Goal: Task Accomplishment & Management: Use online tool/utility

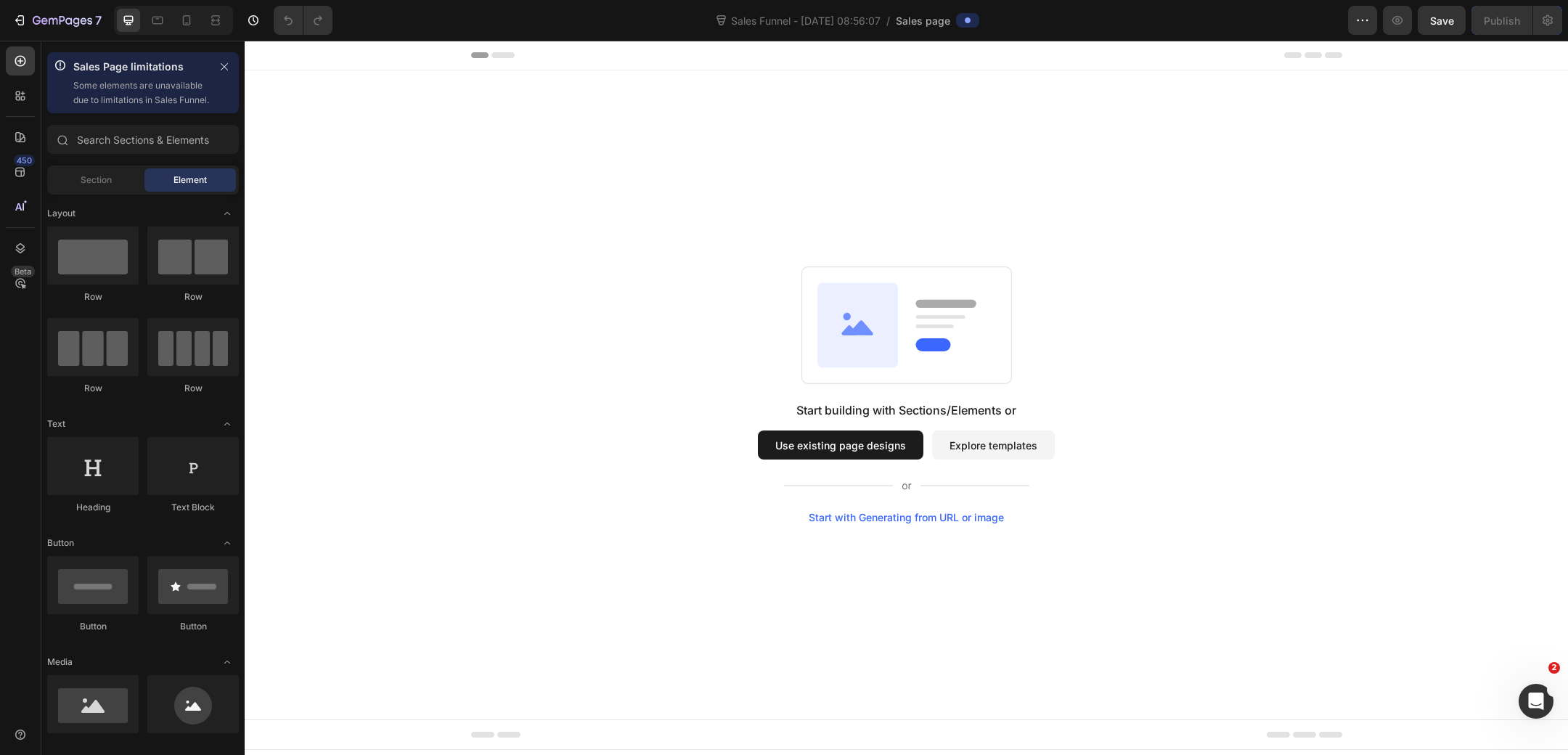
click at [872, 435] on button "Use existing page designs" at bounding box center [841, 444] width 166 height 29
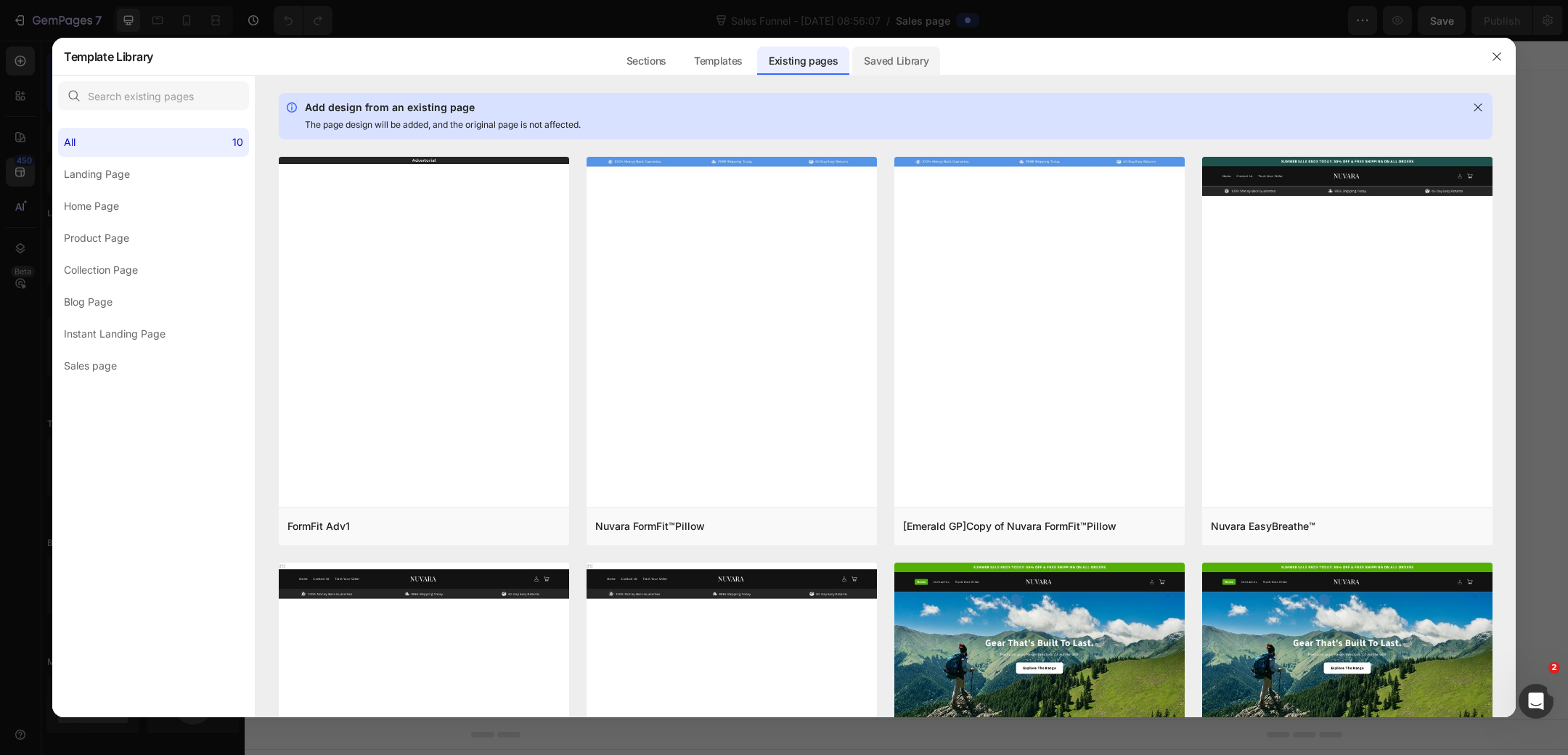
click at [911, 52] on div "Saved Library" at bounding box center [897, 60] width 87 height 29
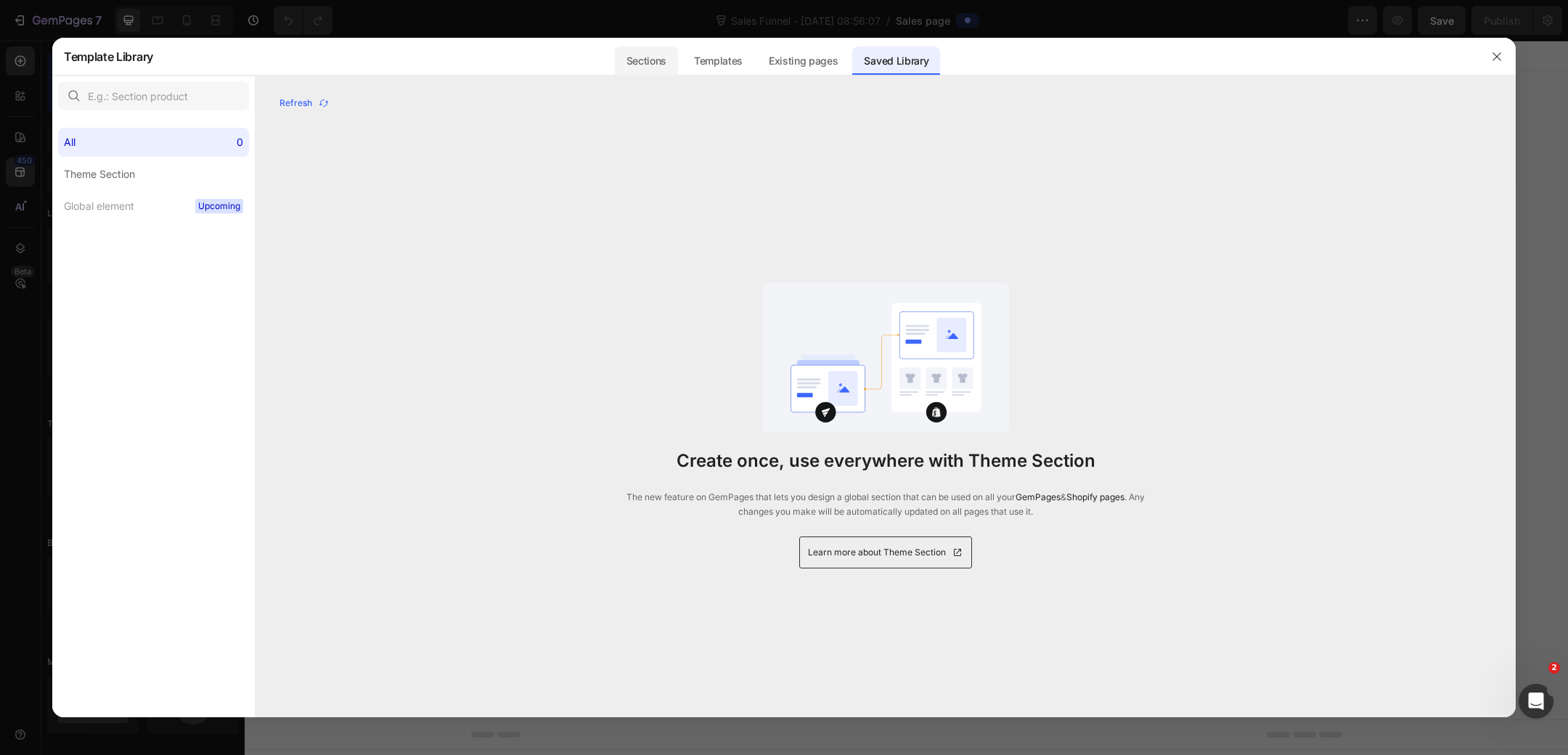
click at [657, 54] on div "Sections" at bounding box center [646, 60] width 63 height 29
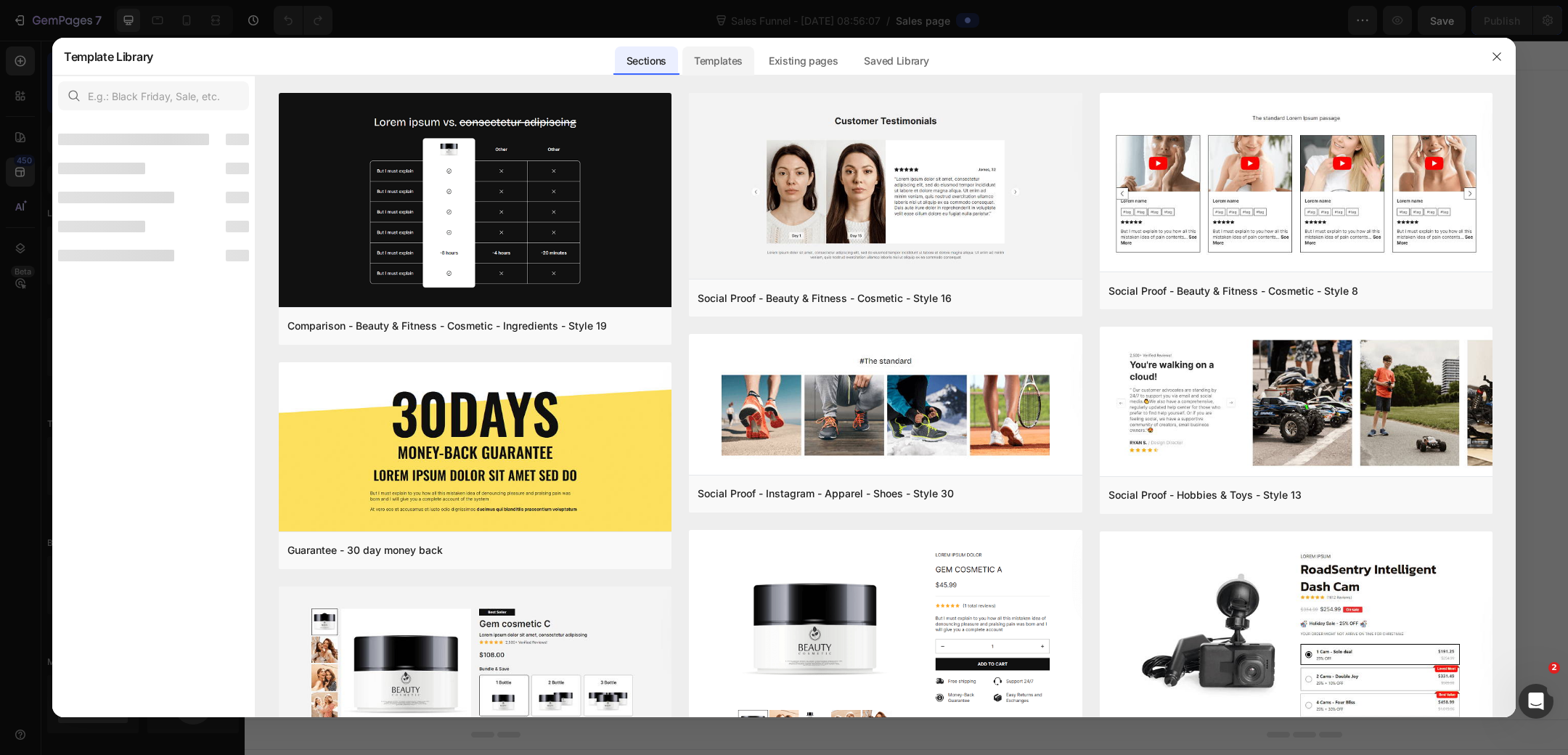
click at [717, 58] on div "Templates" at bounding box center [718, 60] width 72 height 29
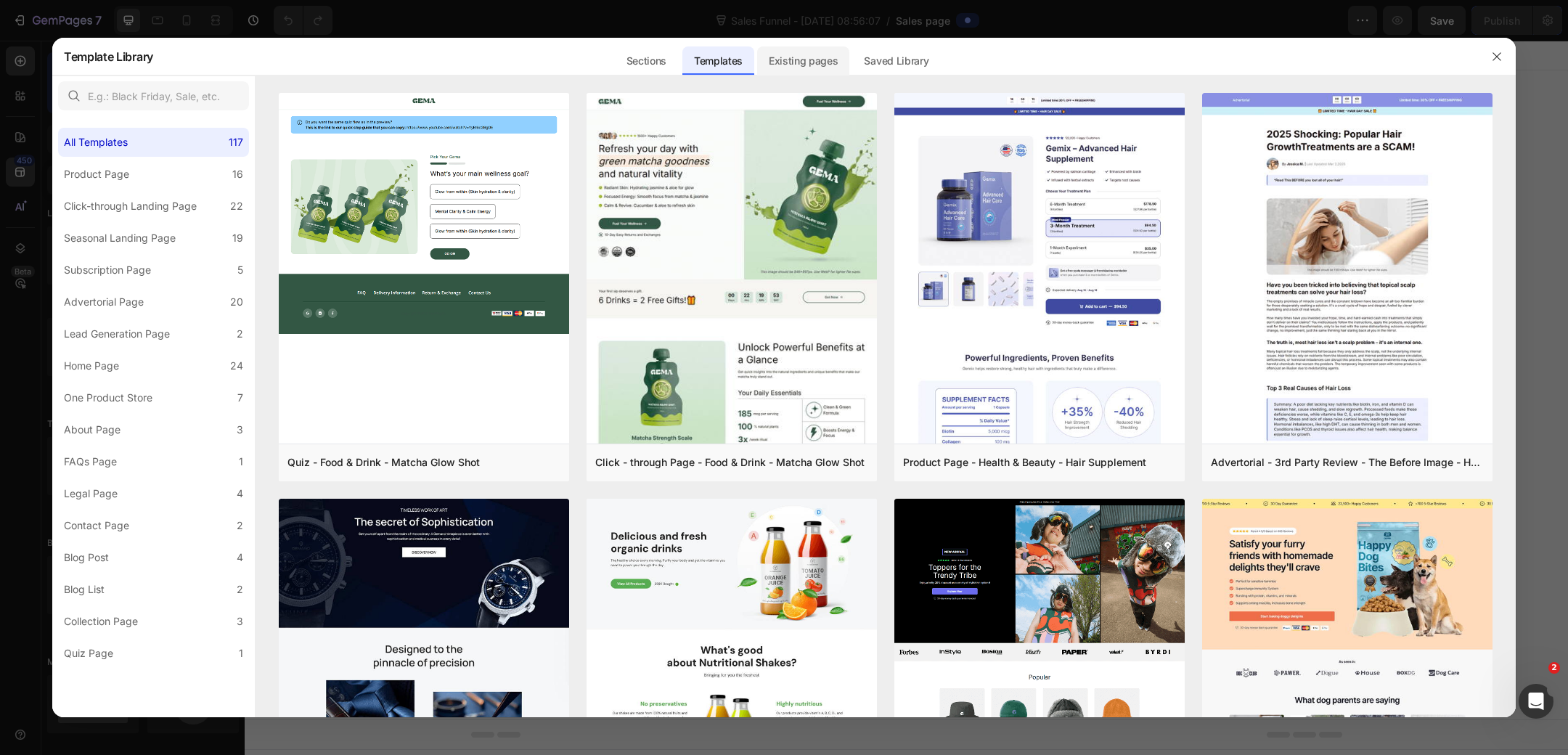
click at [796, 52] on div "Existing pages" at bounding box center [804, 60] width 93 height 29
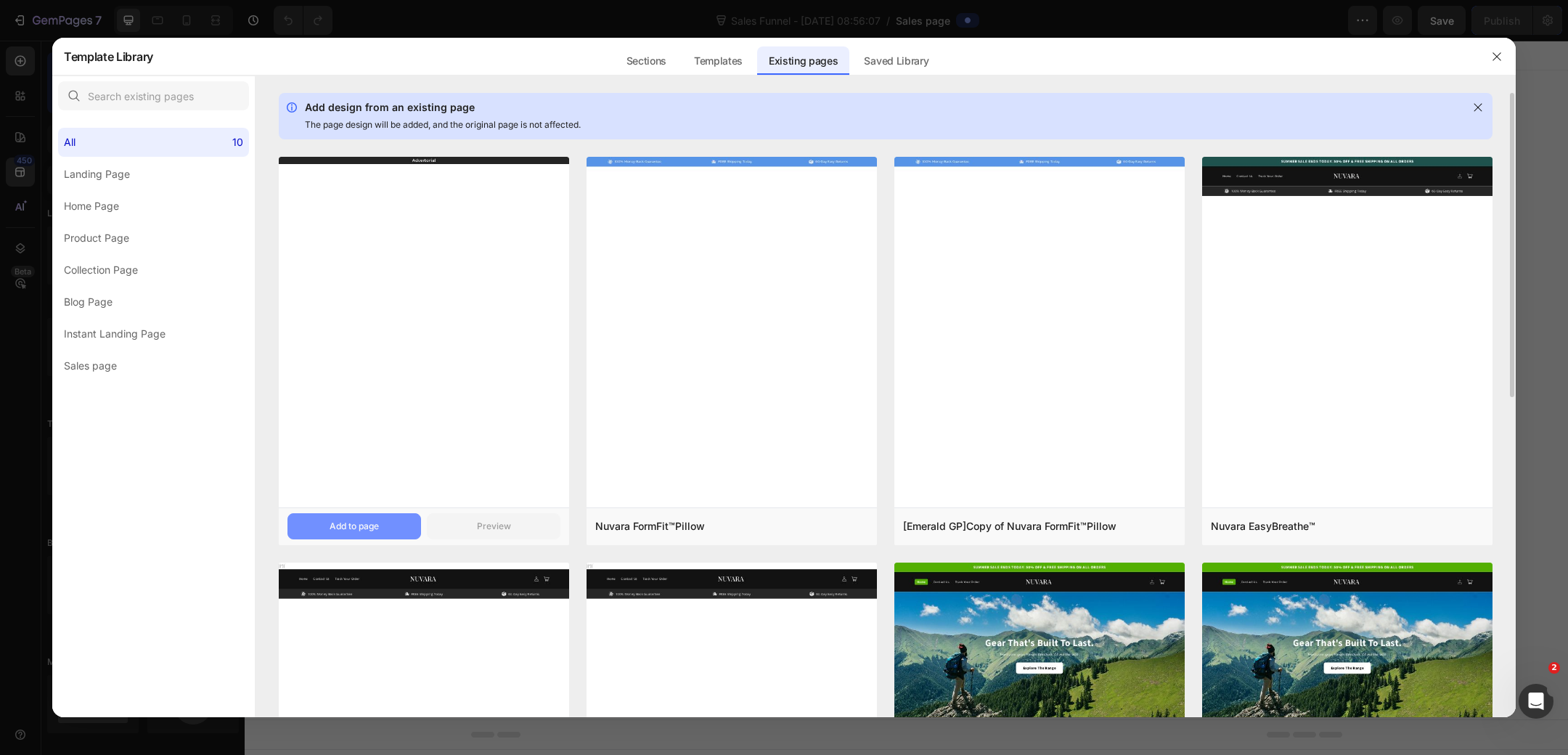
click at [388, 523] on button "Add to page" at bounding box center [354, 526] width 134 height 26
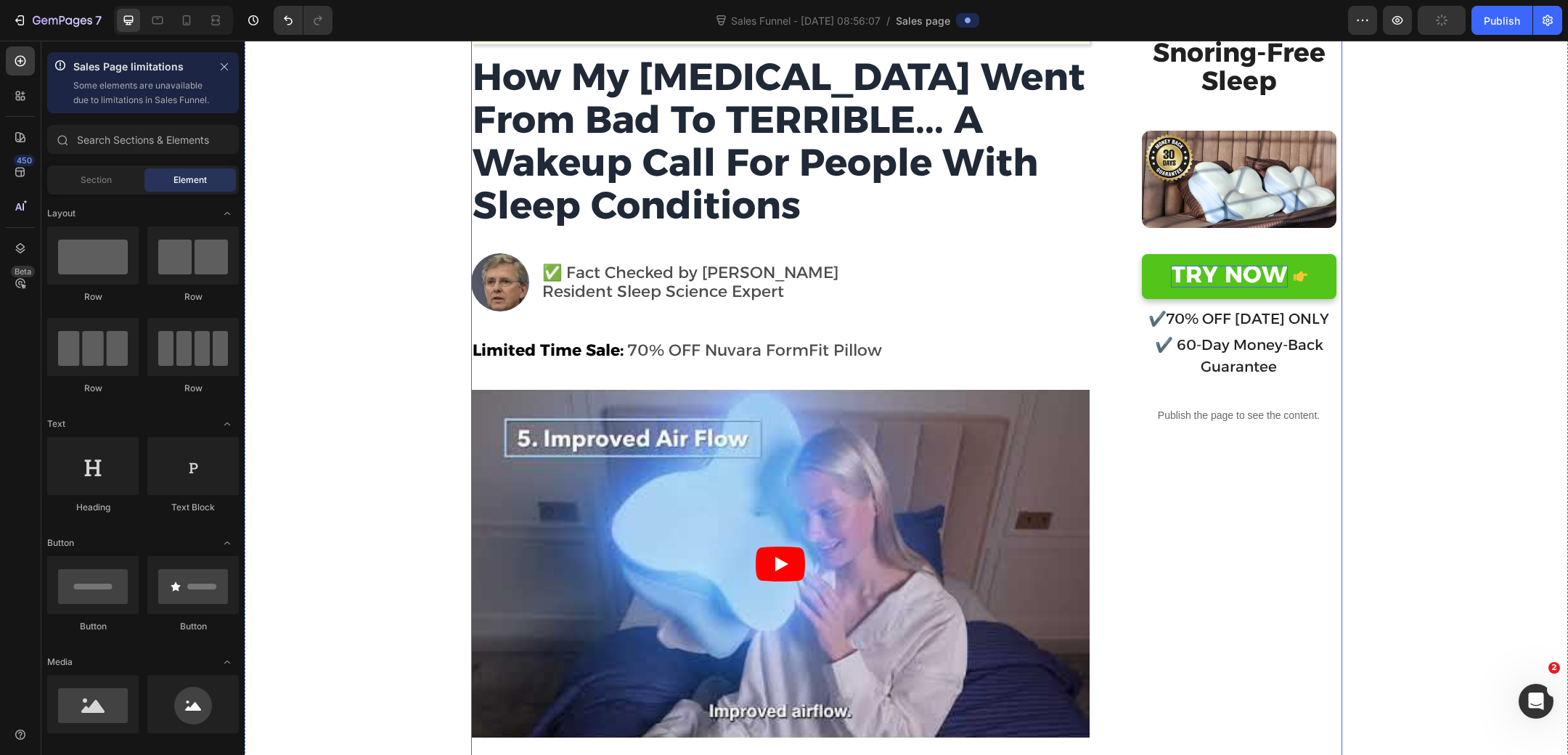
scroll to position [176, 0]
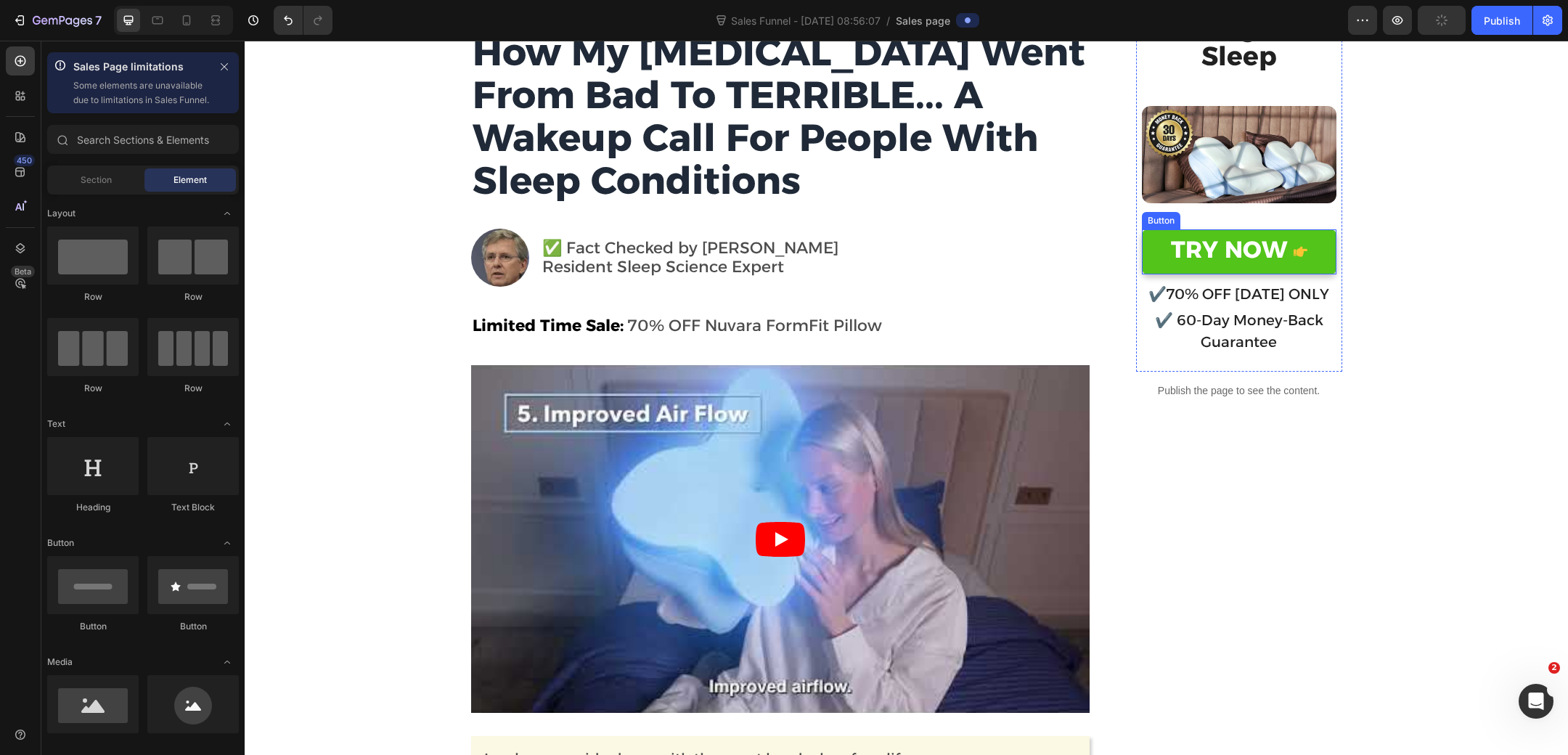
click at [1154, 250] on button "TRY NOW" at bounding box center [1239, 252] width 194 height 45
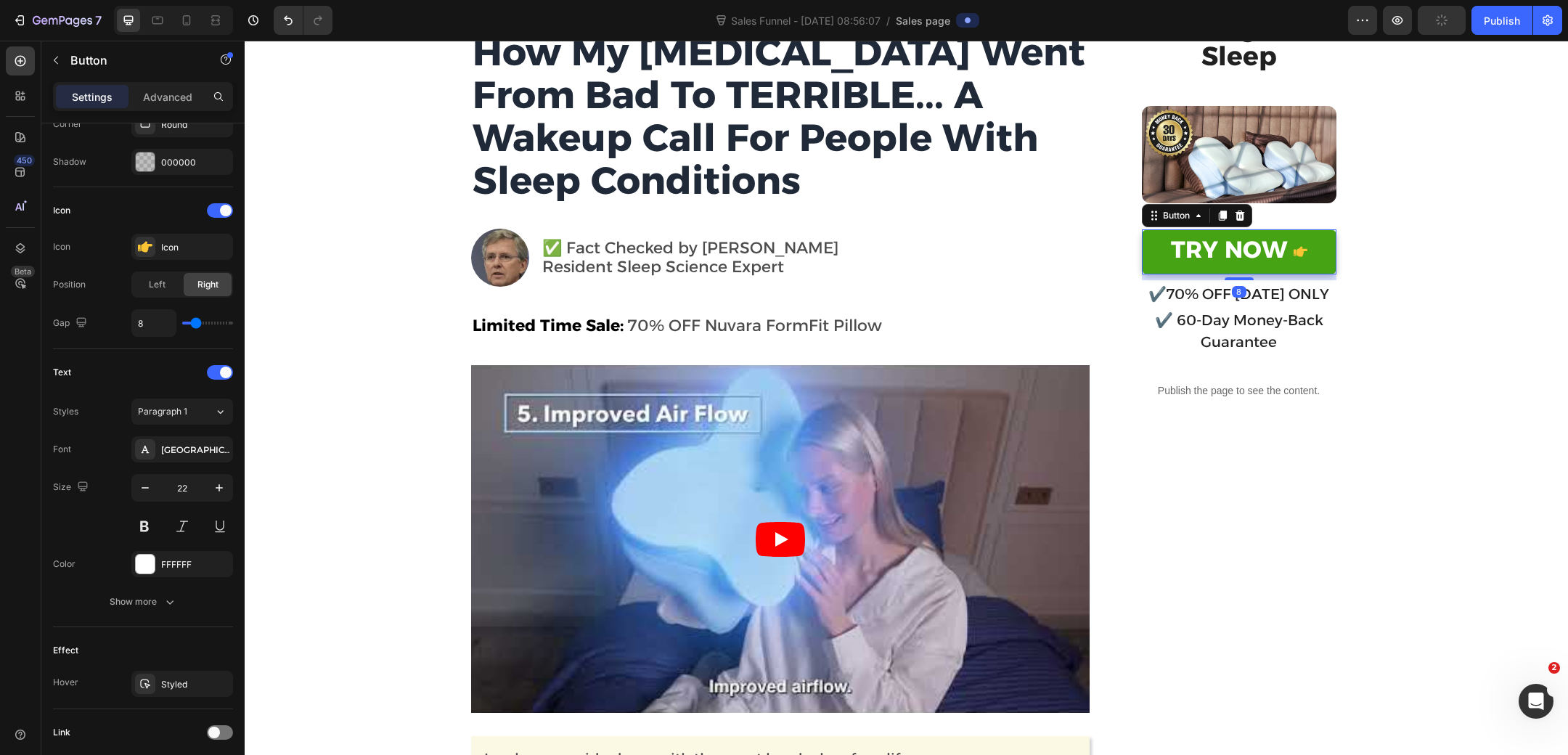
scroll to position [577, 0]
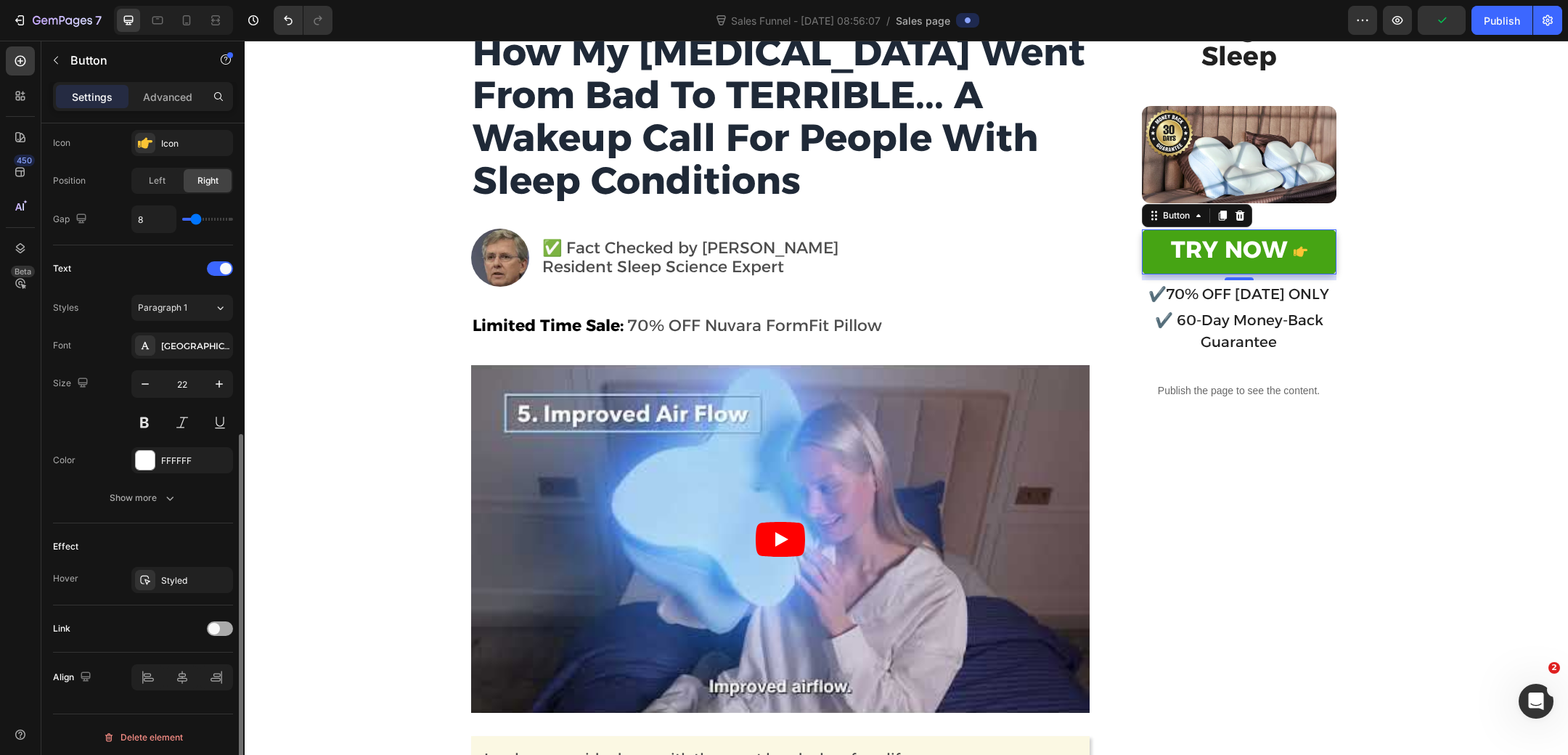
click at [206, 621] on div at bounding box center [219, 629] width 26 height 15
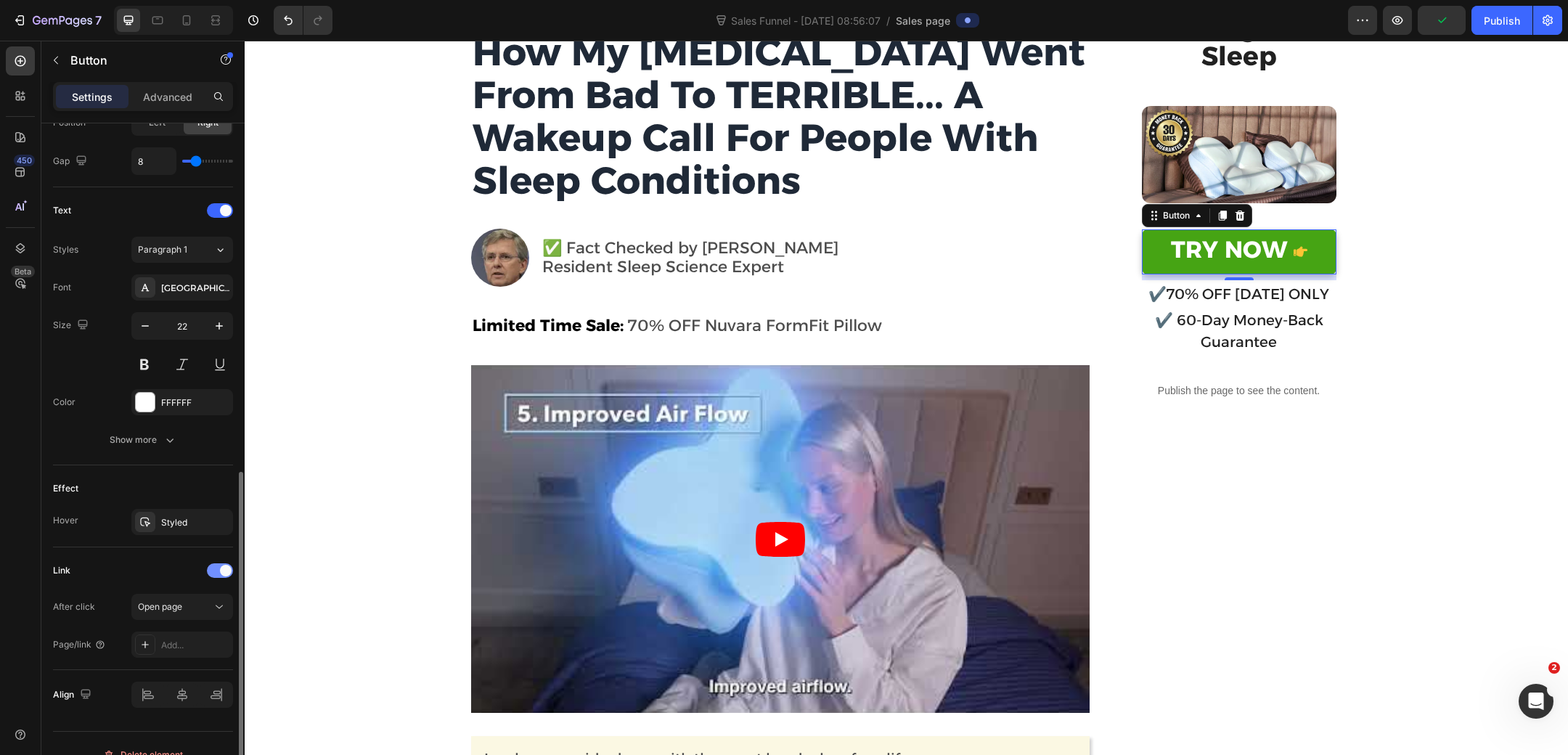
scroll to position [653, 0]
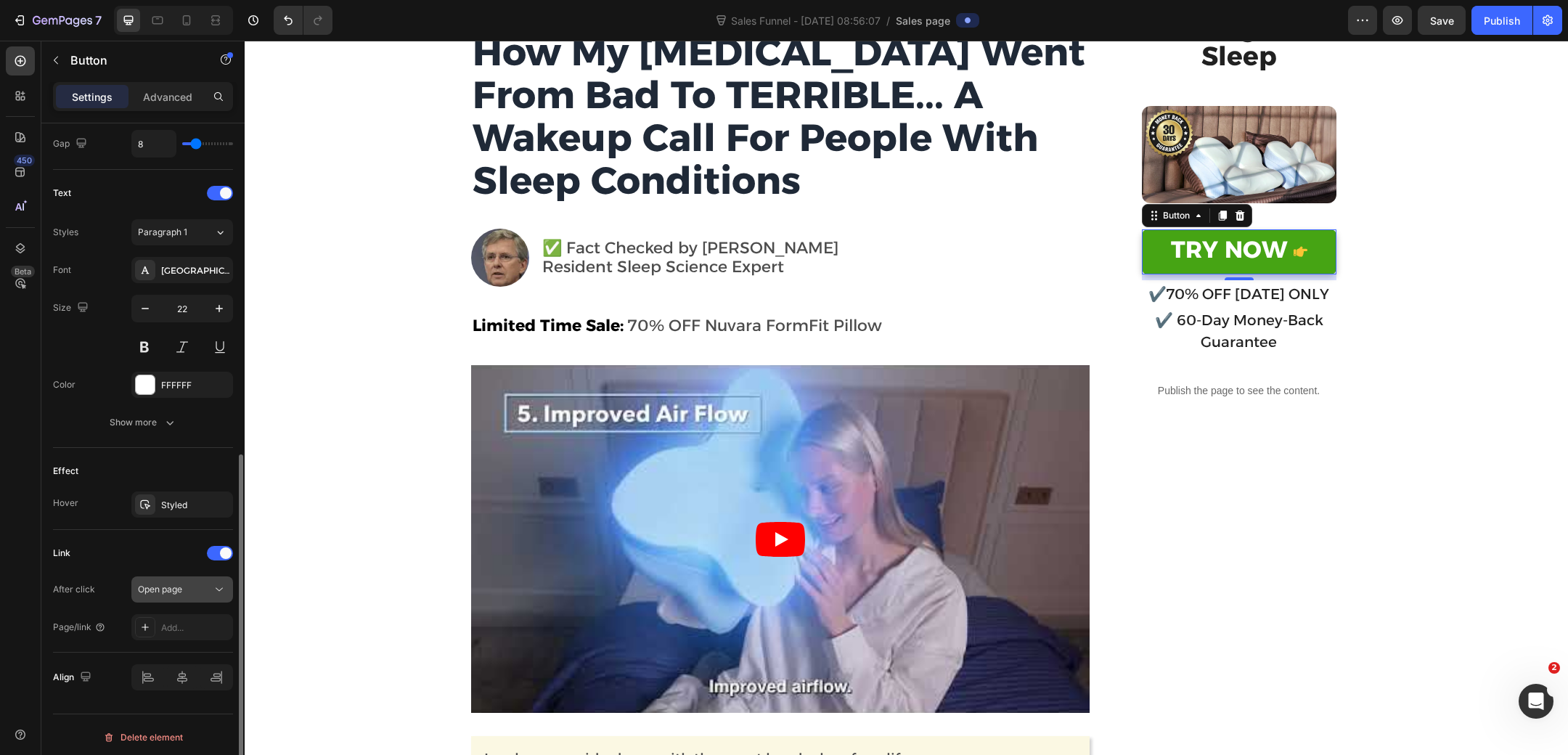
click at [176, 587] on span "Open page" at bounding box center [160, 589] width 45 height 11
click at [103, 585] on div "After click Open page" at bounding box center [143, 589] width 180 height 26
click at [169, 621] on div "Add..." at bounding box center [194, 628] width 68 height 13
click at [176, 594] on button "Open page" at bounding box center [181, 589] width 101 height 26
click at [158, 561] on div "Link After click Open page Page/link Add..." at bounding box center [143, 590] width 180 height 99
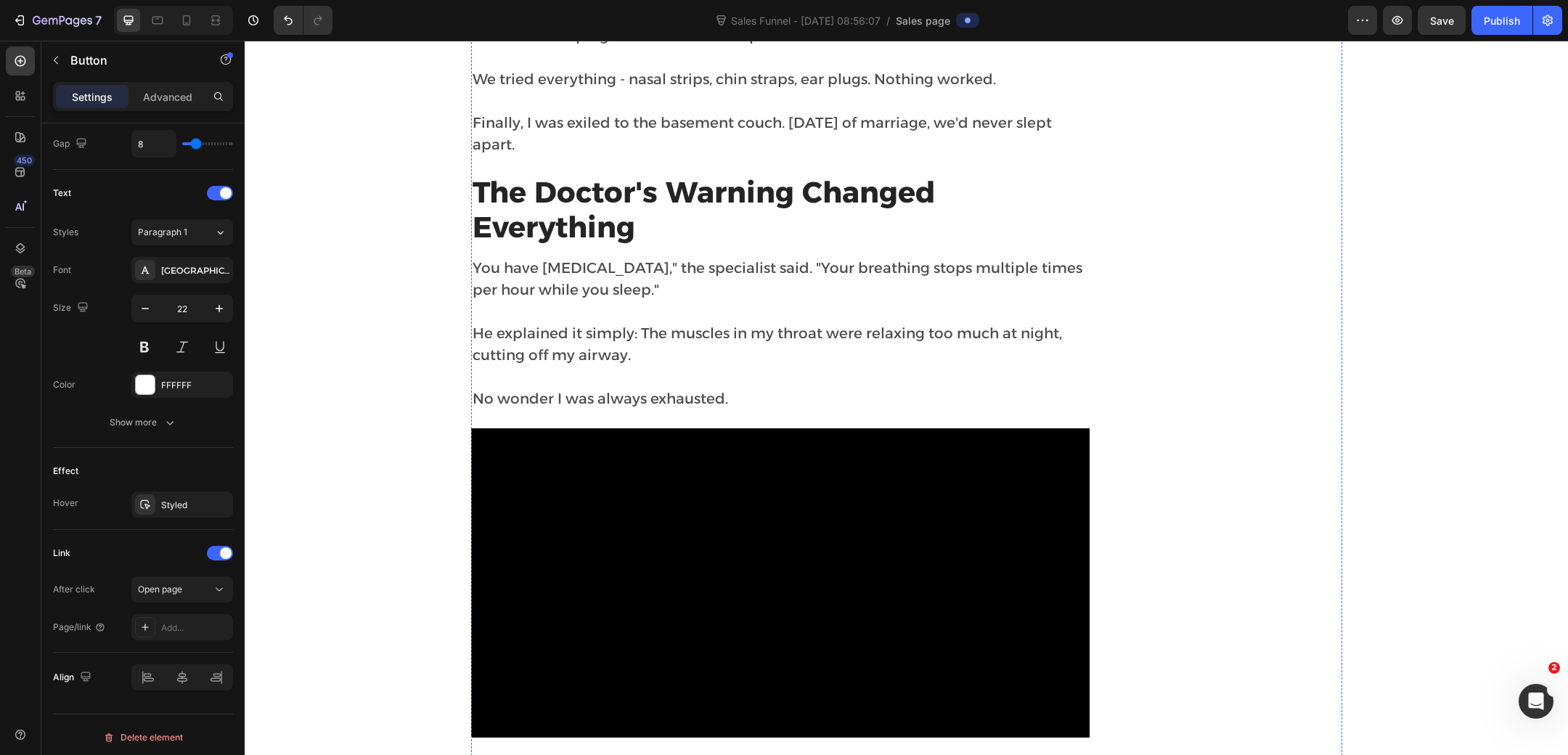
scroll to position [1459, 0]
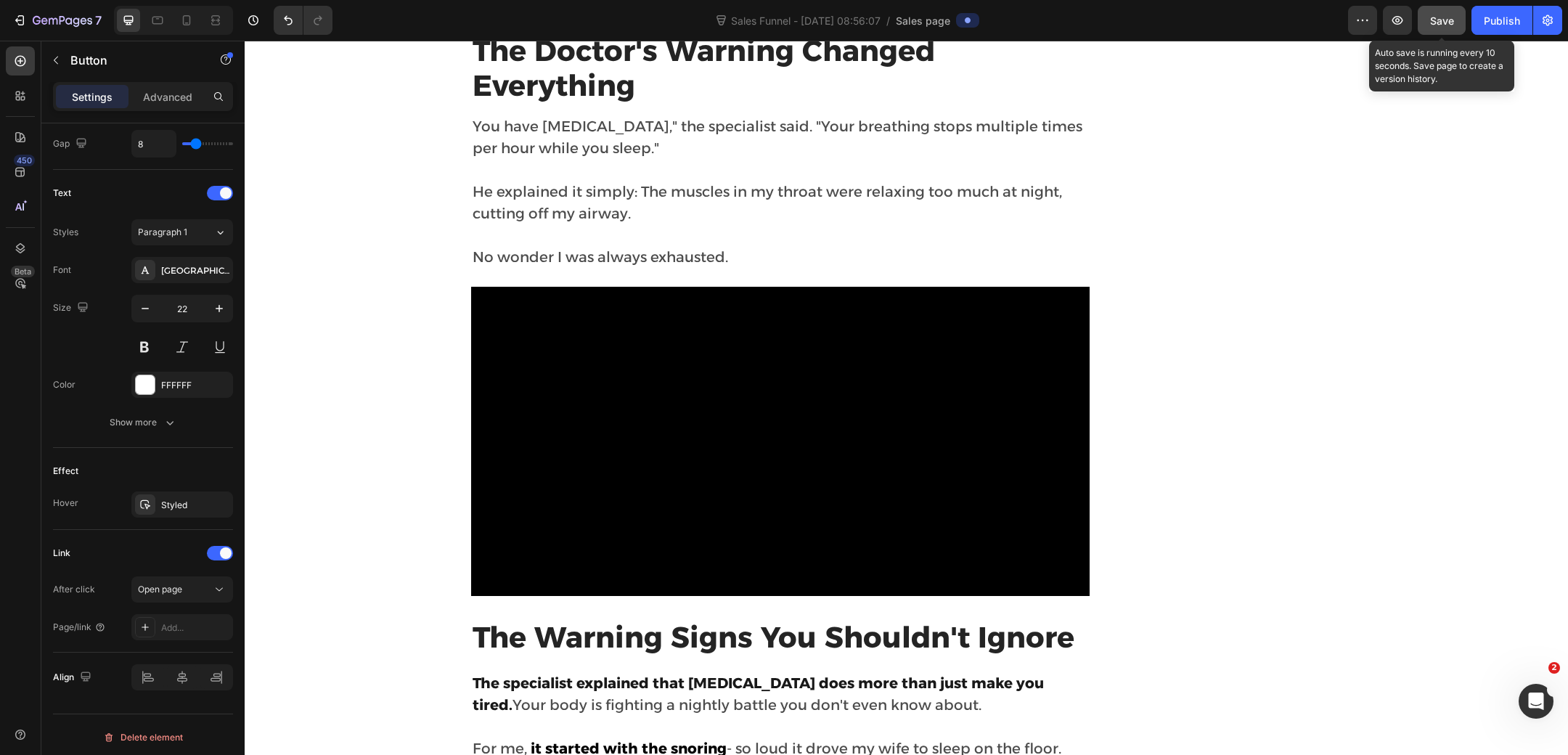
click at [1434, 19] on span "Save" at bounding box center [1442, 20] width 24 height 12
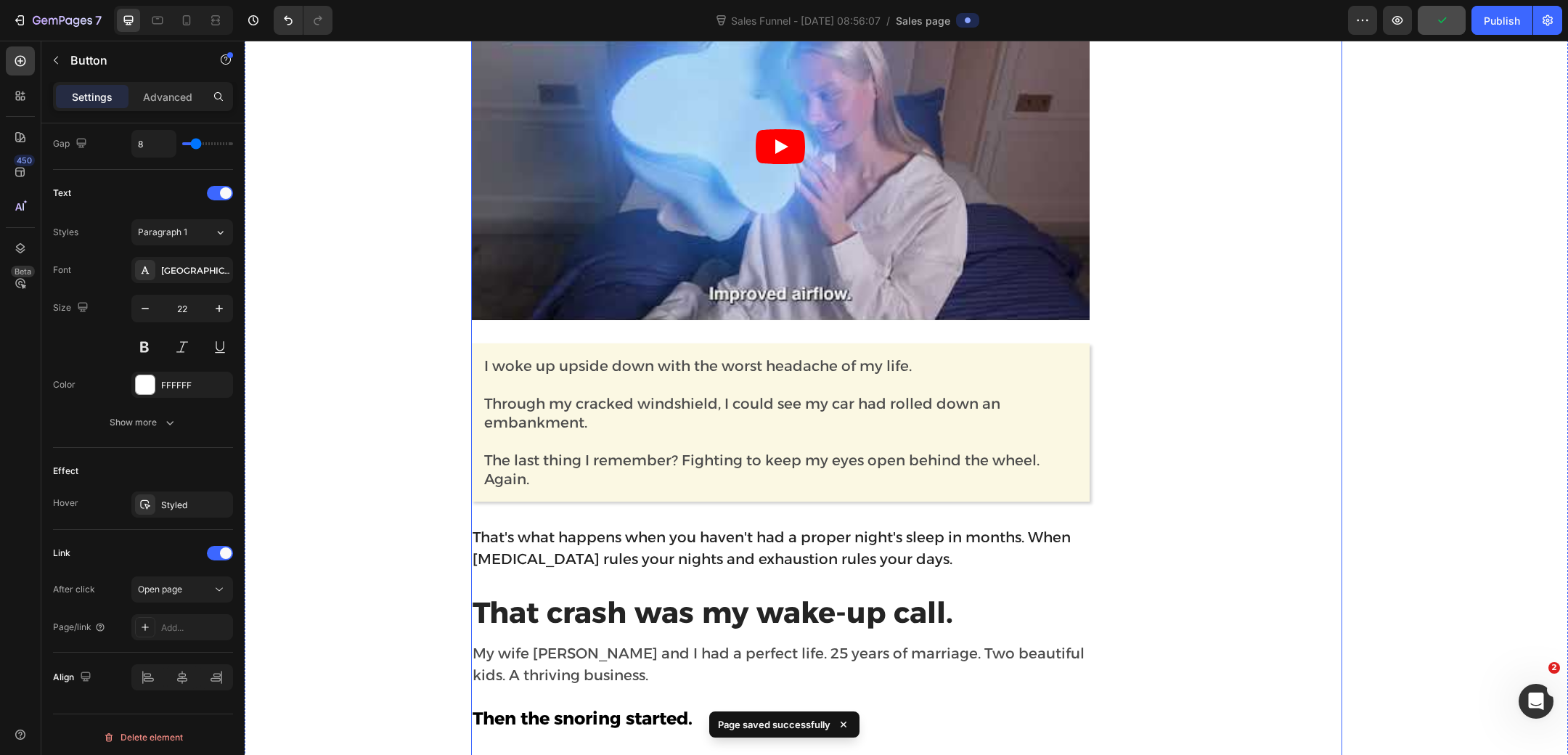
scroll to position [0, 0]
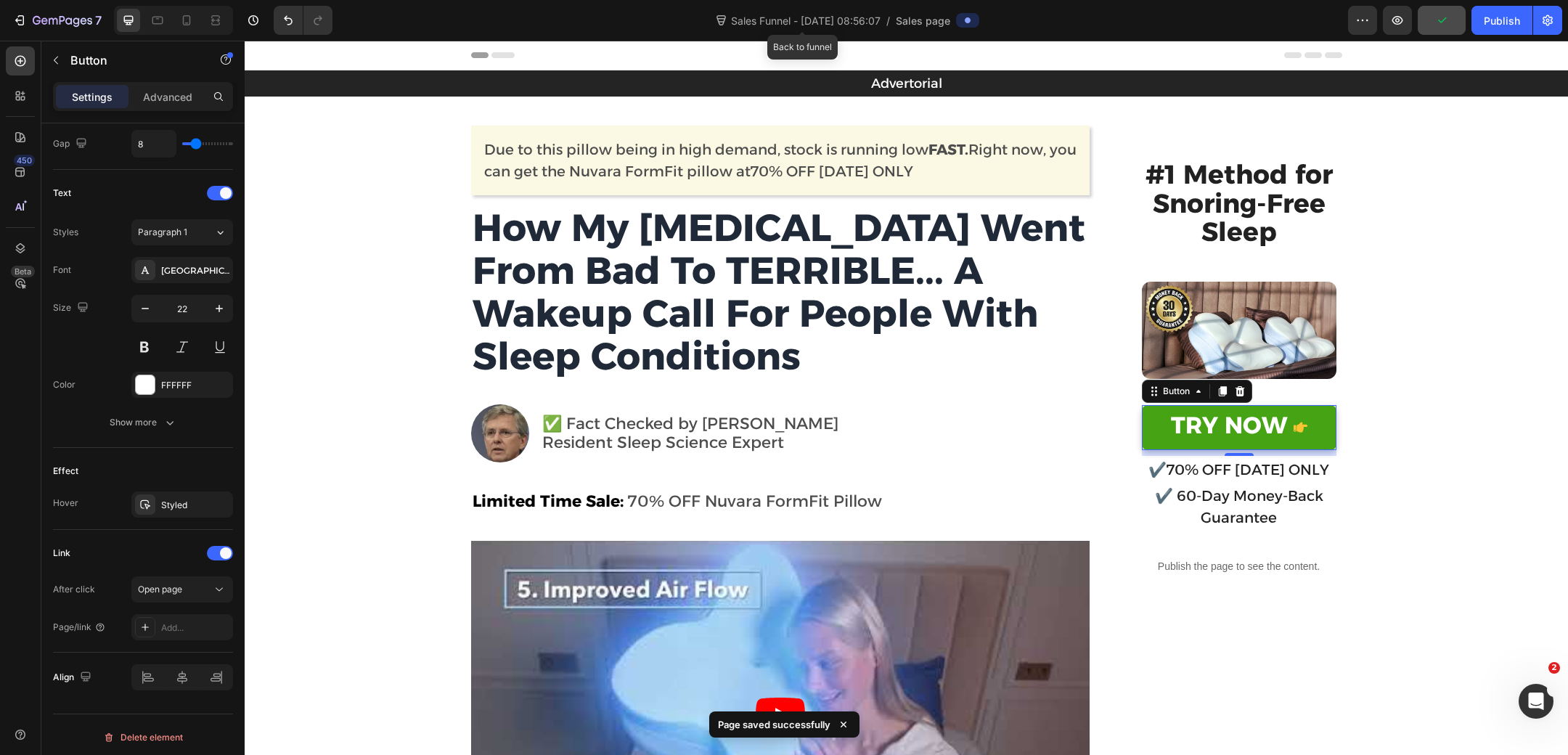
click at [817, 15] on span "Sales Funnel - Aug 27, 08:56:07" at bounding box center [805, 20] width 155 height 15
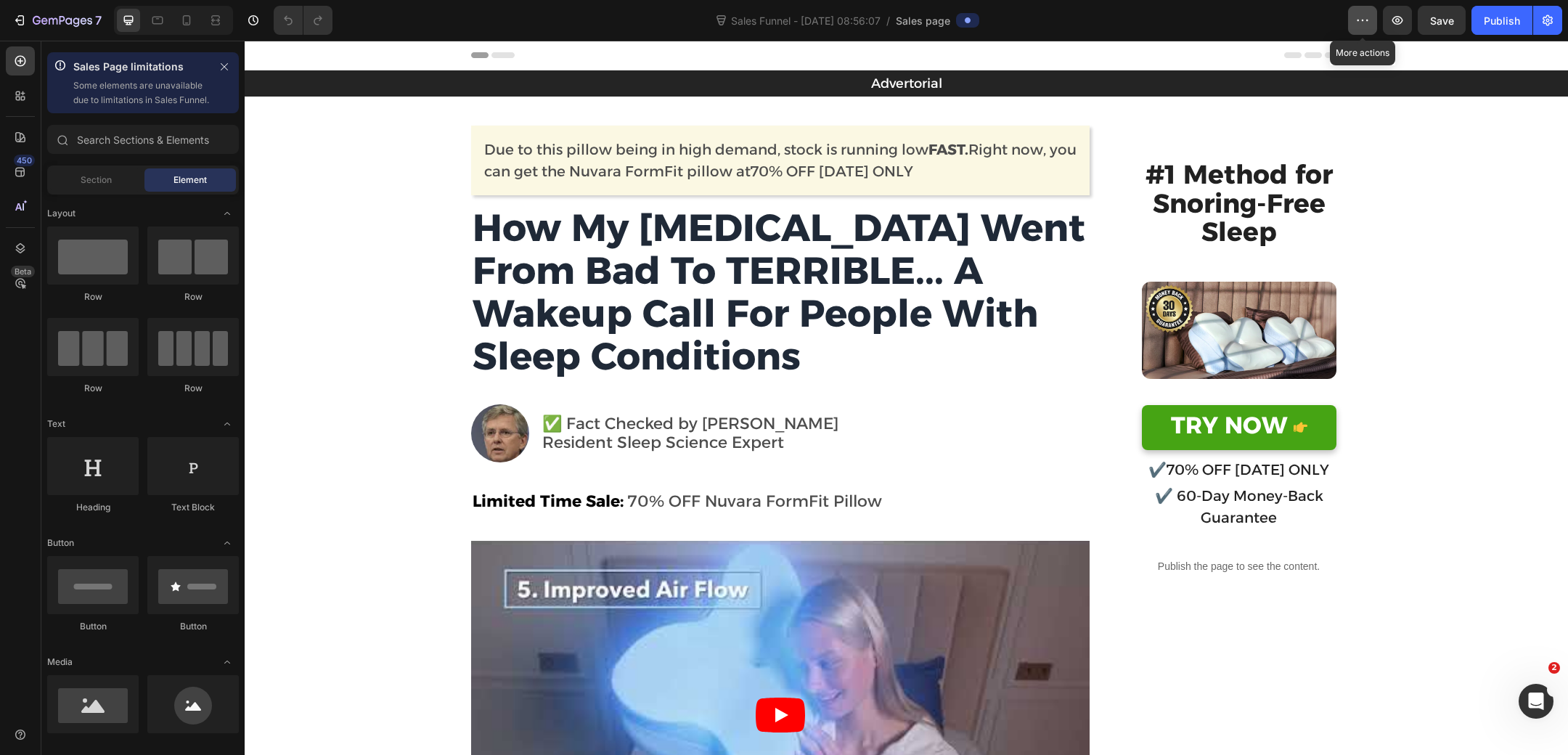
click at [1357, 19] on icon "button" at bounding box center [1363, 20] width 15 height 15
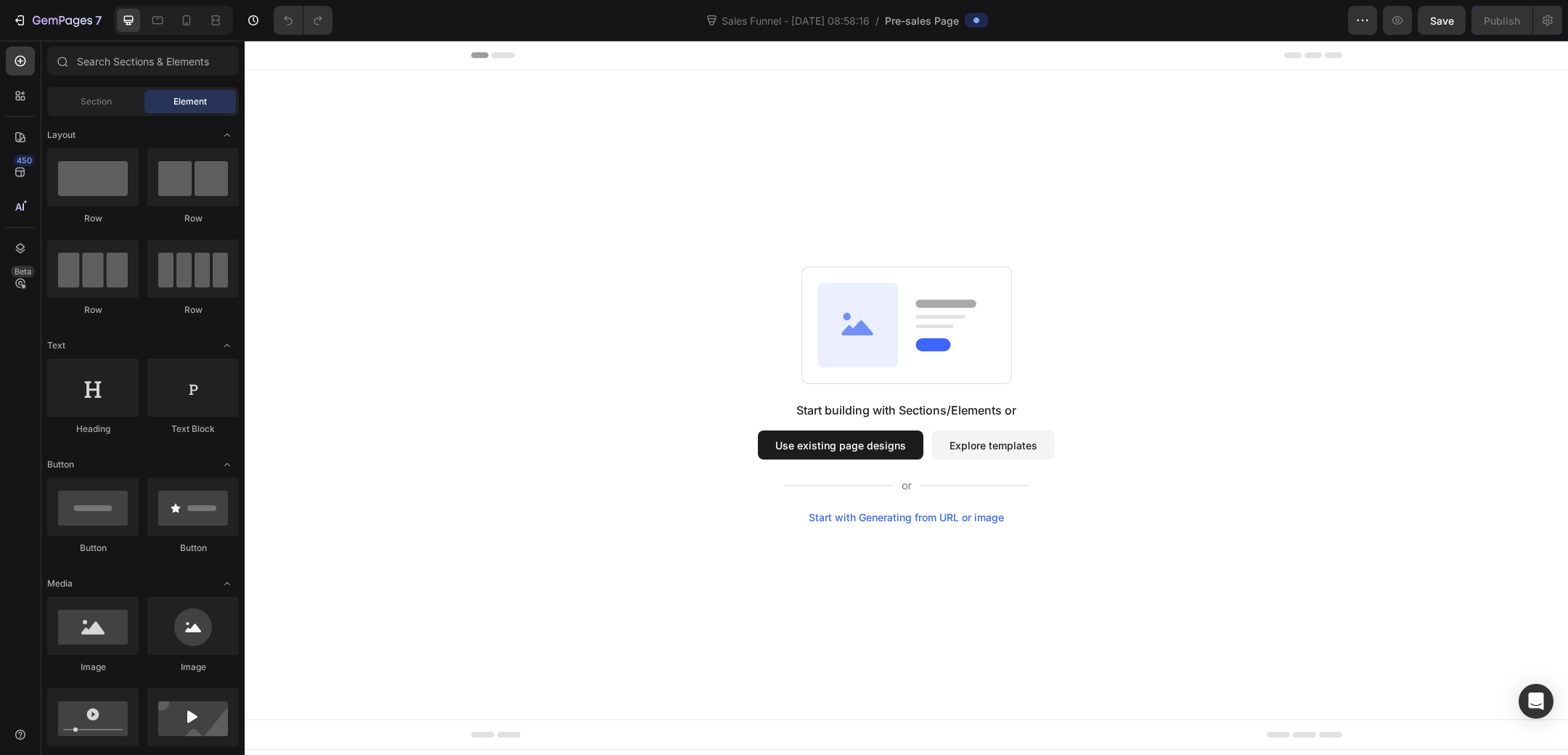
click at [884, 448] on button "Use existing page designs" at bounding box center [841, 444] width 166 height 29
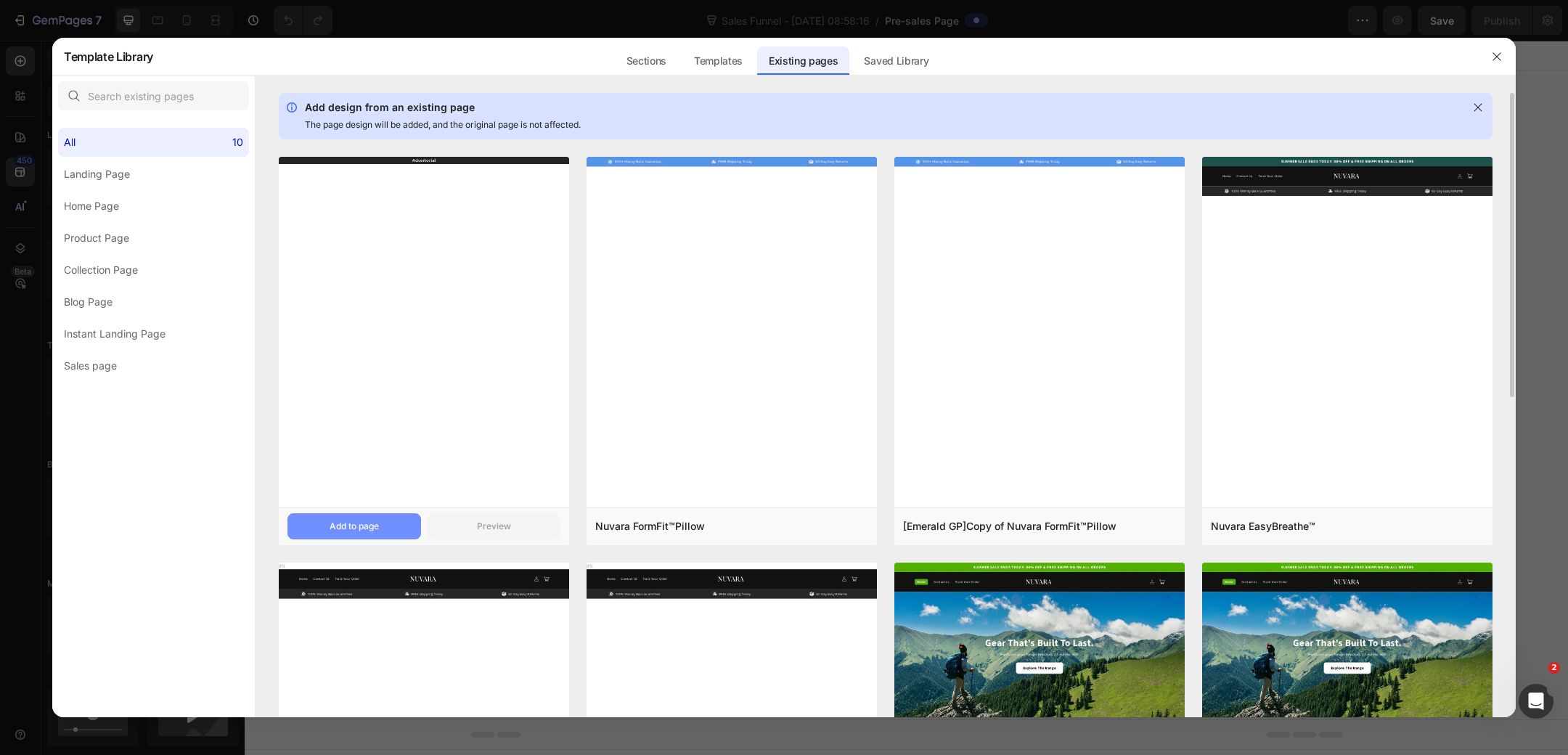
click at [387, 526] on button "Add to page" at bounding box center [354, 526] width 134 height 26
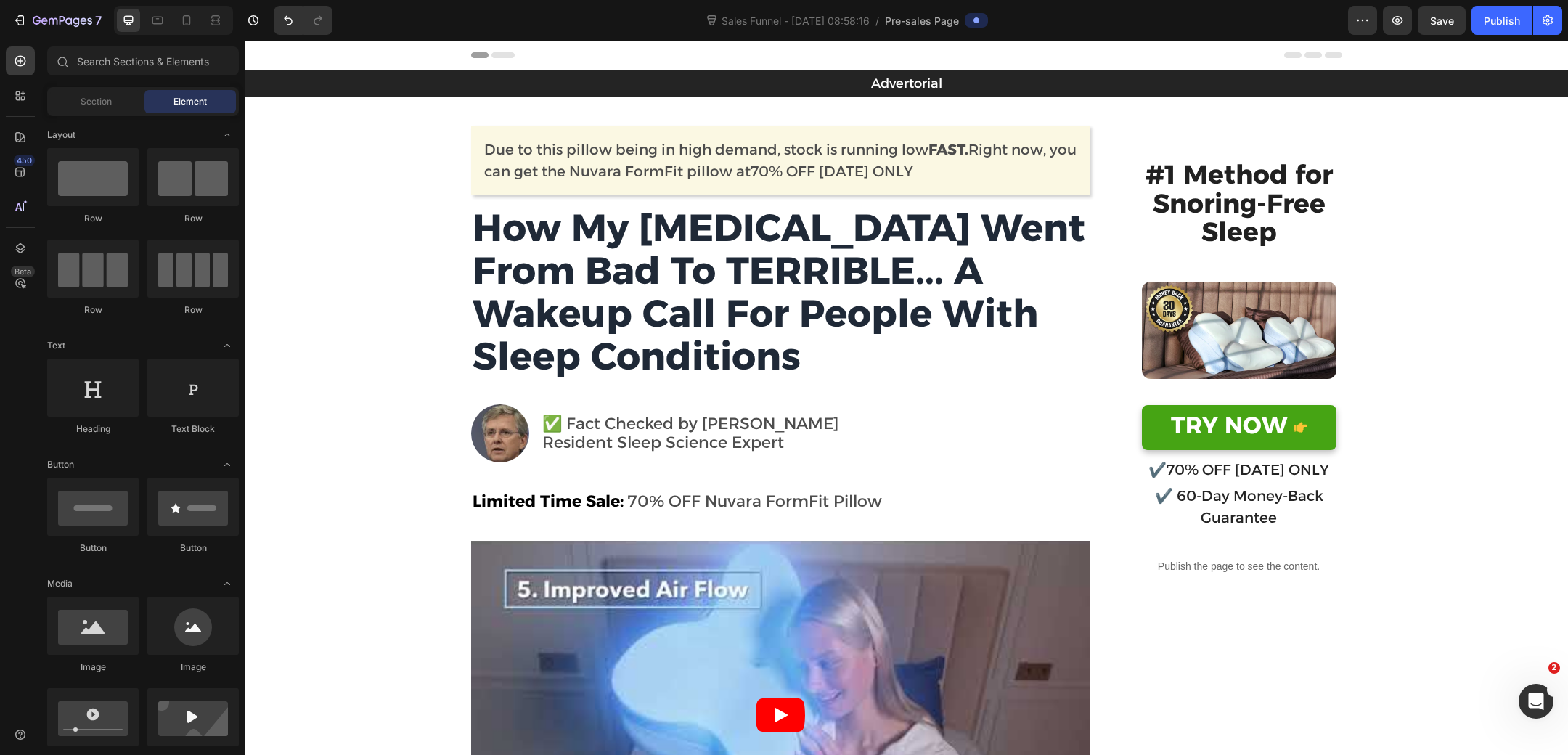
scroll to position [29, 0]
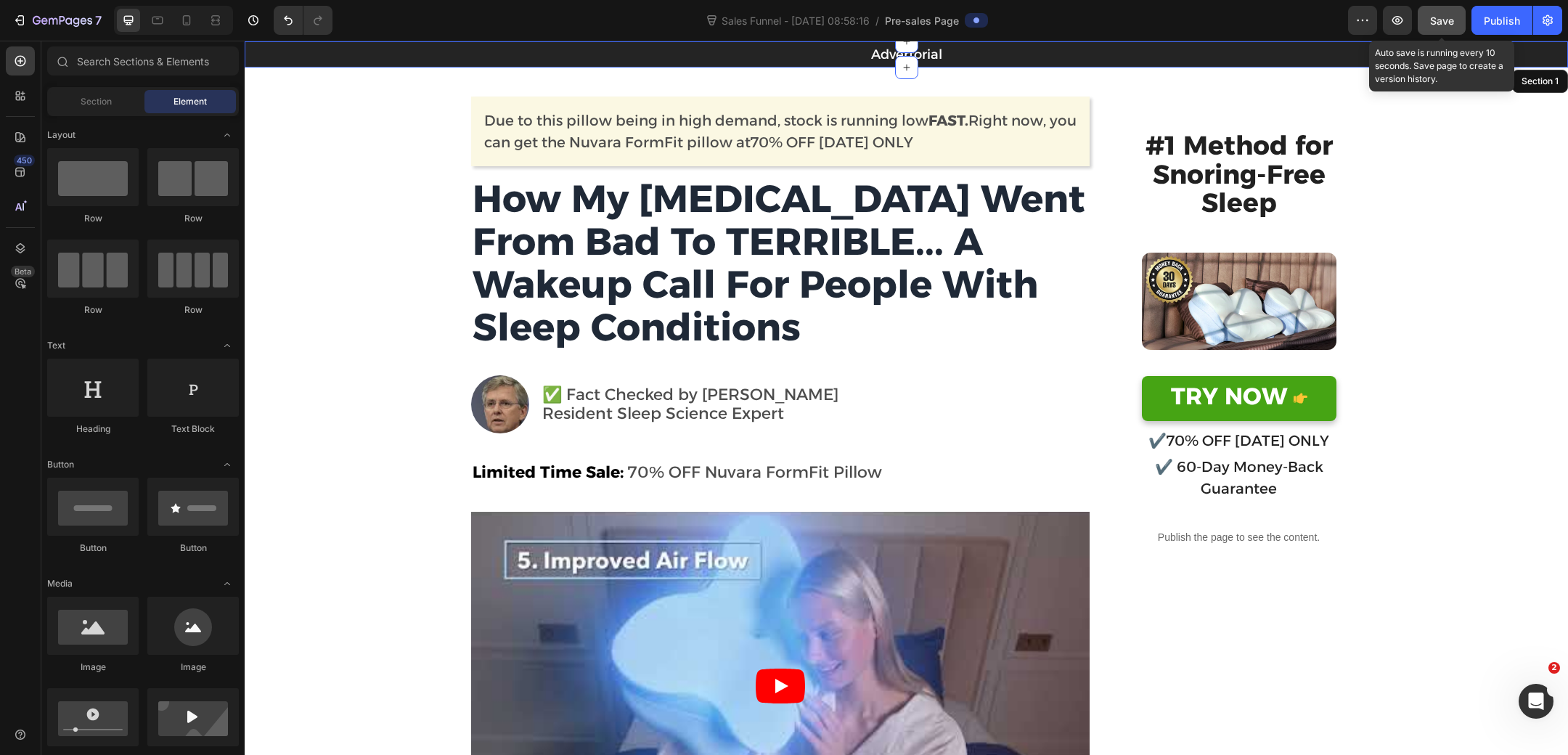
click at [1430, 17] on button "Save" at bounding box center [1442, 20] width 48 height 29
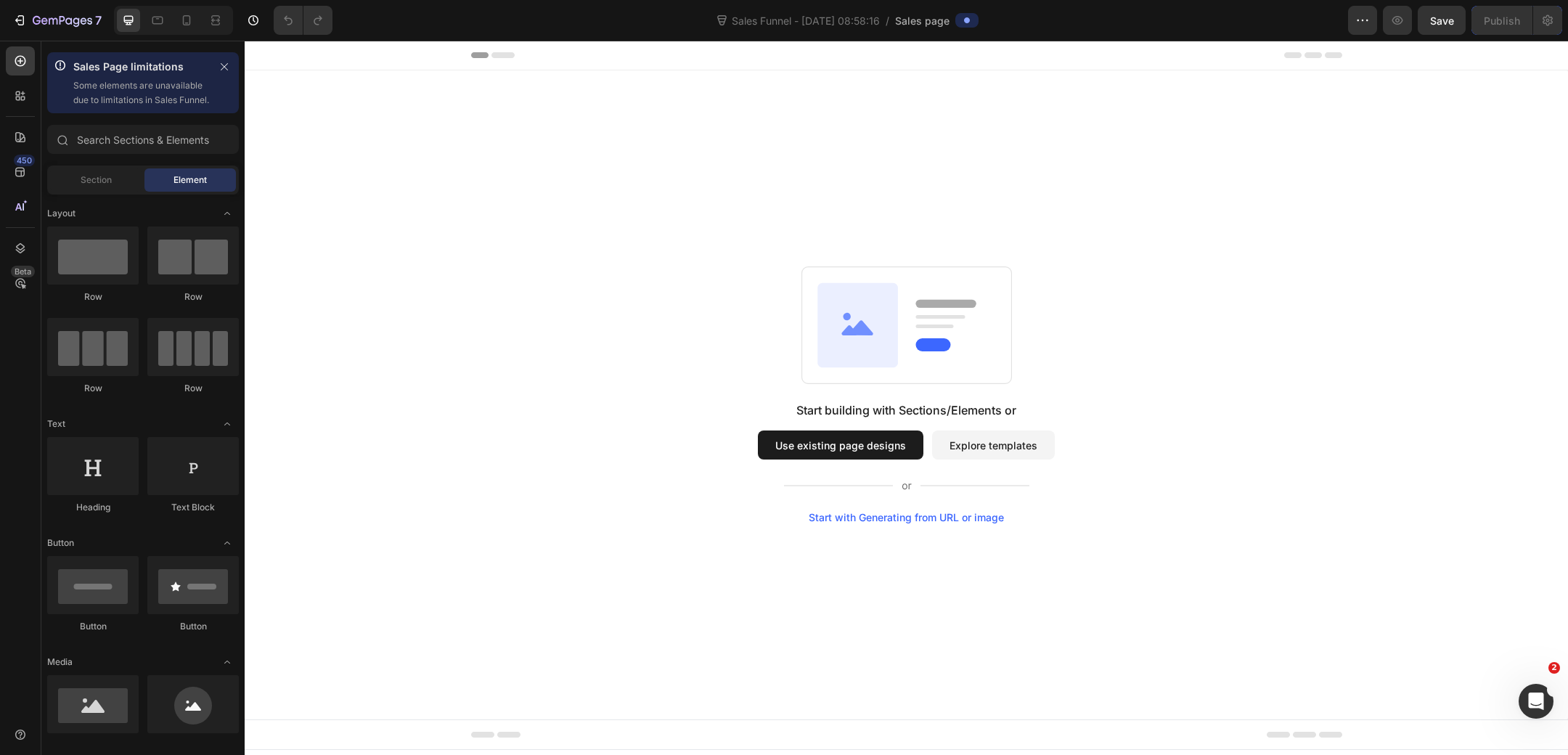
click at [839, 448] on button "Use existing page designs" at bounding box center [841, 444] width 166 height 29
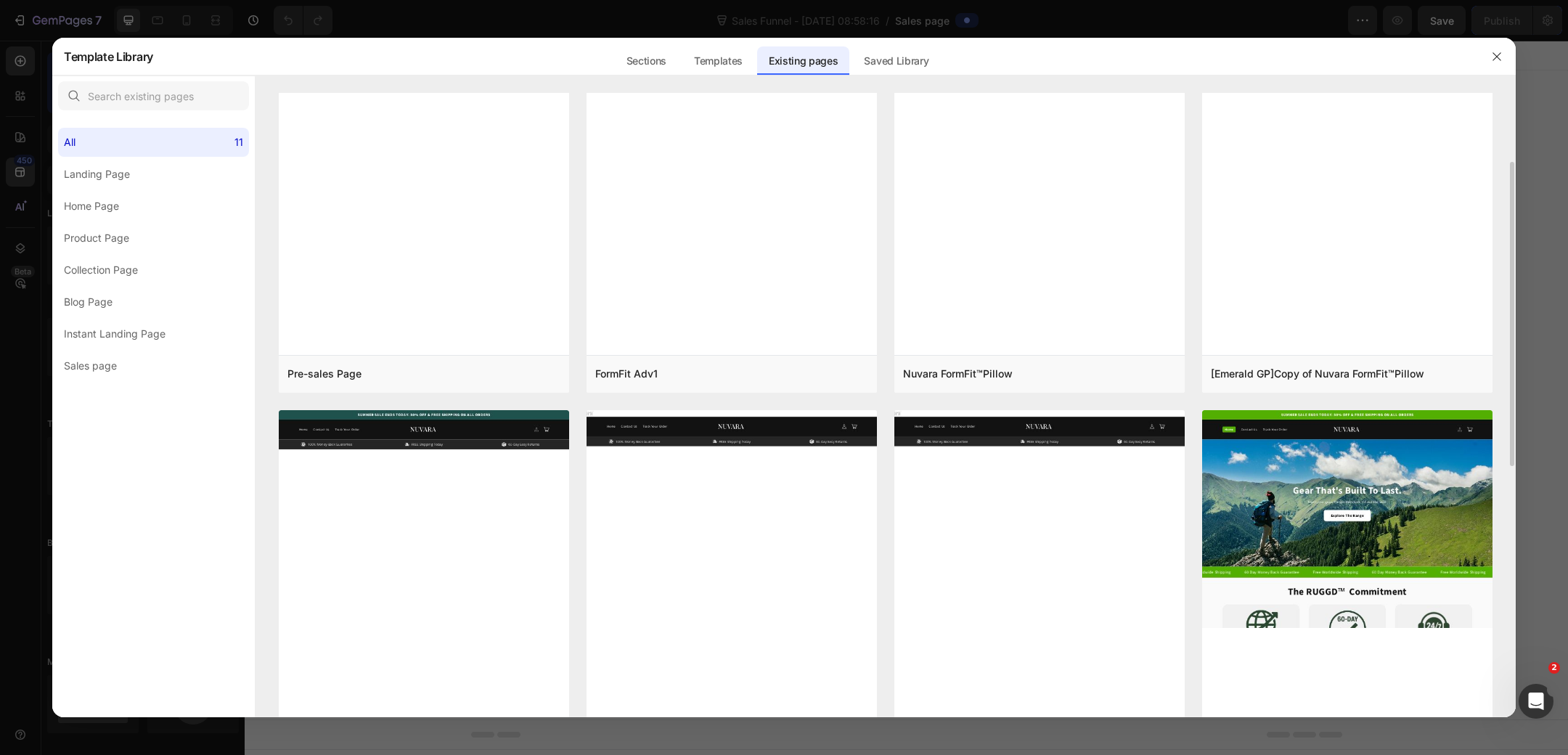
scroll to position [149, 0]
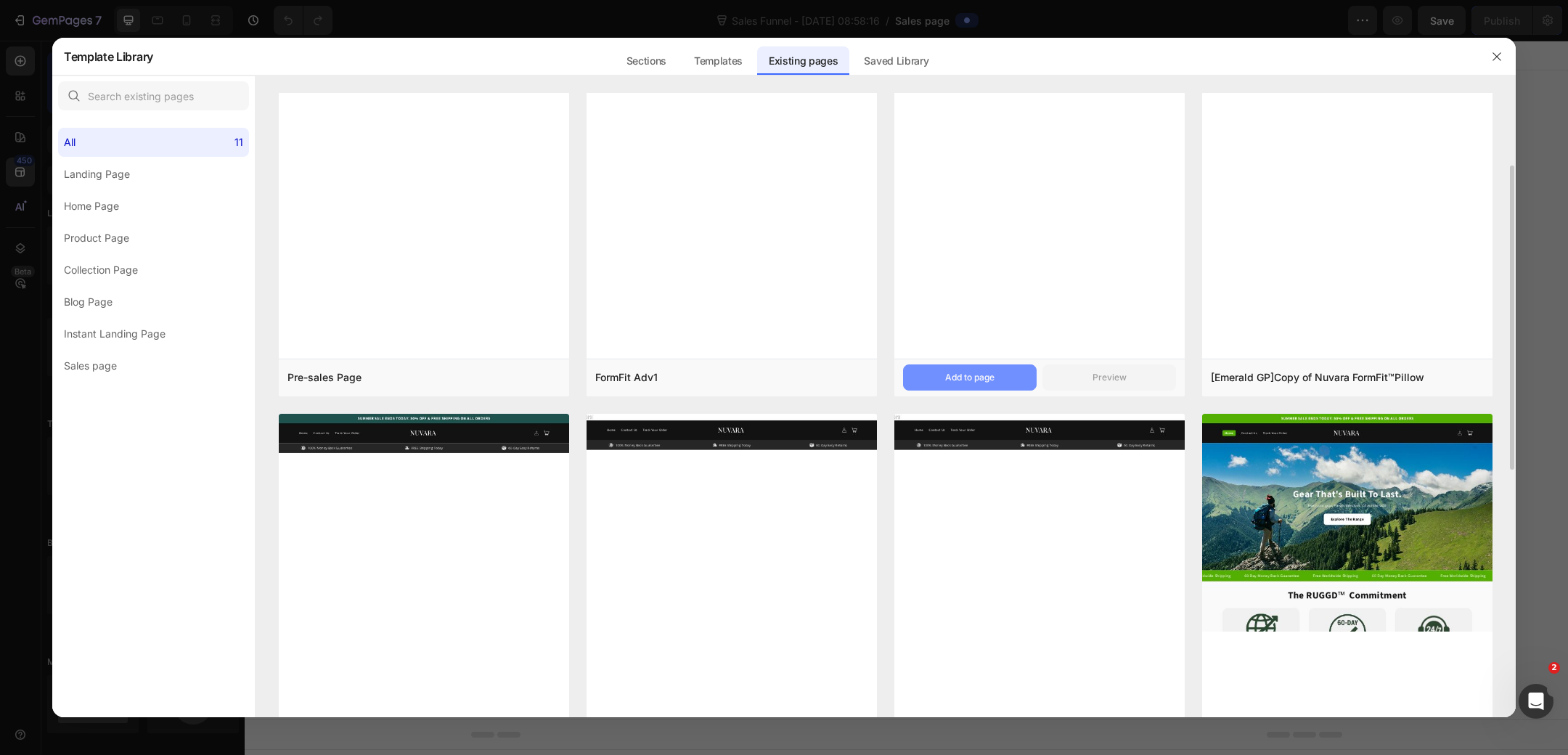
click at [939, 379] on button "Add to page" at bounding box center [970, 378] width 134 height 26
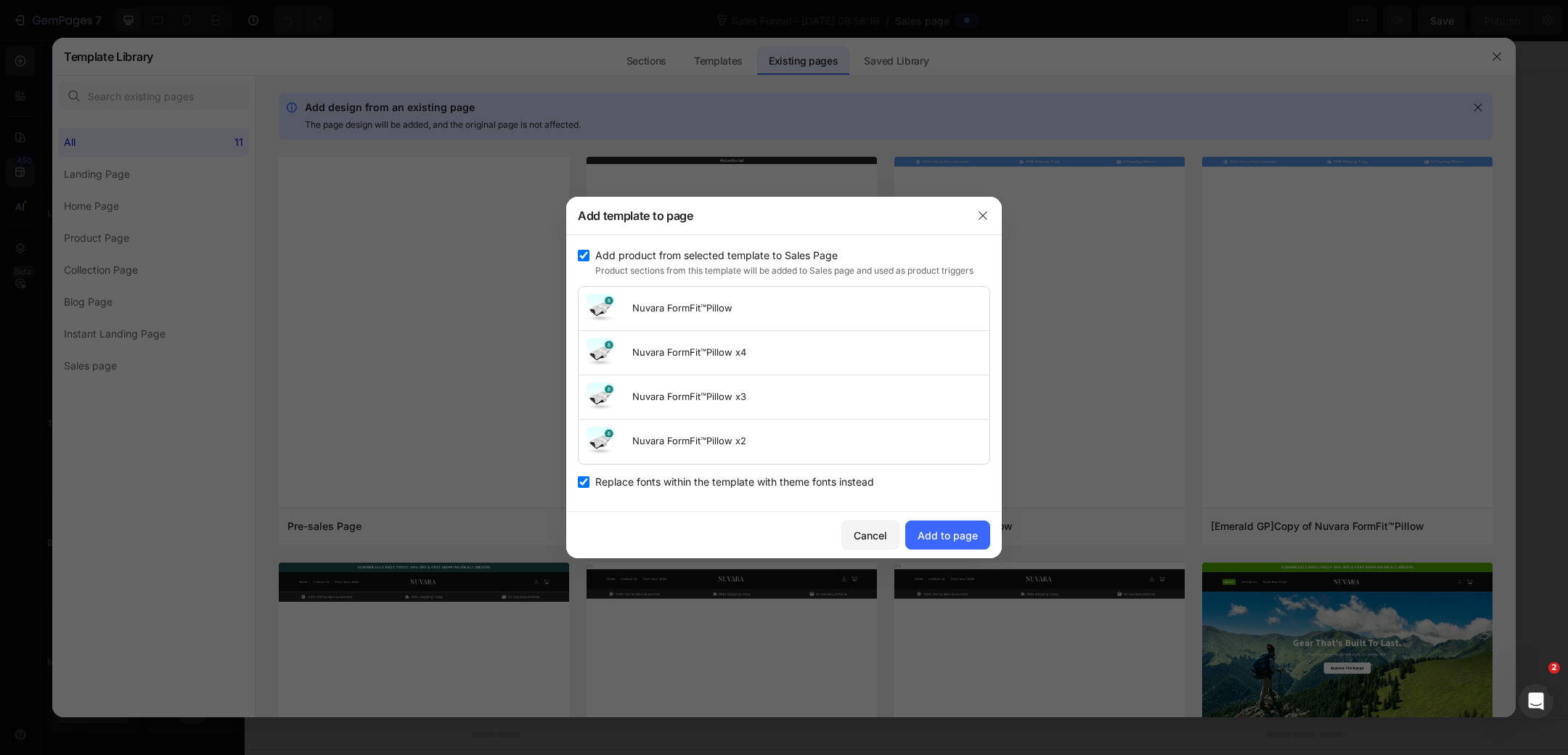
click at [840, 483] on span "Replace fonts within the template with theme fonts instead" at bounding box center [735, 482] width 279 height 18
checkbox input "false"
click at [954, 531] on div "Add to page" at bounding box center [948, 536] width 60 height 15
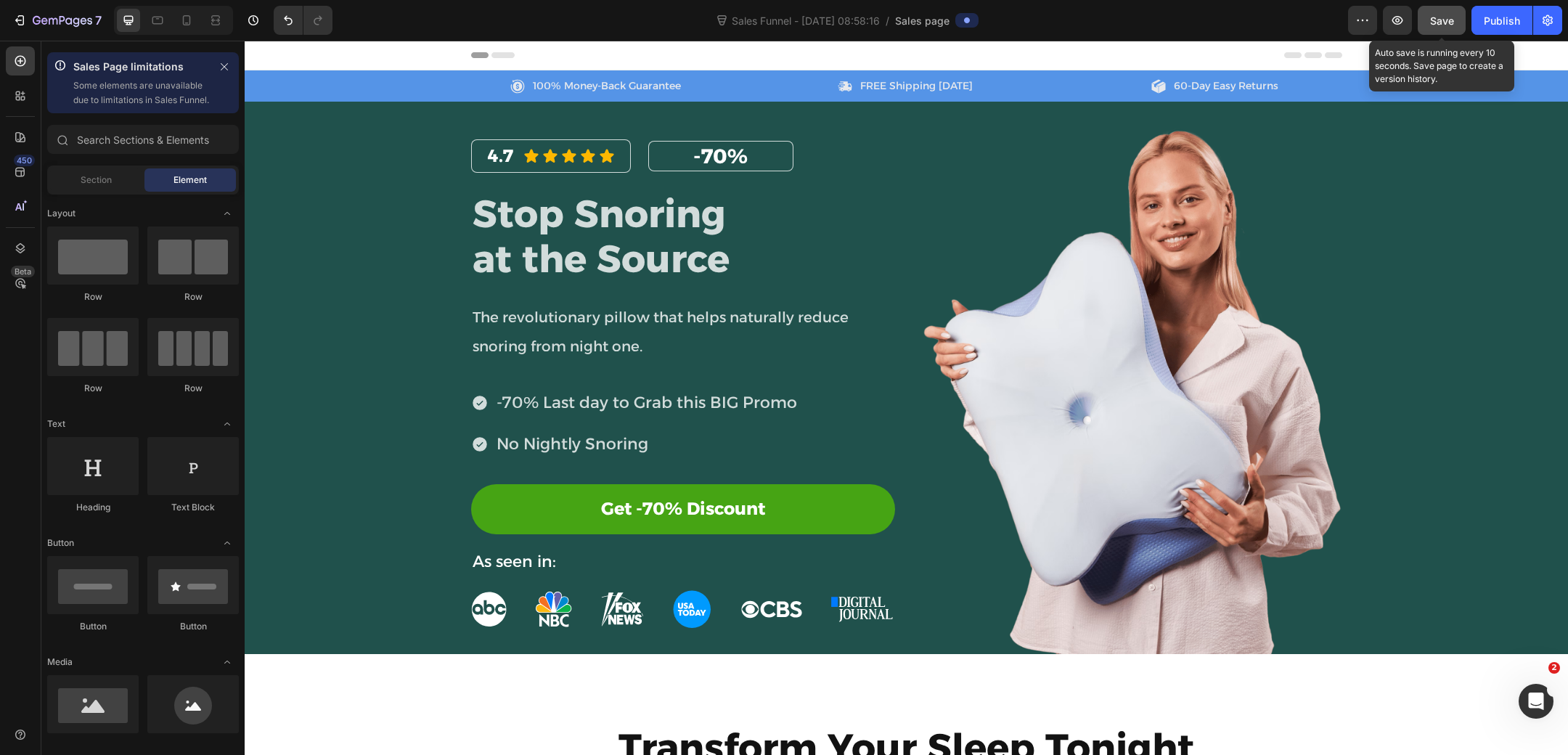
click at [1443, 20] on span "Save" at bounding box center [1442, 20] width 24 height 12
click at [1369, 22] on icon "button" at bounding box center [1363, 20] width 15 height 15
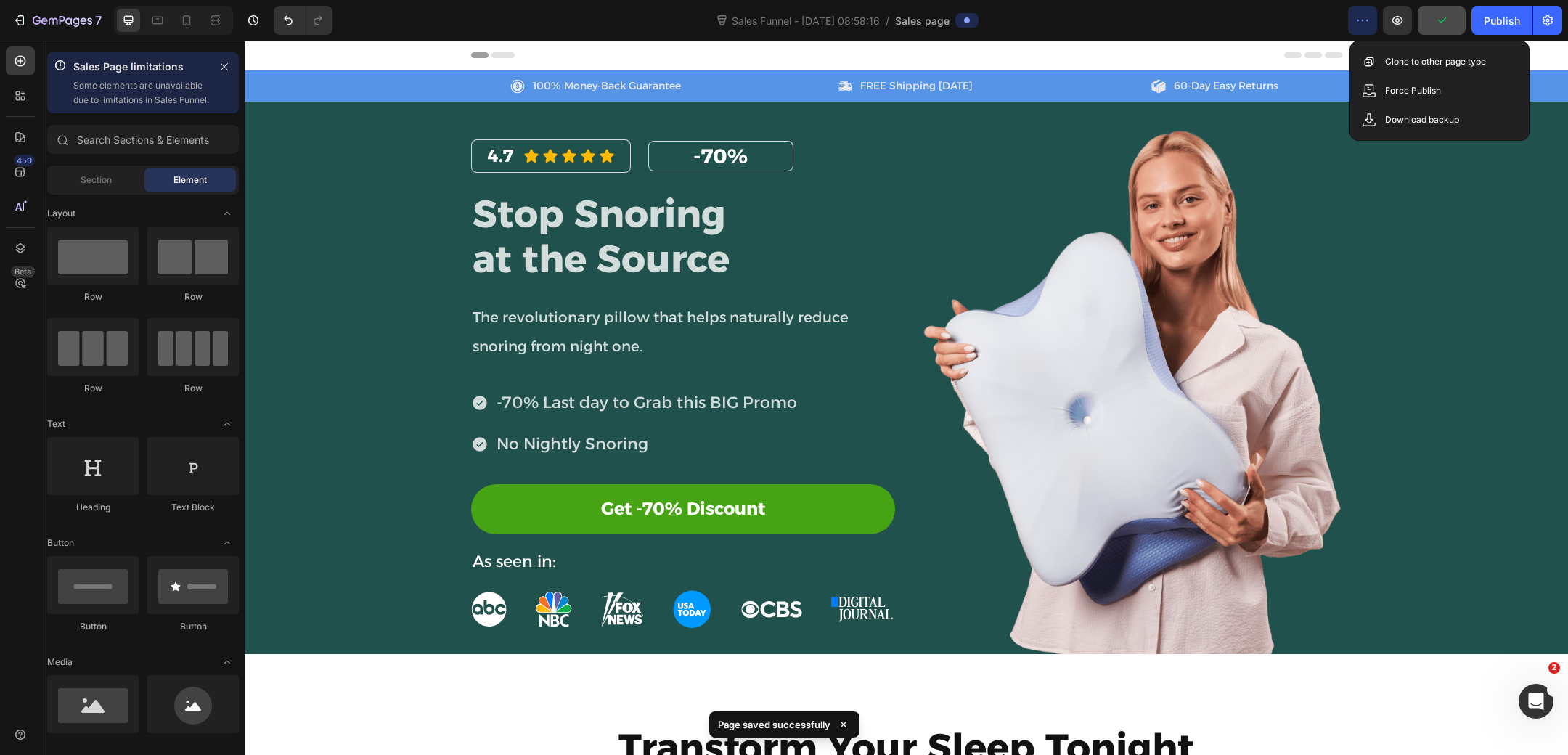
click at [1255, 28] on div "Sales Funnel - Aug 27, 08:58:16 / Sales page" at bounding box center [846, 20] width 1004 height 29
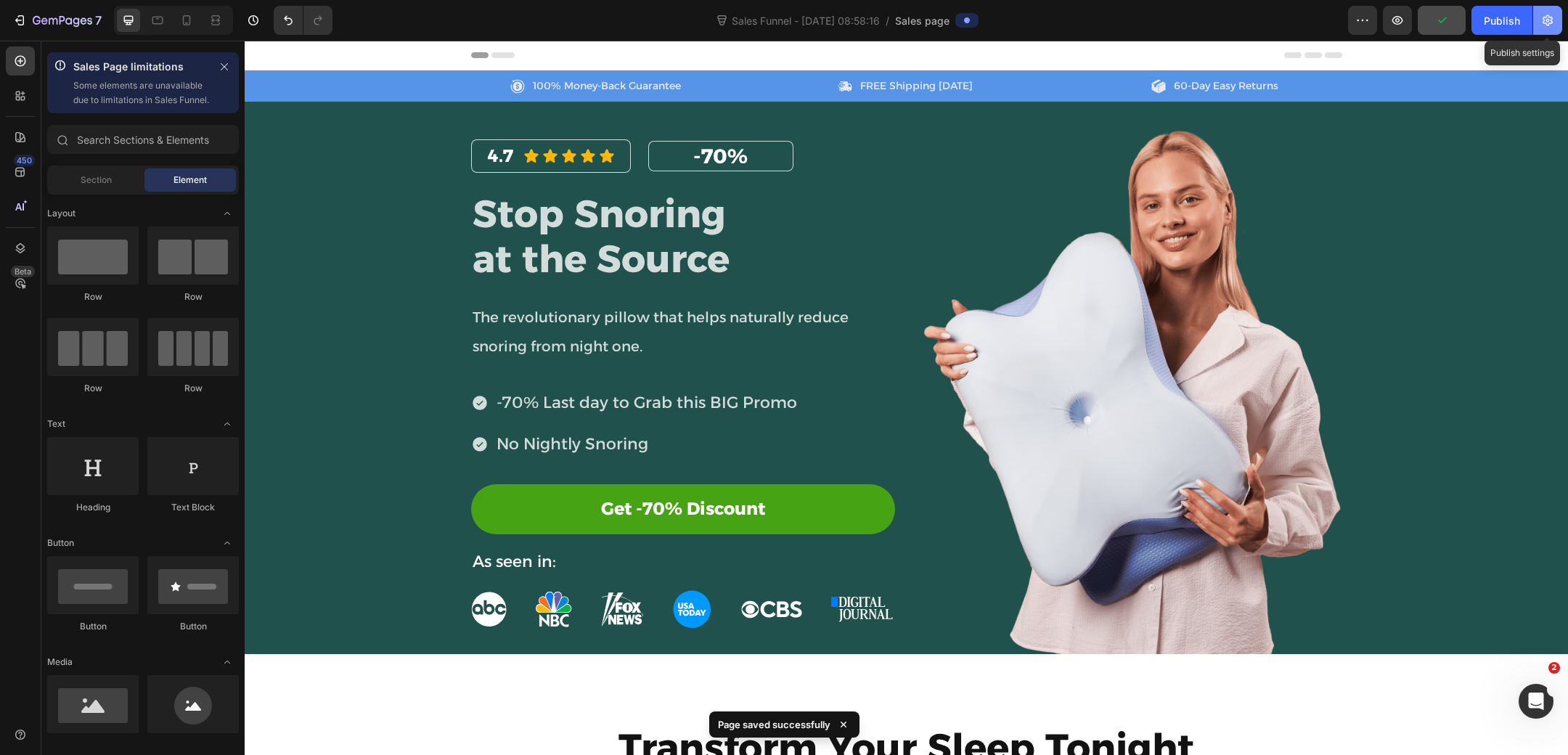
click at [1548, 19] on icon "button" at bounding box center [1548, 20] width 15 height 15
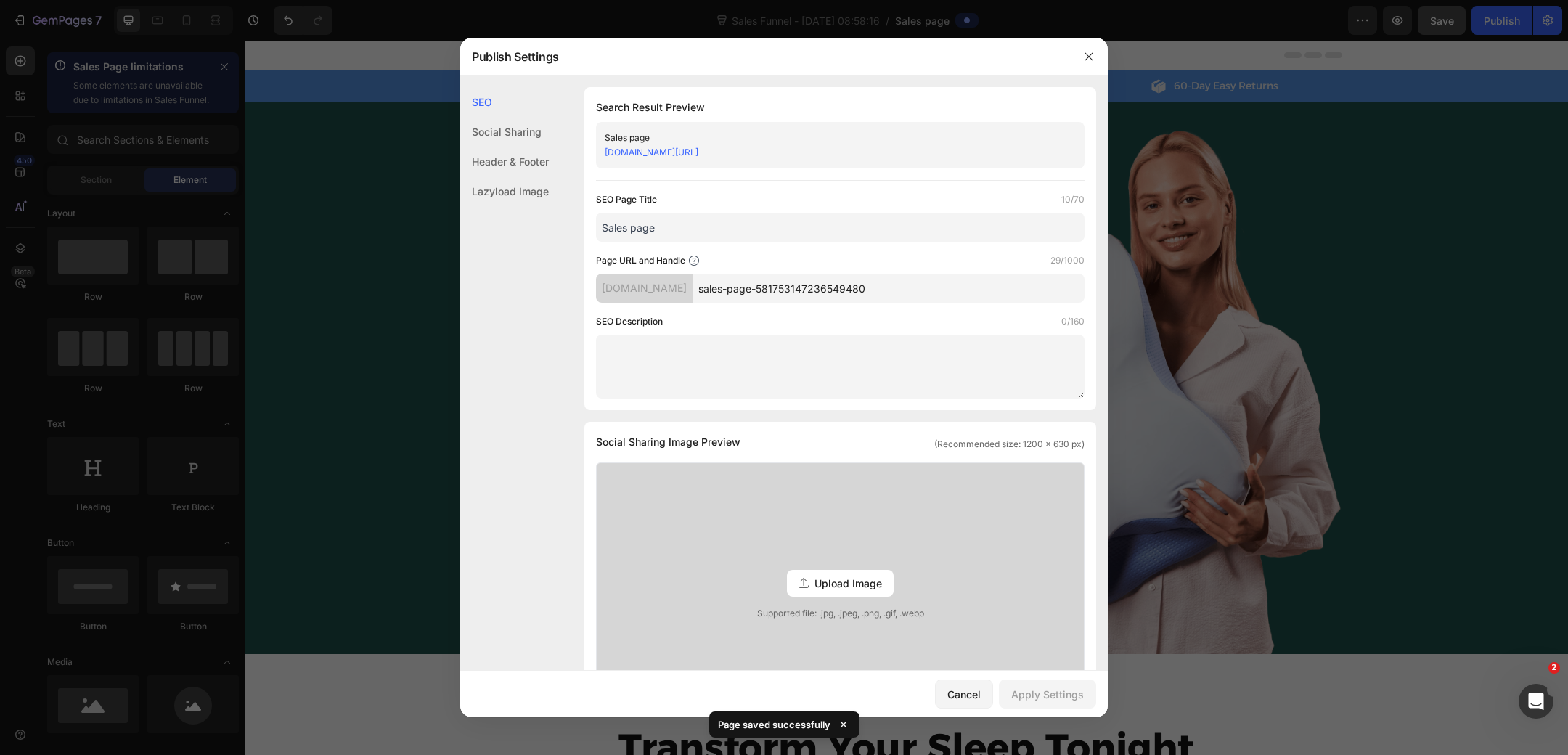
drag, startPoint x: 946, startPoint y: 290, endPoint x: 647, endPoint y: 300, distance: 299.2
click at [647, 300] on div "k19umv-r0.myshopify.com sales-page-581753147236549480" at bounding box center [840, 287] width 488 height 29
paste input "Stop Snoring at the Source"
type input "Stop-Snoring-at-the-Source"
click at [728, 227] on input "Sales page" at bounding box center [840, 227] width 488 height 29
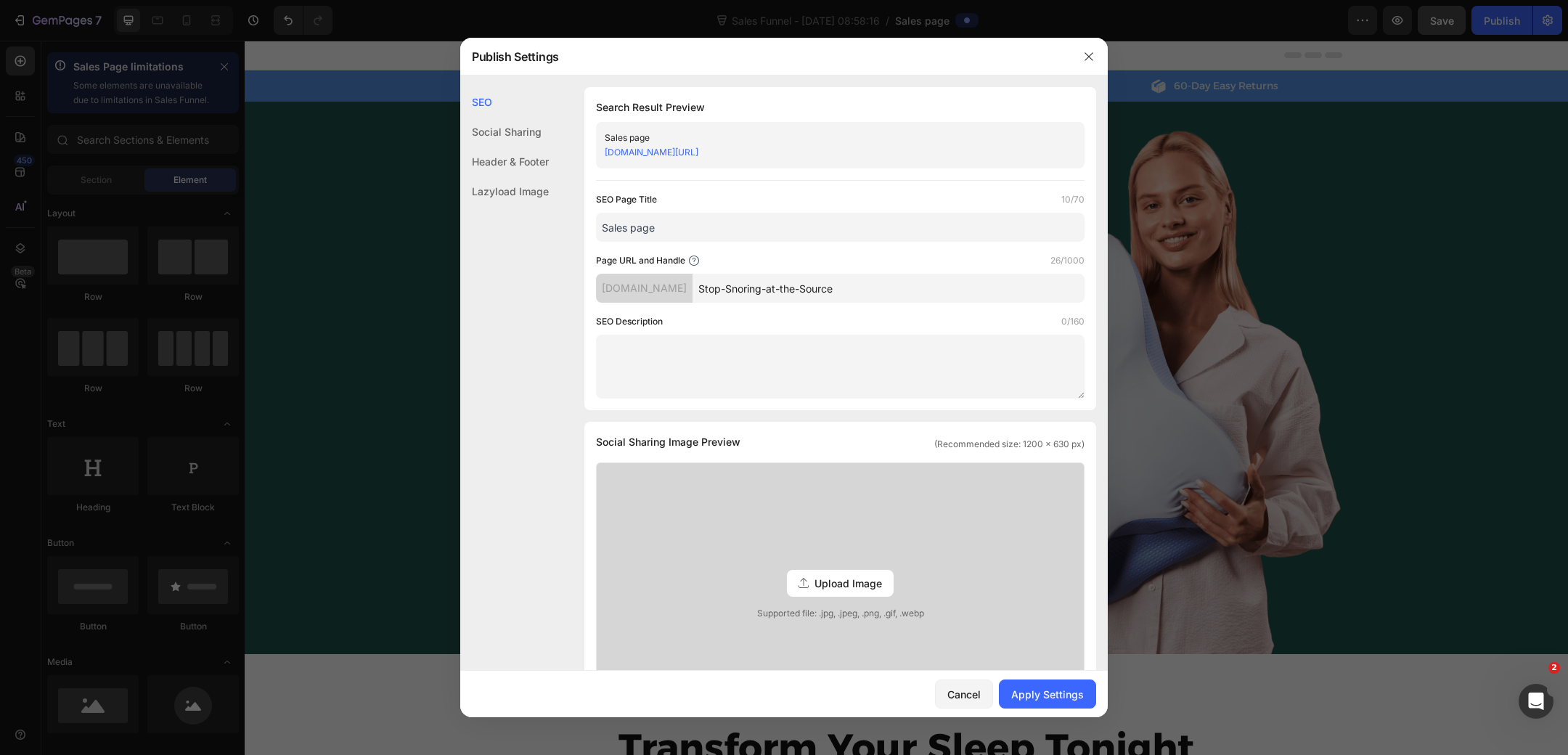
paste input "top Snoring at the Sourc"
click at [603, 230] on input "Stop Snoring at the Source" at bounding box center [840, 227] width 488 height 29
click at [607, 224] on input "FormFit - Stop Snoring at the Source" at bounding box center [840, 227] width 488 height 29
type input "Nuvara FormFit - Stop Snoring at the Source"
click at [516, 147] on div "Social Sharing" at bounding box center [504, 162] width 88 height 30
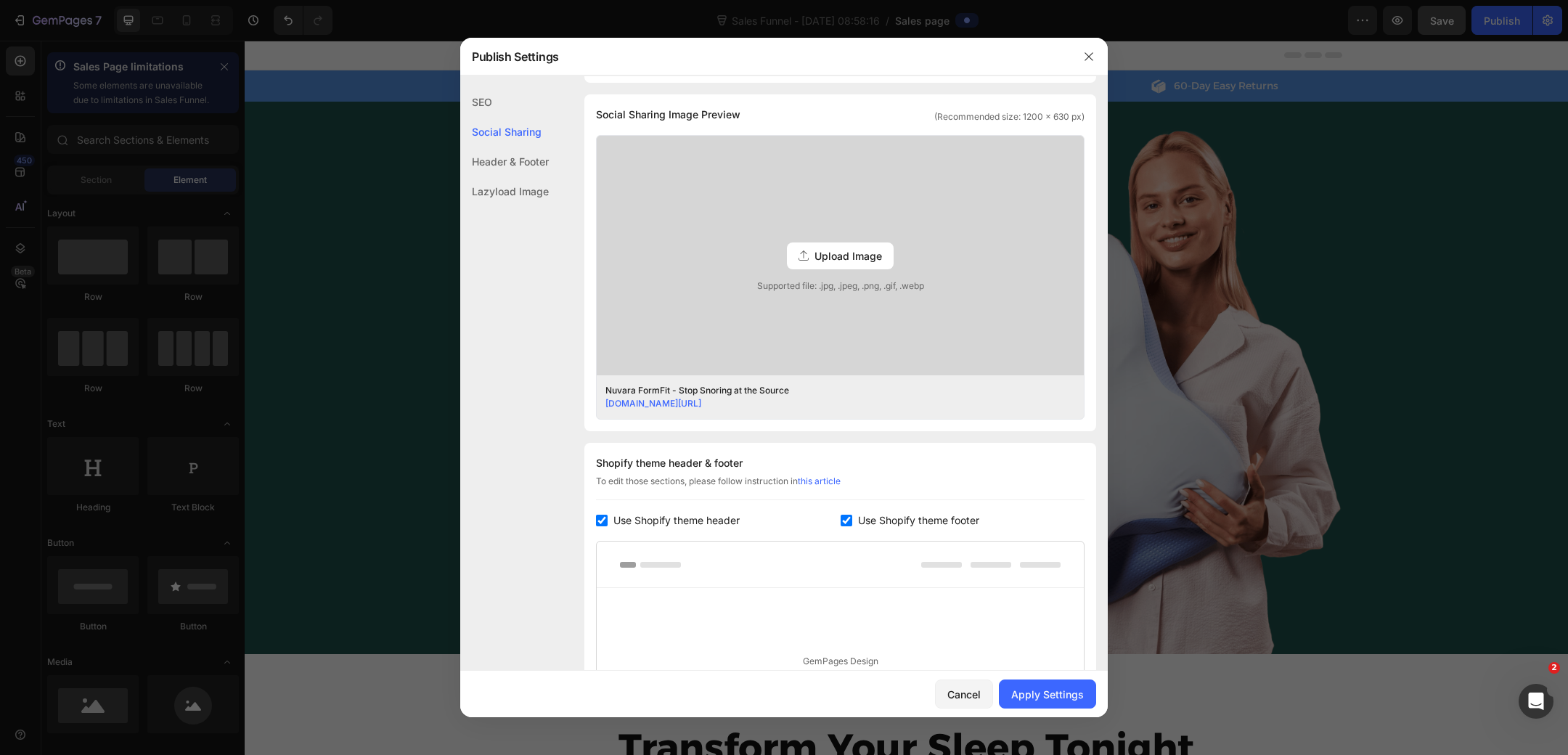
scroll to position [331, 0]
click at [601, 518] on input "checkbox" at bounding box center [602, 517] width 11 height 11
checkbox input "false"
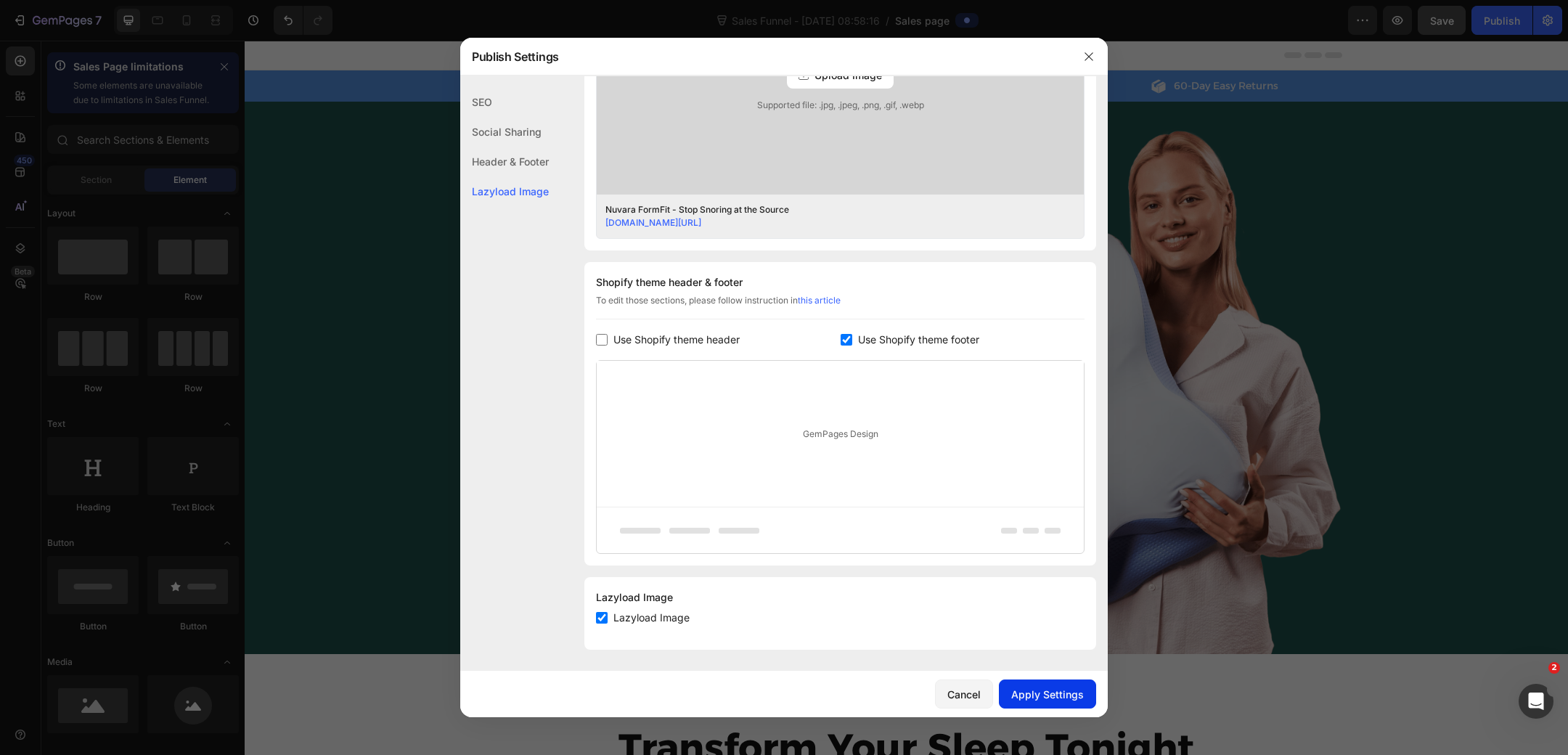
click at [1053, 690] on div "Apply Settings" at bounding box center [1047, 695] width 73 height 15
click at [1086, 59] on icon "button" at bounding box center [1088, 56] width 8 height 8
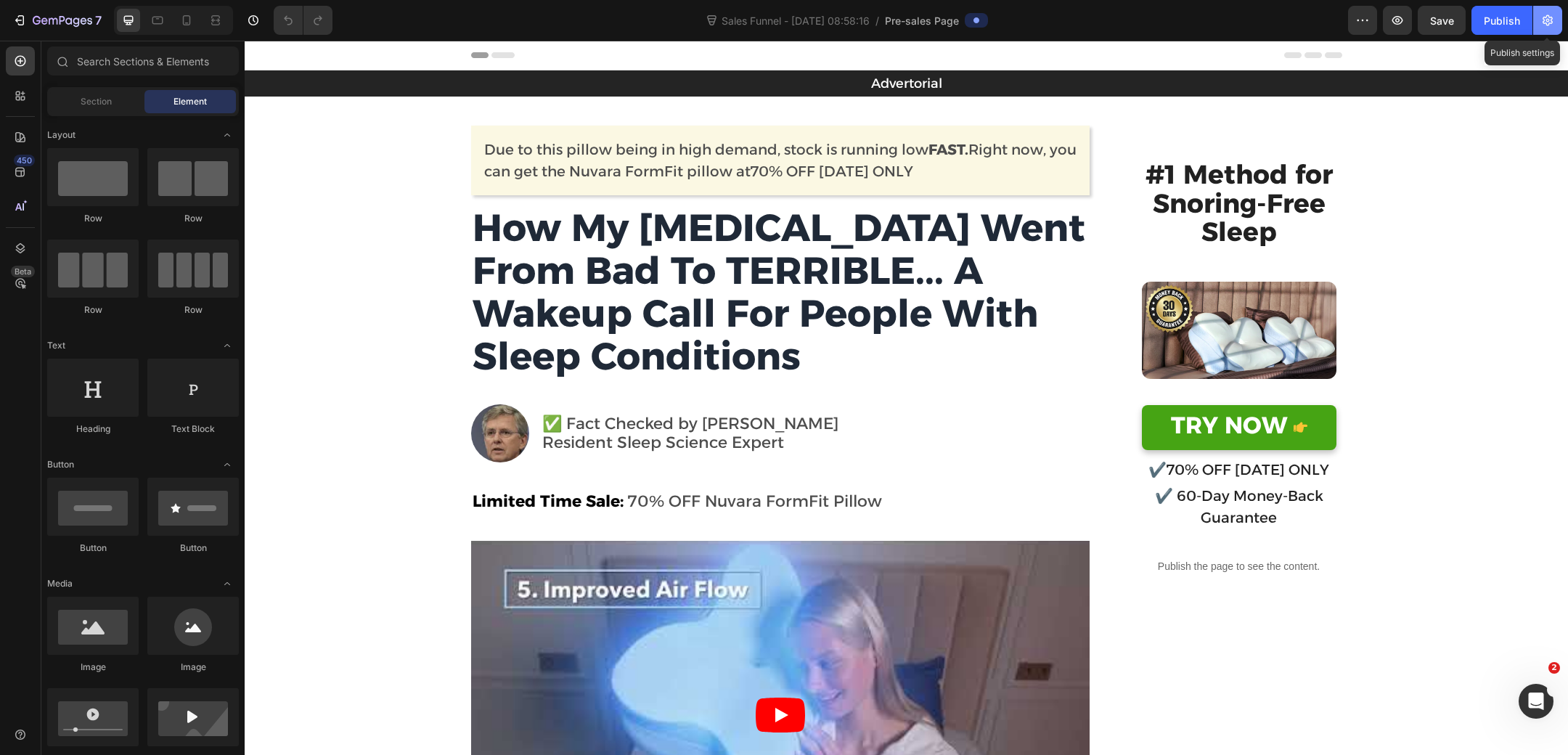
click at [1551, 22] on icon "button" at bounding box center [1548, 20] width 10 height 11
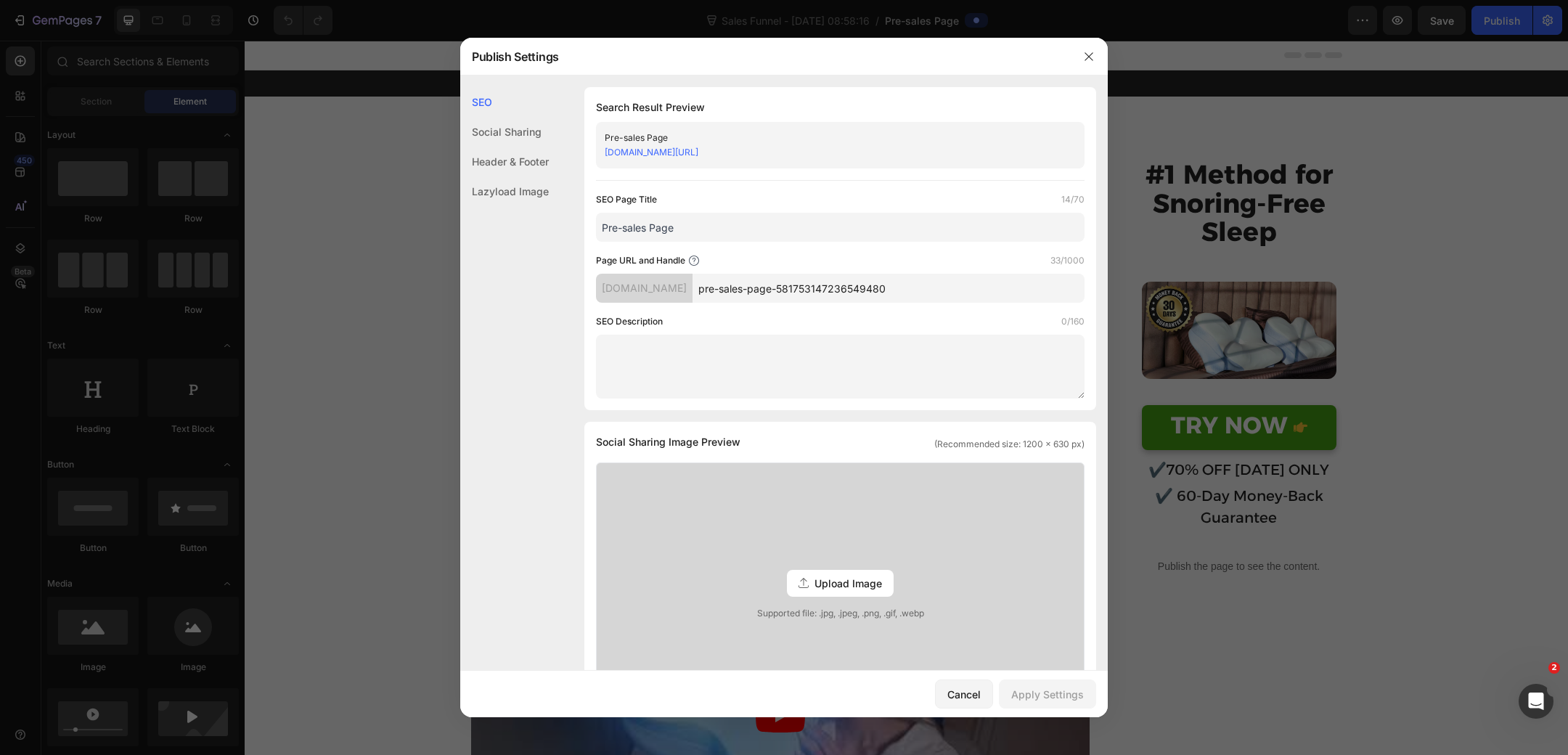
drag, startPoint x: 971, startPoint y: 294, endPoint x: 642, endPoint y: 277, distance: 329.4
click at [642, 277] on div "[DOMAIN_NAME] pre-sales-page-581753147236549480" at bounding box center [840, 287] width 488 height 29
paste input "Nuvara FormFit - Stop Snoring at the Source"
drag, startPoint x: 825, startPoint y: 288, endPoint x: 1028, endPoint y: 297, distance: 203.2
click at [1028, 297] on input "Nuvara-FormFit---Stop-Snoring-at-the-Source" at bounding box center [889, 287] width 392 height 29
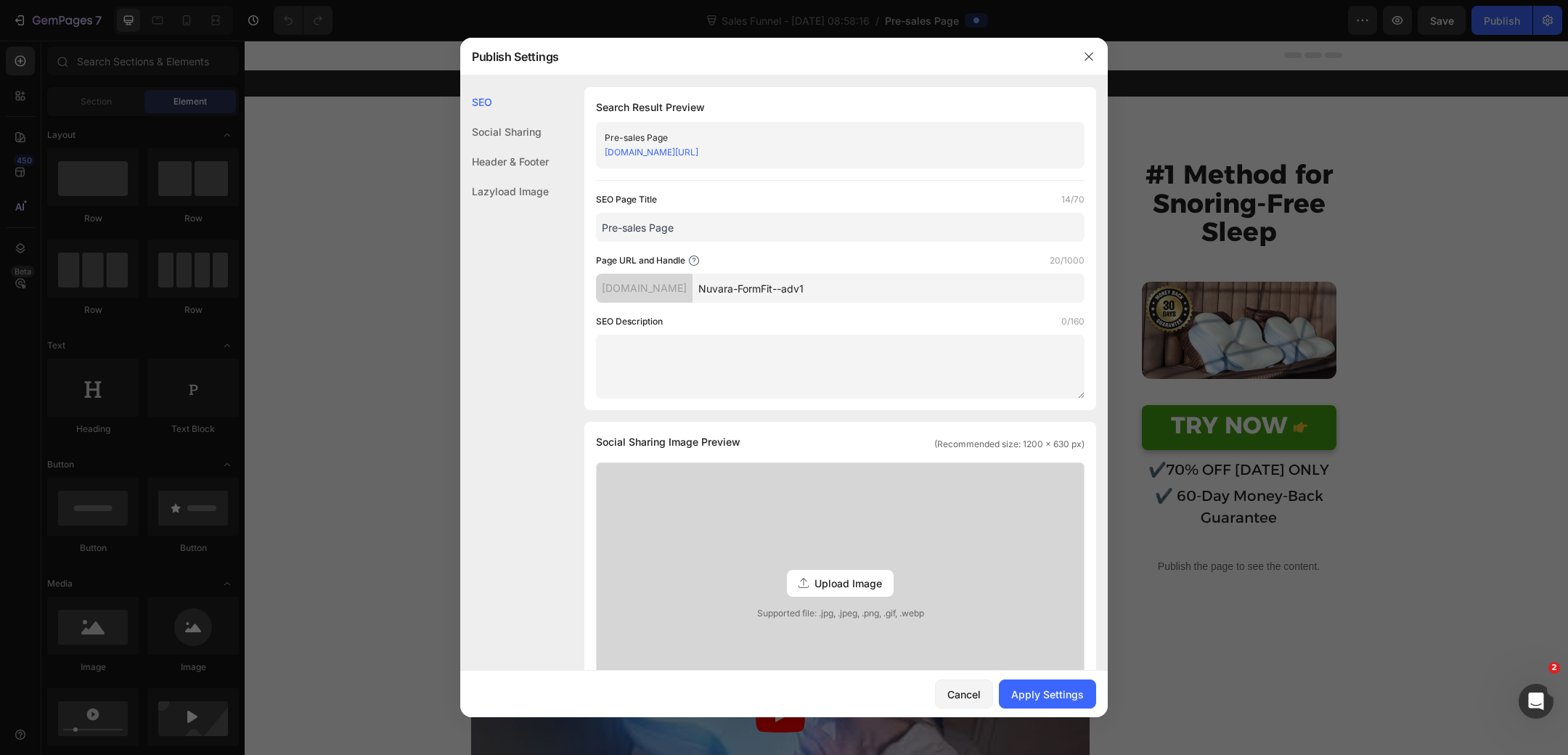
click at [823, 291] on input "Nuvara-FormFit--adv1" at bounding box center [889, 287] width 392 height 29
drag, startPoint x: 869, startPoint y: 286, endPoint x: 651, endPoint y: 281, distance: 218.1
click at [651, 281] on div "[DOMAIN_NAME] Nuvara-FormFit-adv1" at bounding box center [840, 287] width 488 height 29
type input "Nuvara-FormFit-adv1"
click at [699, 220] on input "Pre-sales Page" at bounding box center [840, 227] width 488 height 29
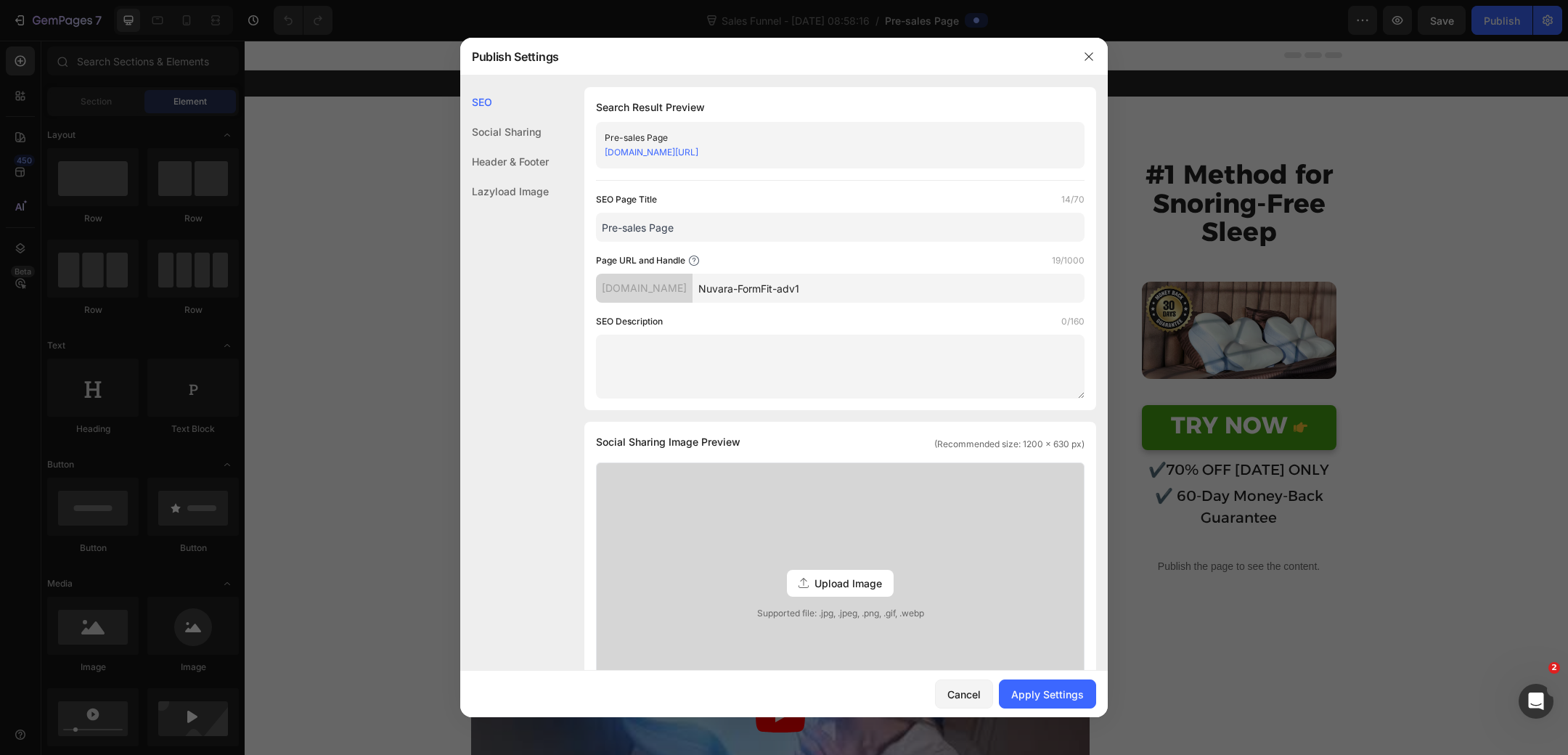
paste input "Nuvara-FormFit-adv1"
click at [641, 228] on input "Nuvara-FormFit-adv1" at bounding box center [840, 227] width 488 height 29
click at [681, 225] on input "Nuvara FormFit-adv1" at bounding box center [840, 227] width 488 height 29
drag, startPoint x: 680, startPoint y: 227, endPoint x: 732, endPoint y: 233, distance: 52.3
click at [728, 233] on input "Nuvara FormFit adv1" at bounding box center [840, 227] width 488 height 29
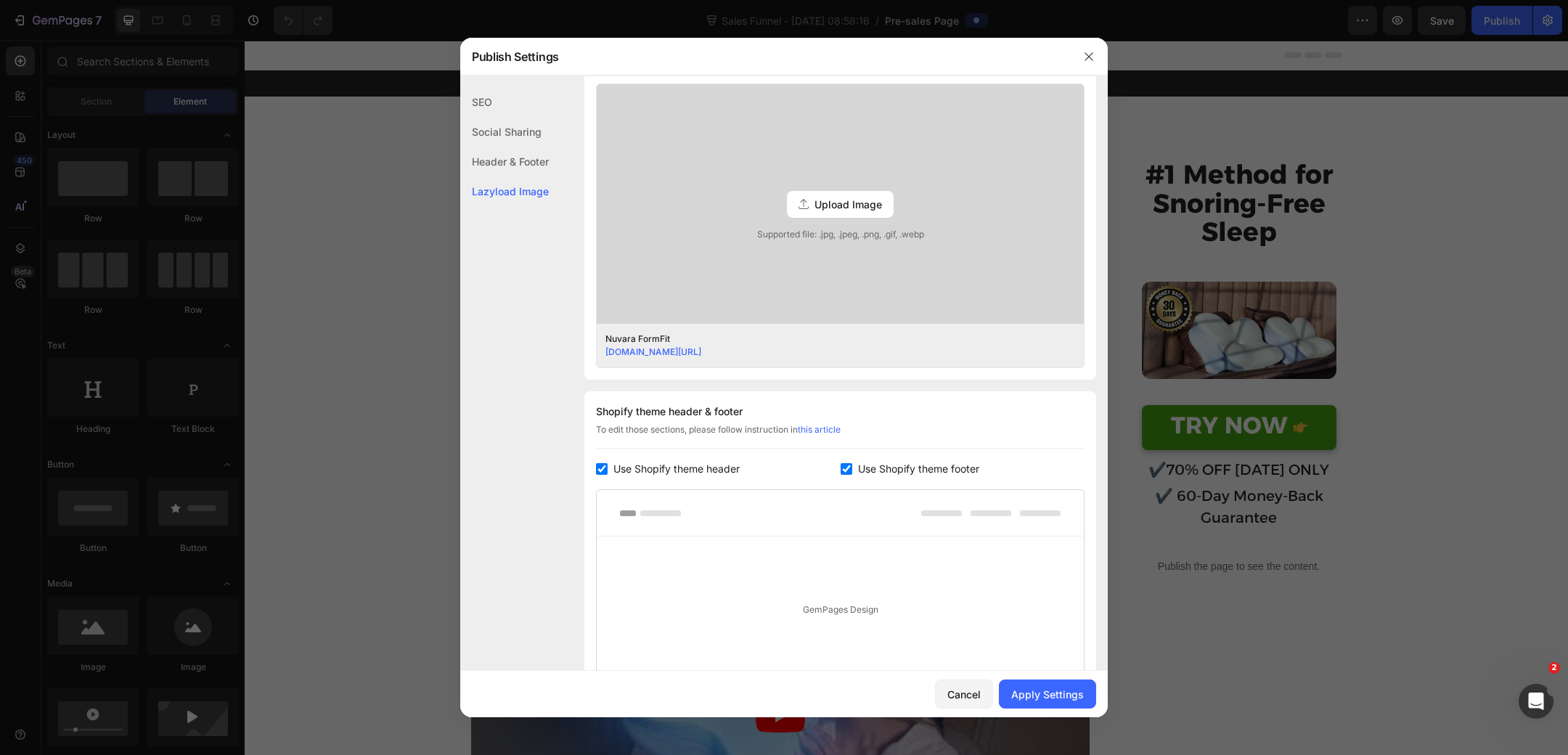
scroll to position [554, 0]
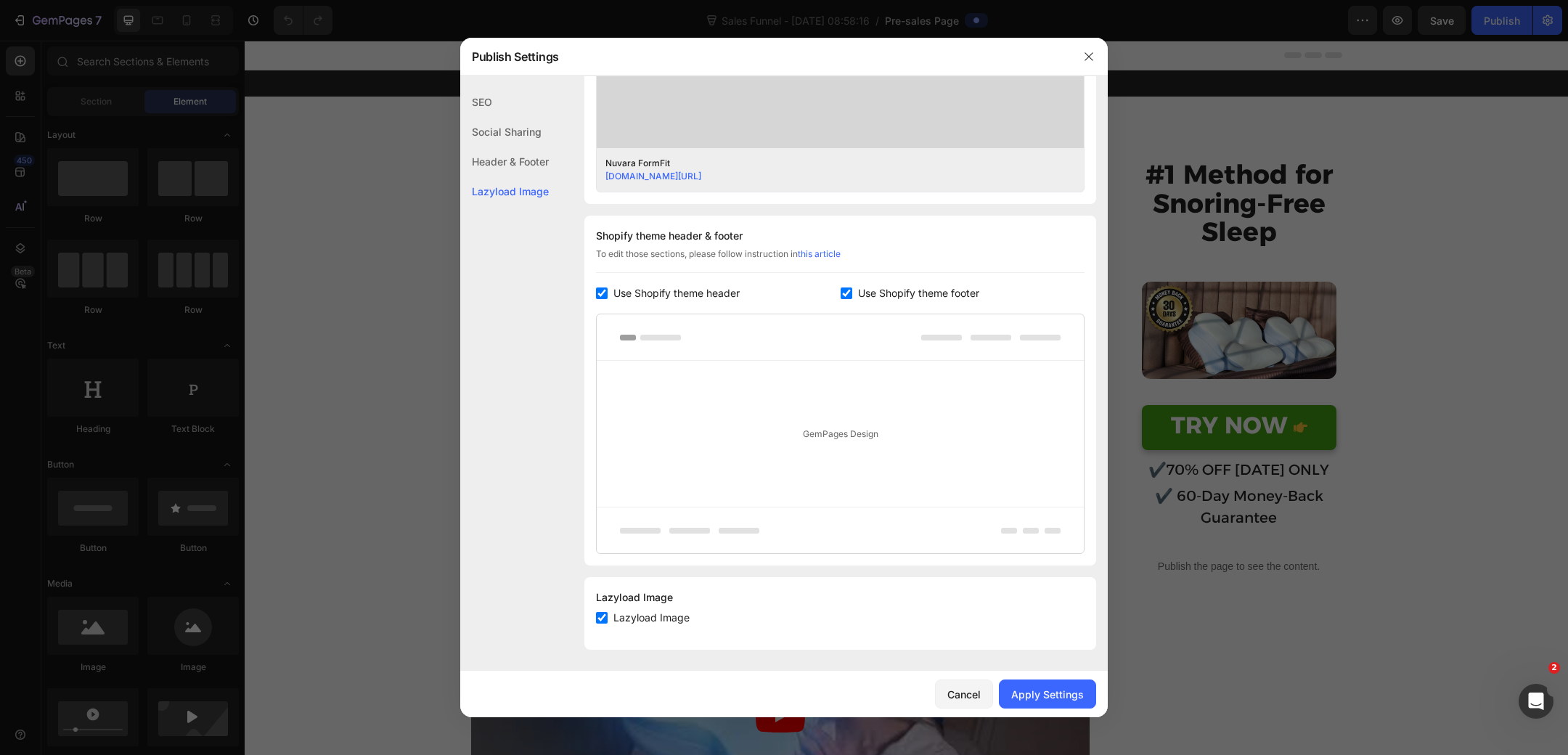
type input "Nuvara FormFit"
click at [609, 292] on label "Use Shopify theme header" at bounding box center [673, 293] width 132 height 18
checkbox input "false"
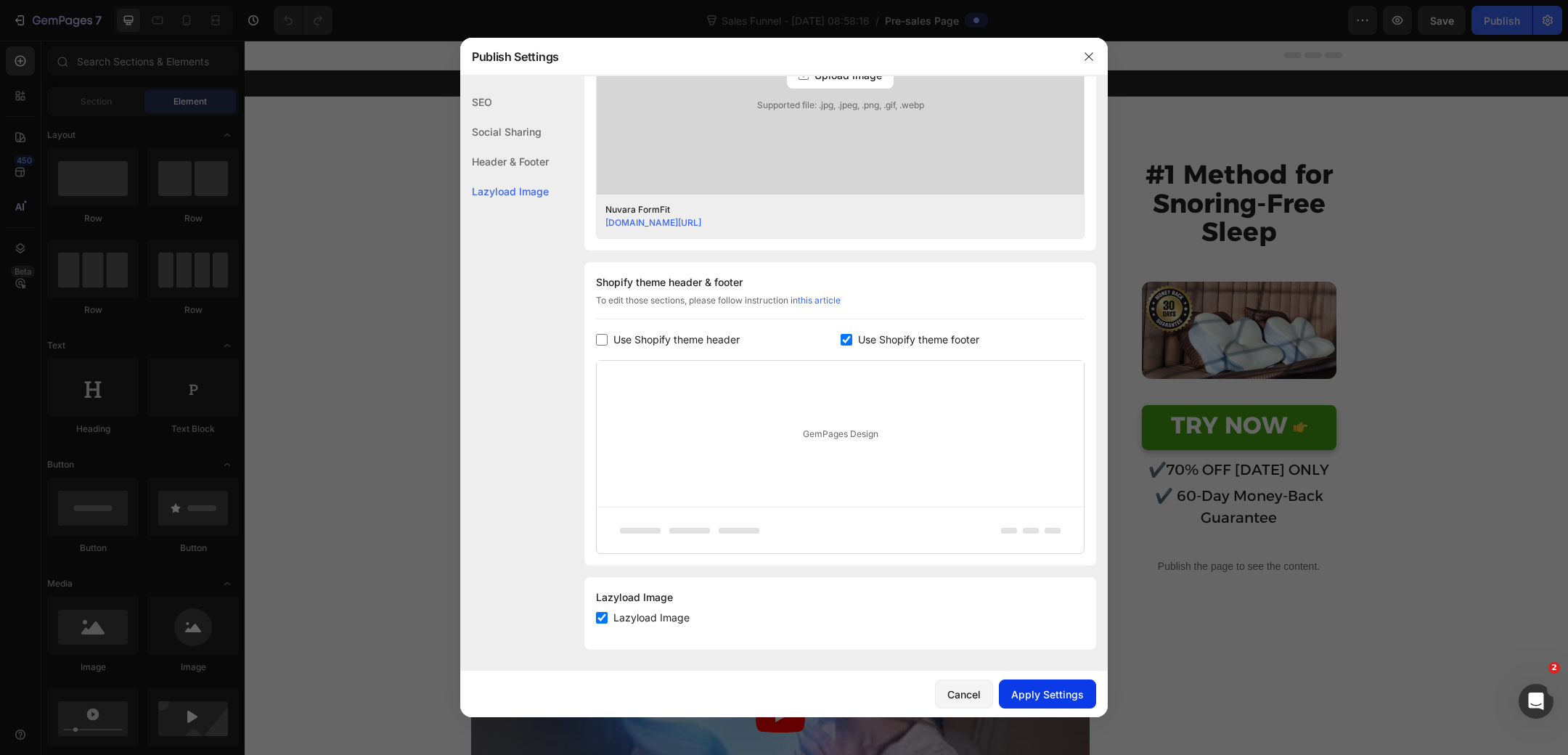
click at [1040, 687] on div "Apply Settings" at bounding box center [1047, 695] width 73 height 15
click at [1089, 60] on icon "button" at bounding box center [1089, 57] width 11 height 11
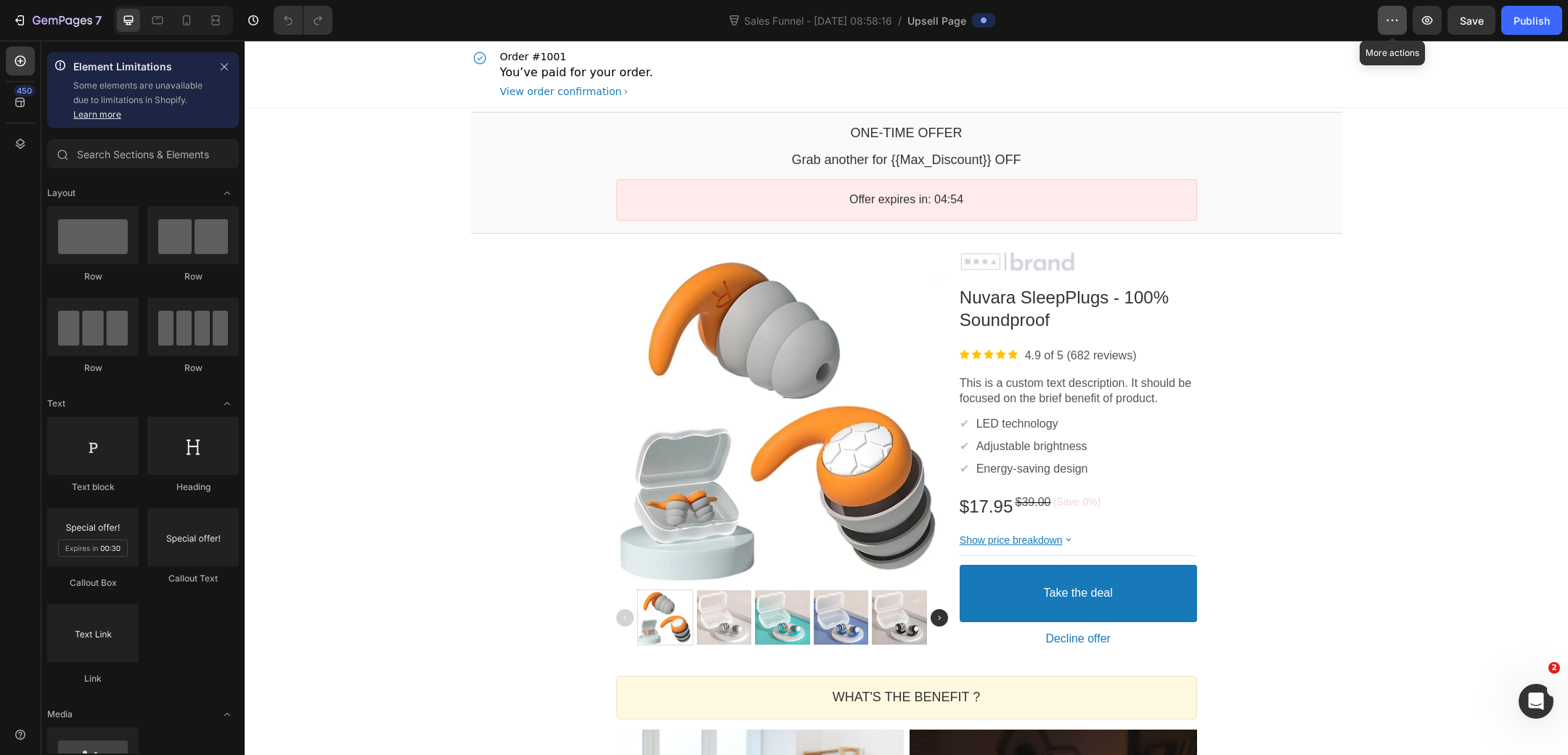
click at [1397, 31] on button "button" at bounding box center [1392, 20] width 29 height 29
click at [352, 142] on div "One-time Offer Callout Text Grab another for {{Max_Discount}} OFF Callout Text …" at bounding box center [906, 770] width 1323 height 1324
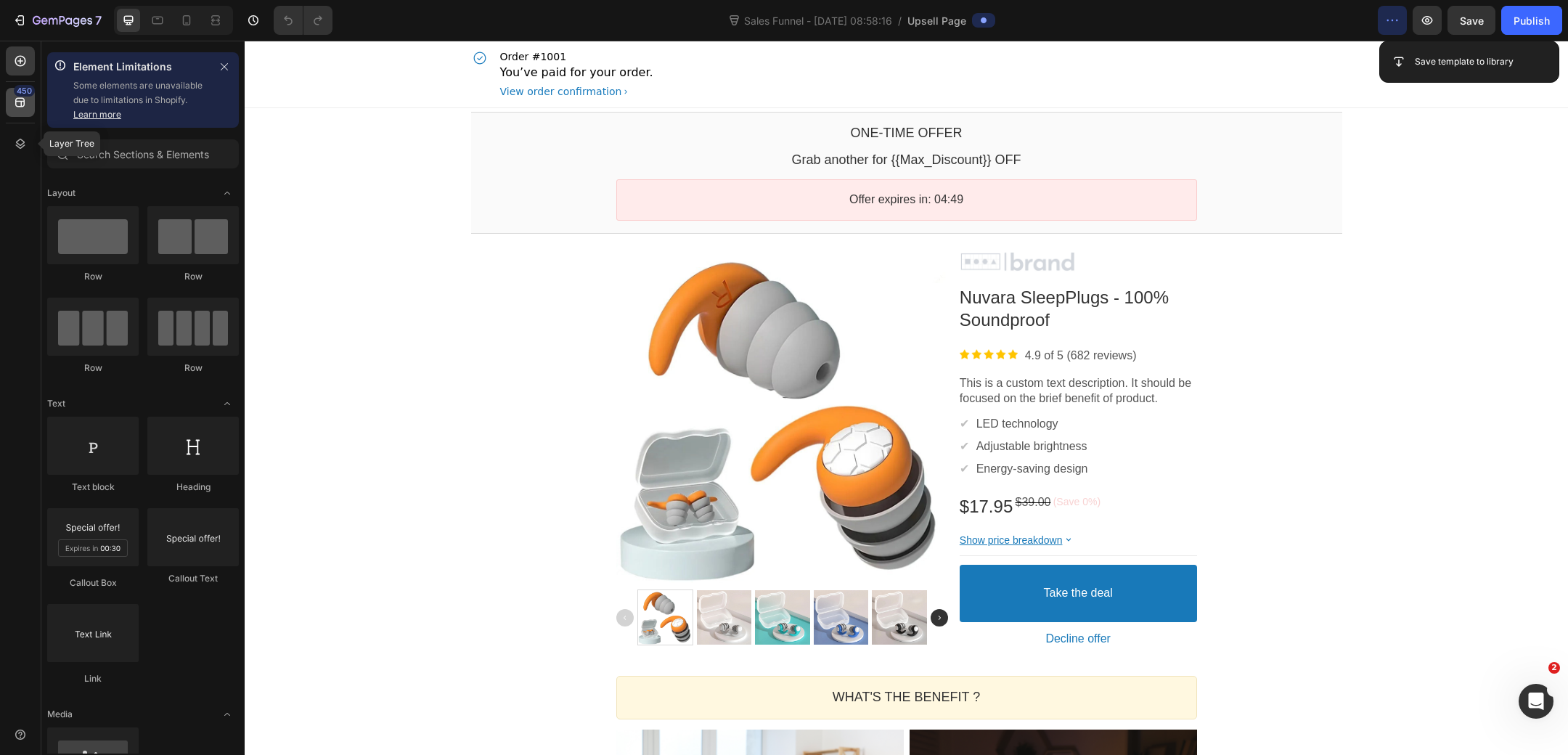
click at [22, 114] on div "450" at bounding box center [20, 101] width 29 height 29
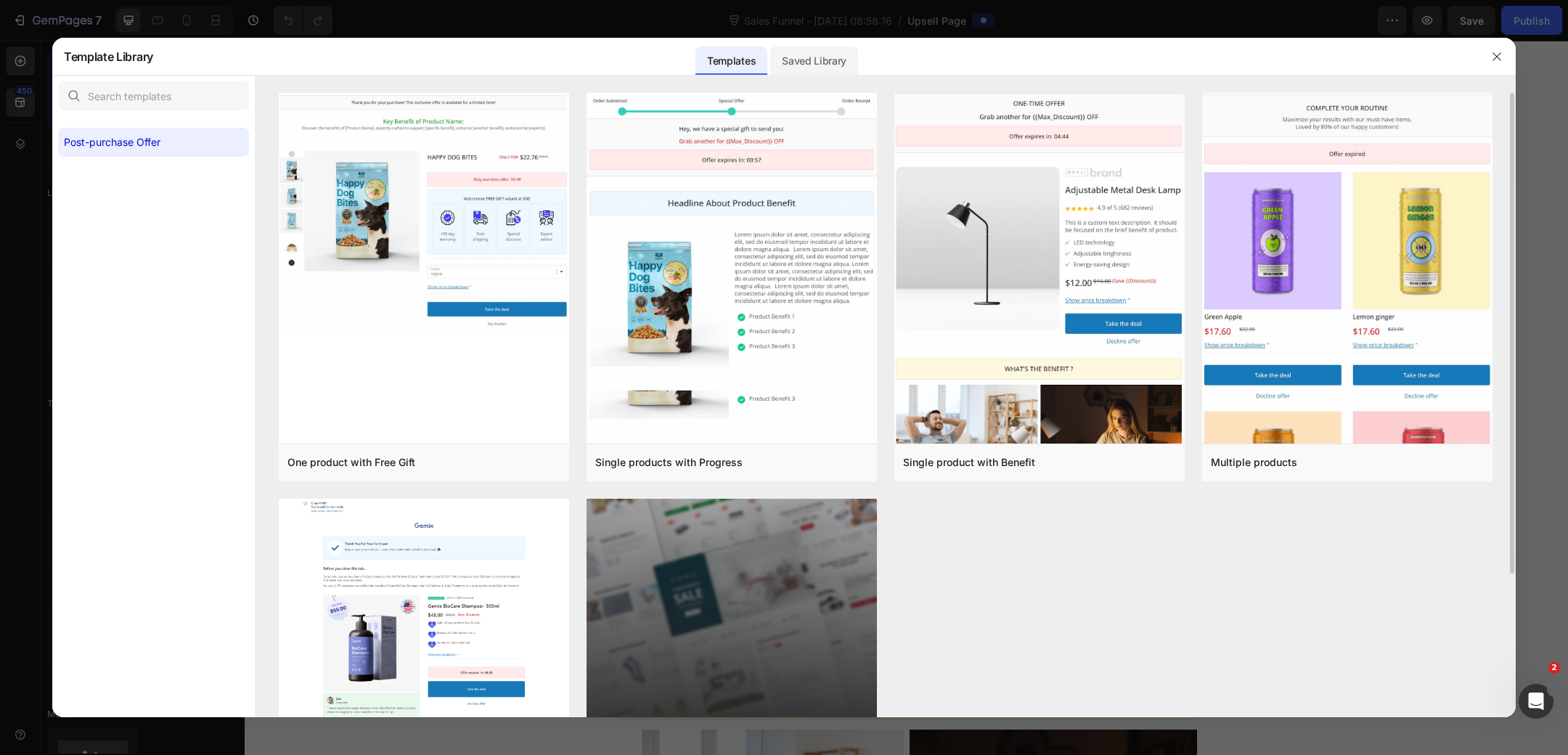
click at [824, 68] on div "Saved Library" at bounding box center [814, 60] width 87 height 29
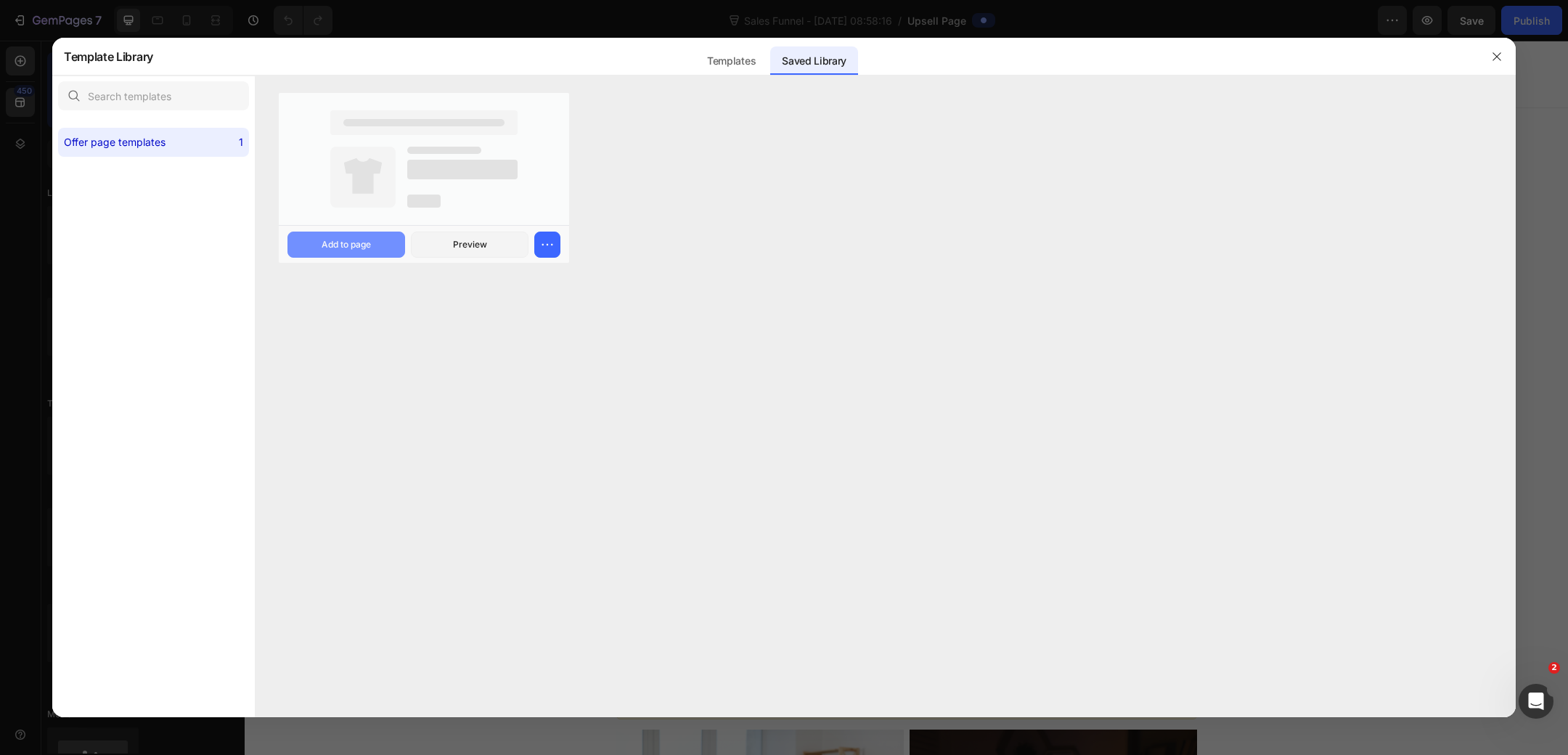
click at [363, 246] on div "Add to page" at bounding box center [346, 245] width 49 height 13
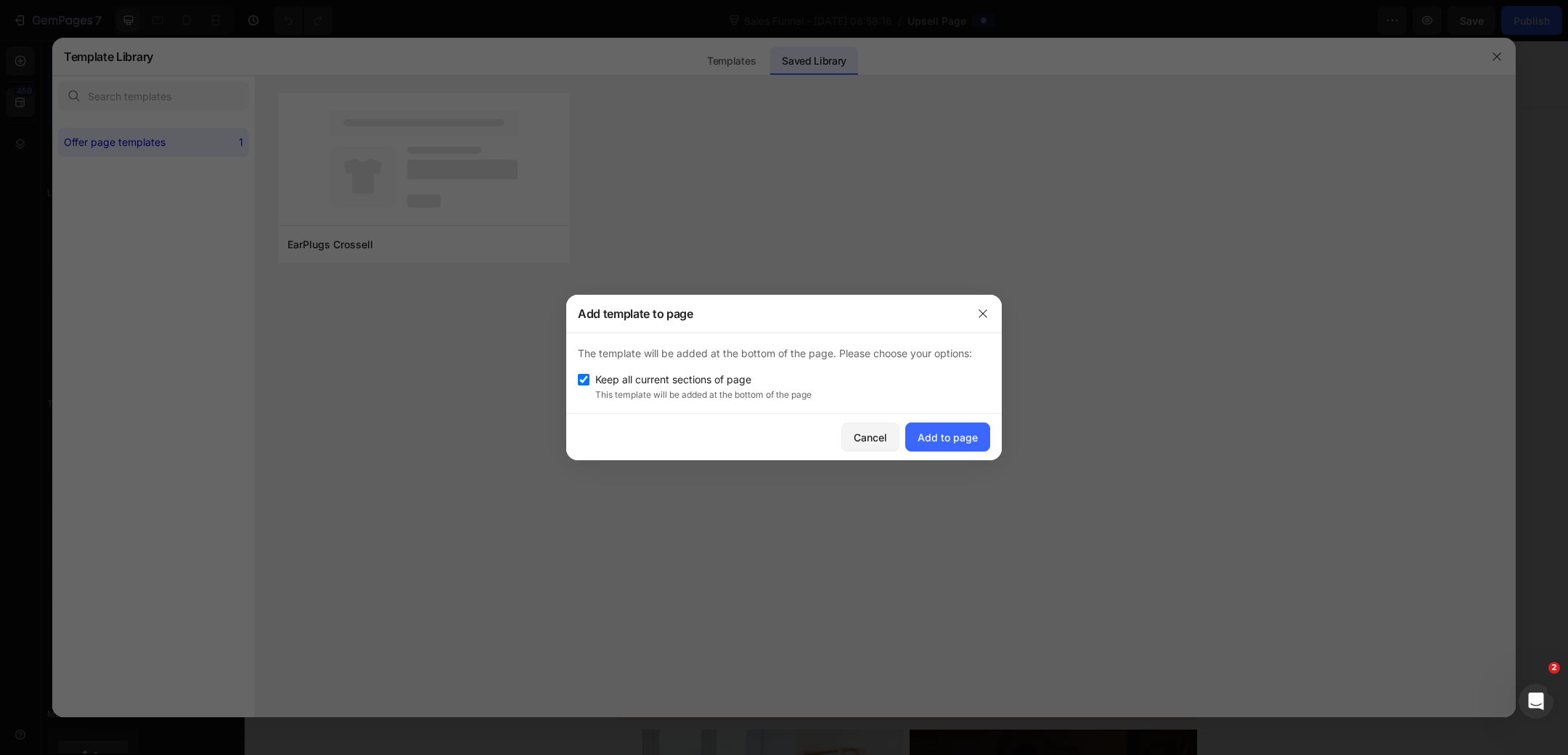
click at [705, 379] on span "Keep all current sections of page" at bounding box center [673, 379] width 156 height 18
checkbox input "false"
click at [956, 436] on div "Add to page" at bounding box center [948, 437] width 60 height 15
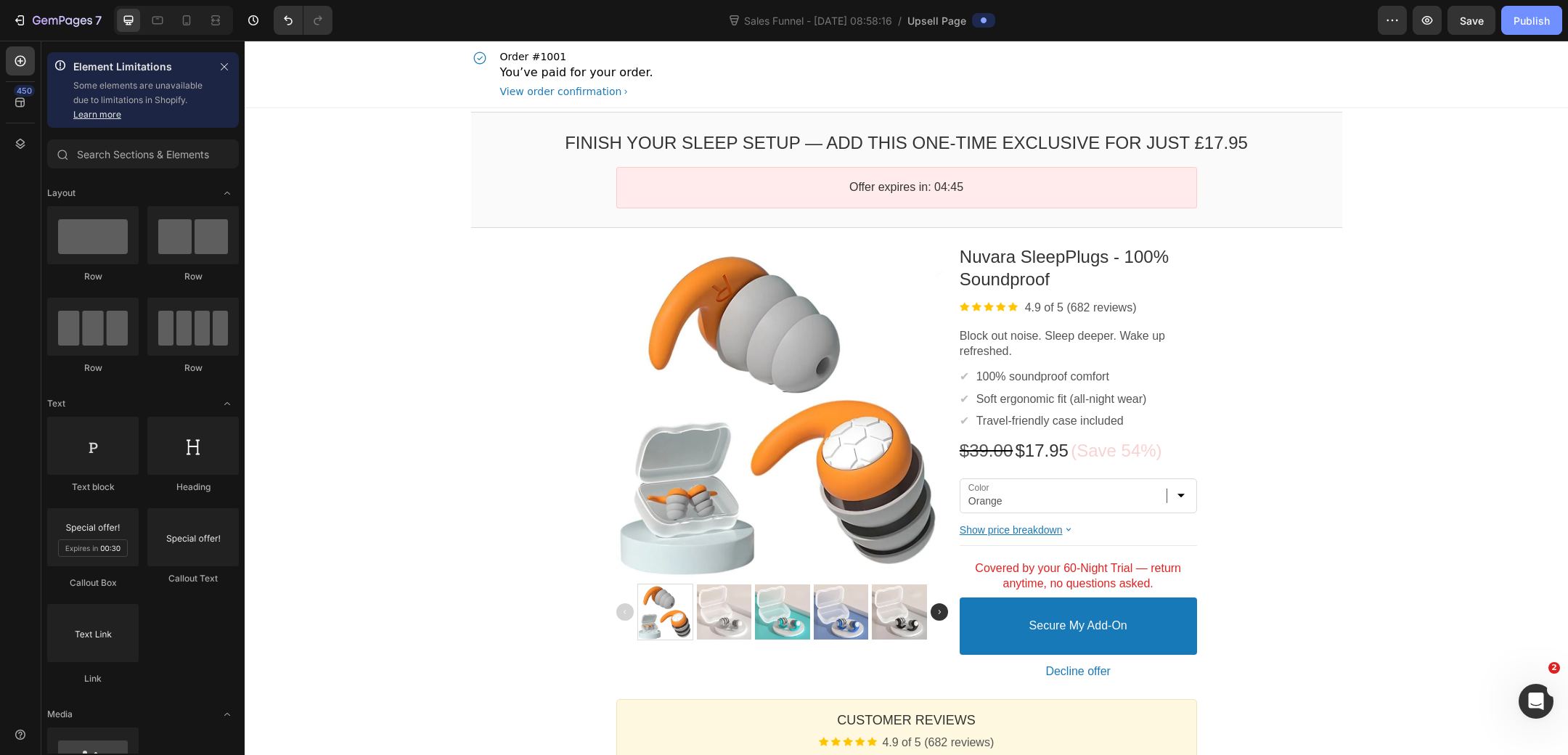
click at [1526, 15] on div "Publish" at bounding box center [1532, 20] width 36 height 15
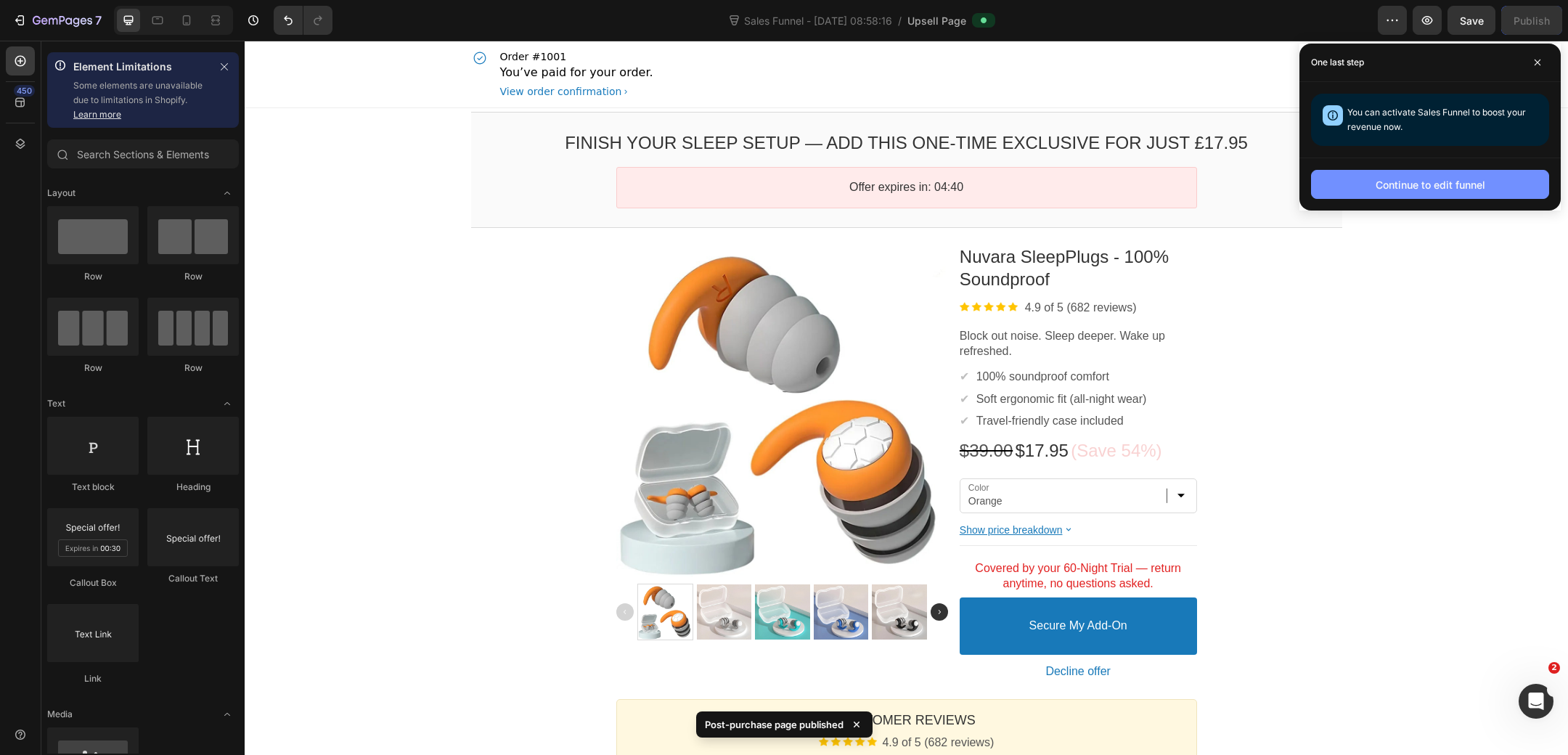
click at [1453, 181] on div "Continue to edit funnel" at bounding box center [1430, 184] width 110 height 15
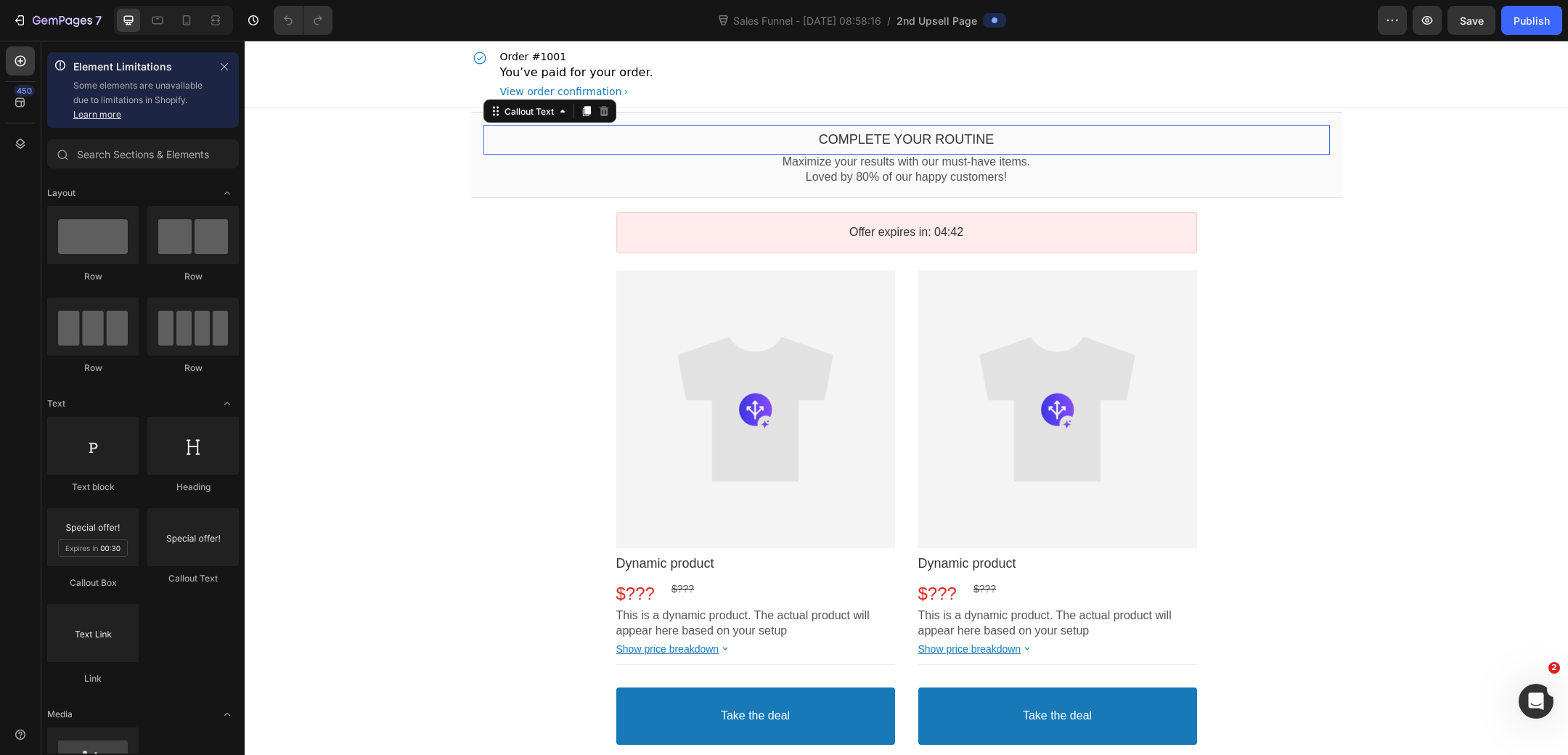
click at [945, 140] on bdo "Complete your routine" at bounding box center [907, 139] width 176 height 15
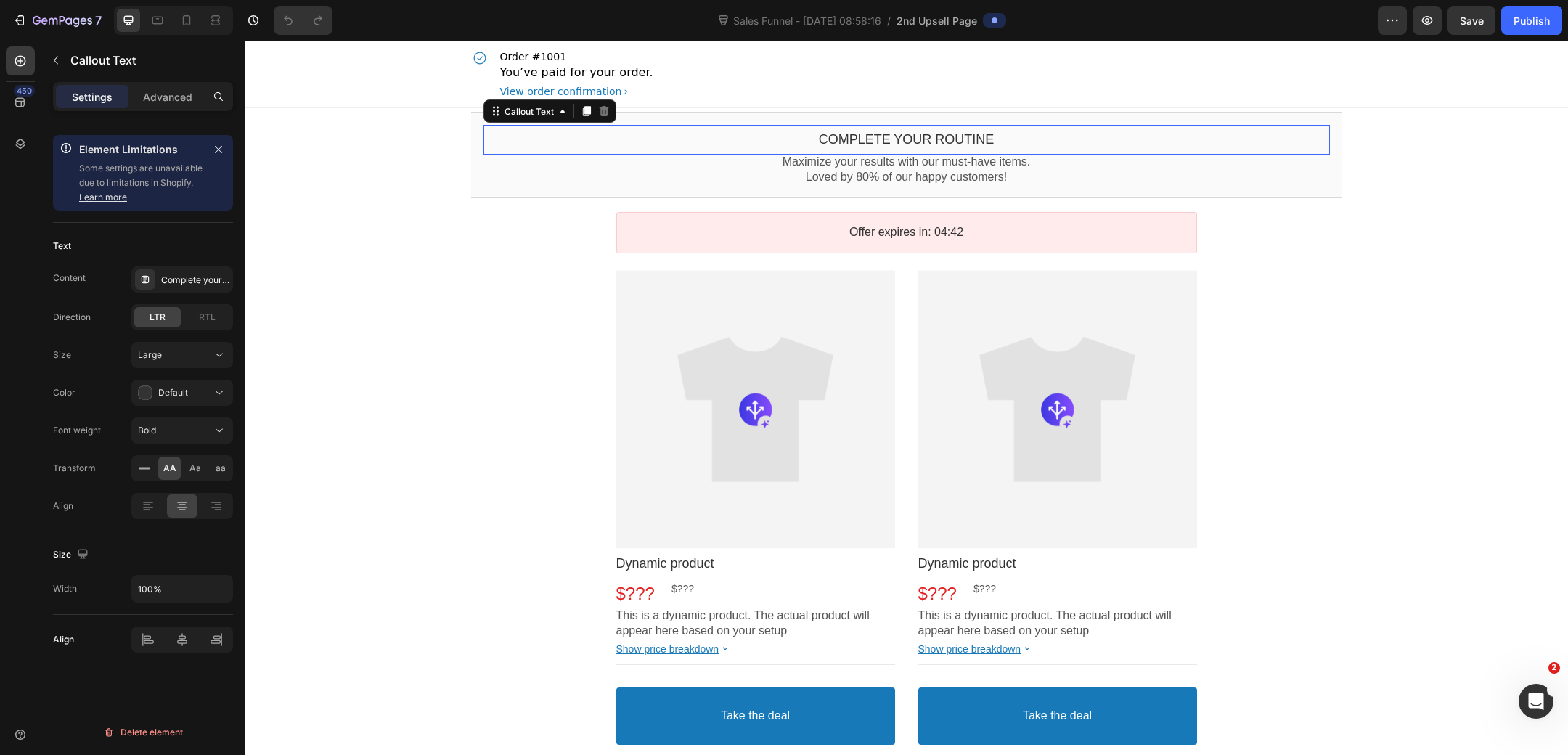
click at [945, 140] on bdo "Complete your routine" at bounding box center [907, 139] width 176 height 15
click at [930, 135] on bdo "Complete your routine" at bounding box center [907, 139] width 176 height 15
click at [870, 138] on bdo "Complete your routine" at bounding box center [907, 139] width 176 height 15
click at [164, 281] on div "Complete your routine" at bounding box center [194, 280] width 68 height 13
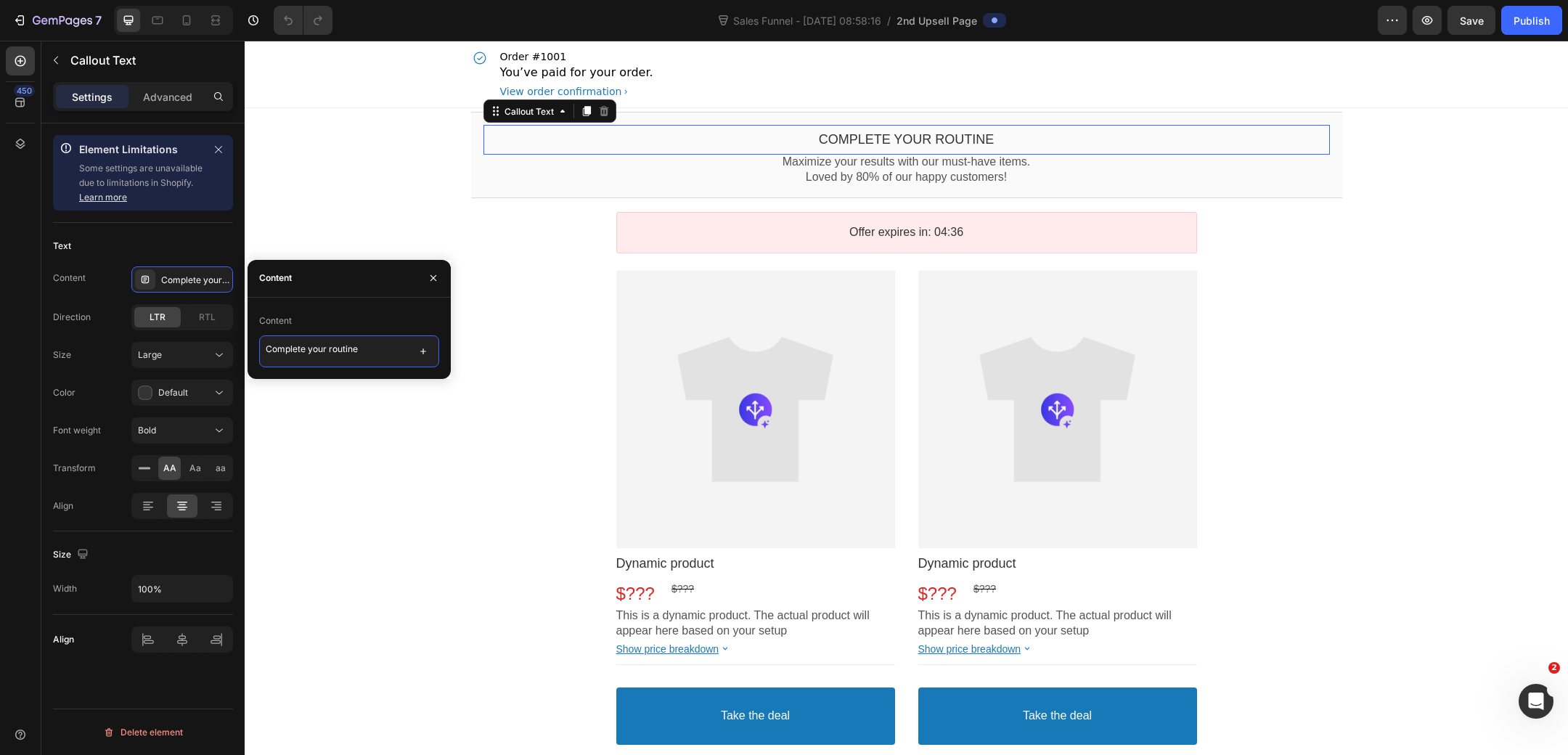
click at [367, 354] on textarea "Complete your routine" at bounding box center [350, 351] width 180 height 32
type textarea "GRAB ANOTHER FOR 20% OFF"
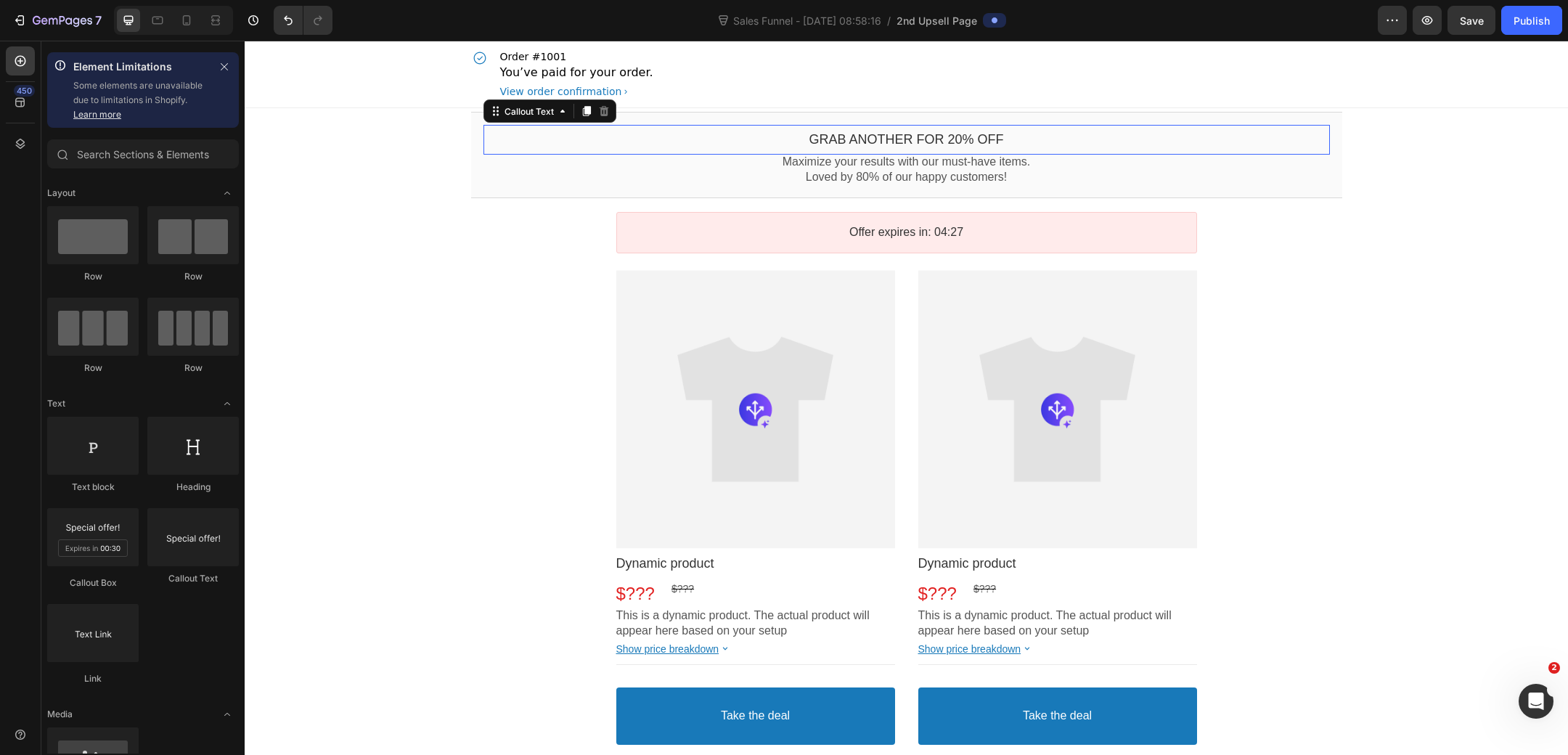
click at [1483, 174] on div "GRAB ANOTHER FOR 20% OFF Callout Text This element is required and can’t be del…" at bounding box center [906, 714] width 1323 height 1212
click at [819, 438] on div at bounding box center [756, 409] width 279 height 279
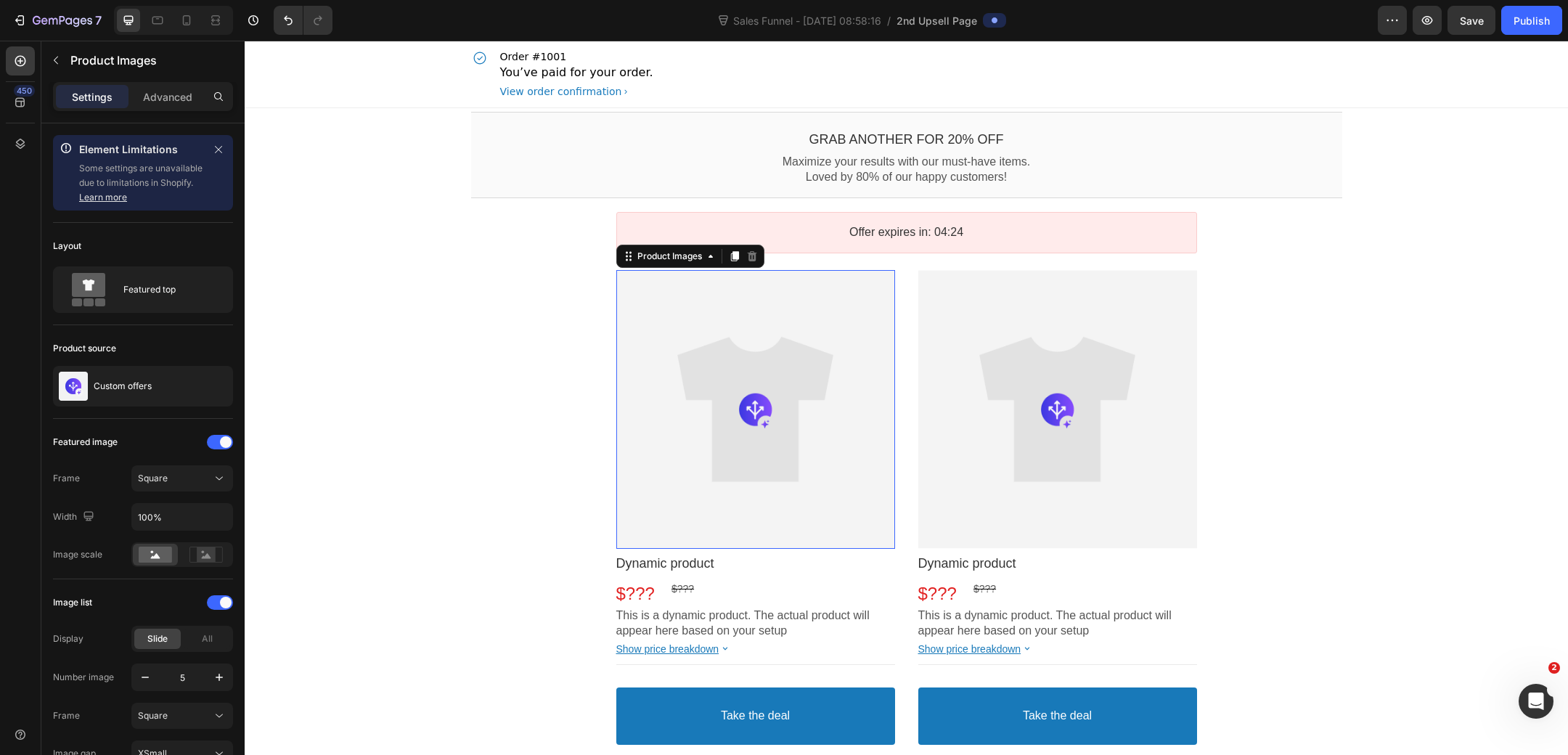
scroll to position [80, 0]
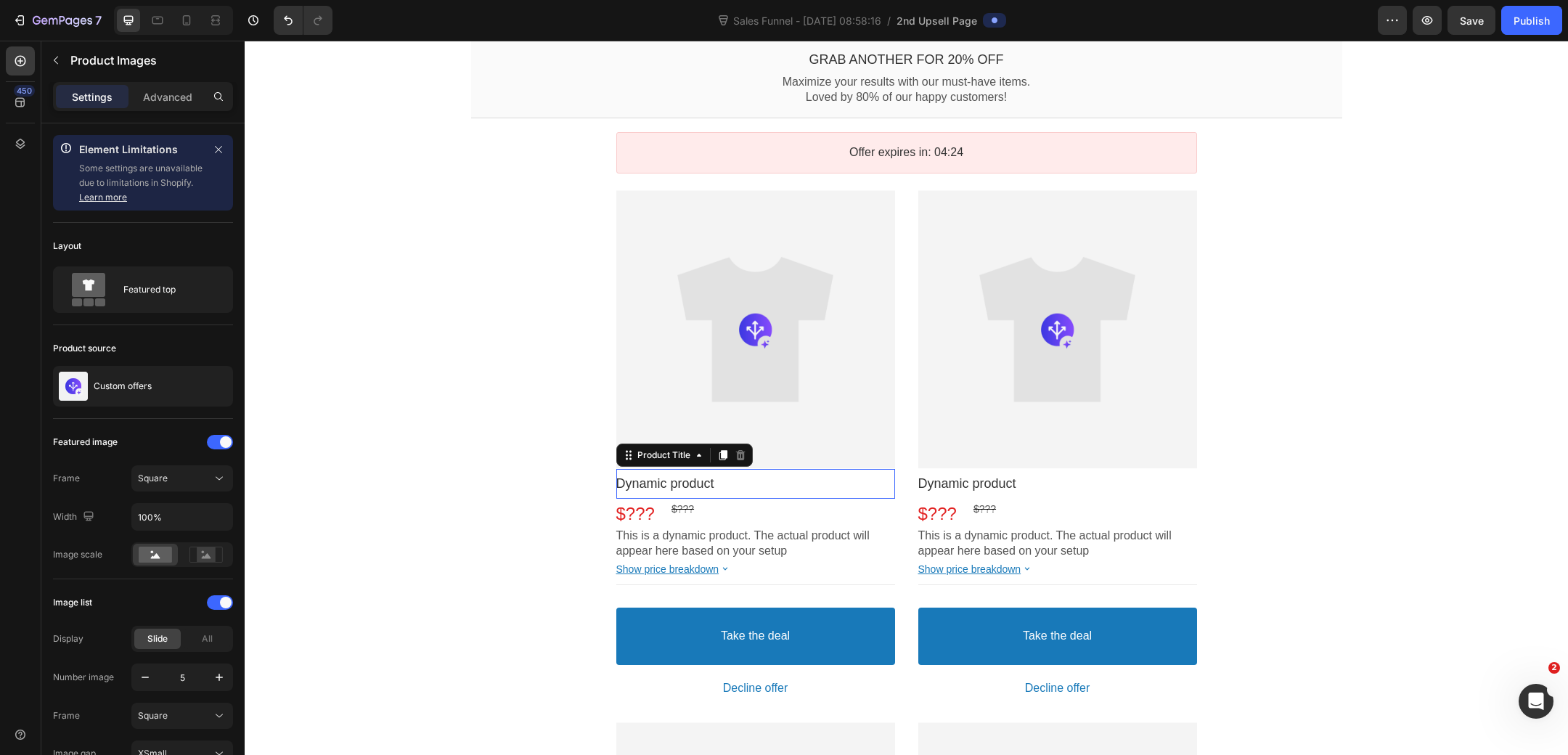
click at [770, 478] on div "Dynamic product" at bounding box center [756, 483] width 279 height 17
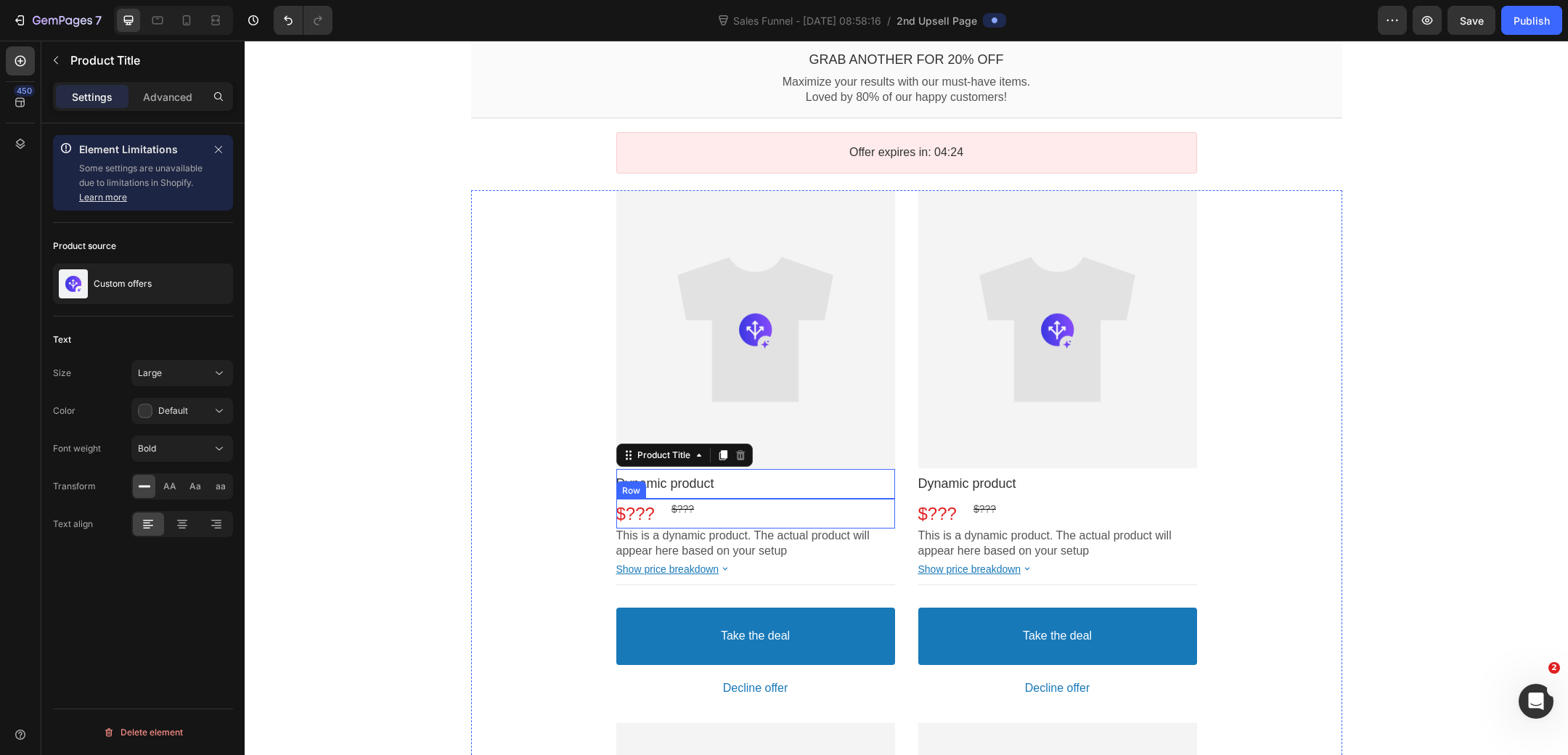
click at [772, 515] on div "$??? Price $??? Price Row" at bounding box center [756, 513] width 279 height 30
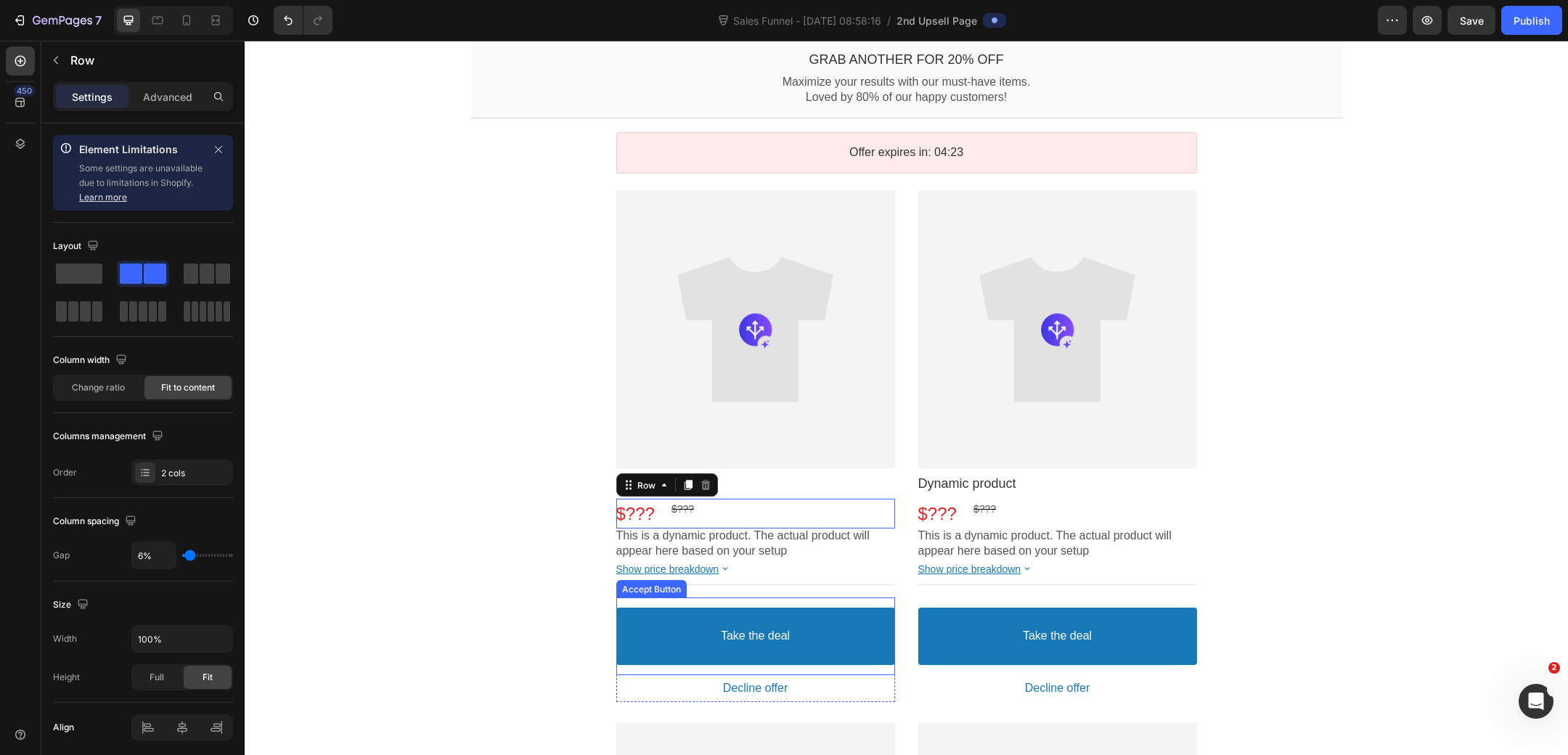
click at [769, 658] on button "Take the deal" at bounding box center [756, 636] width 279 height 58
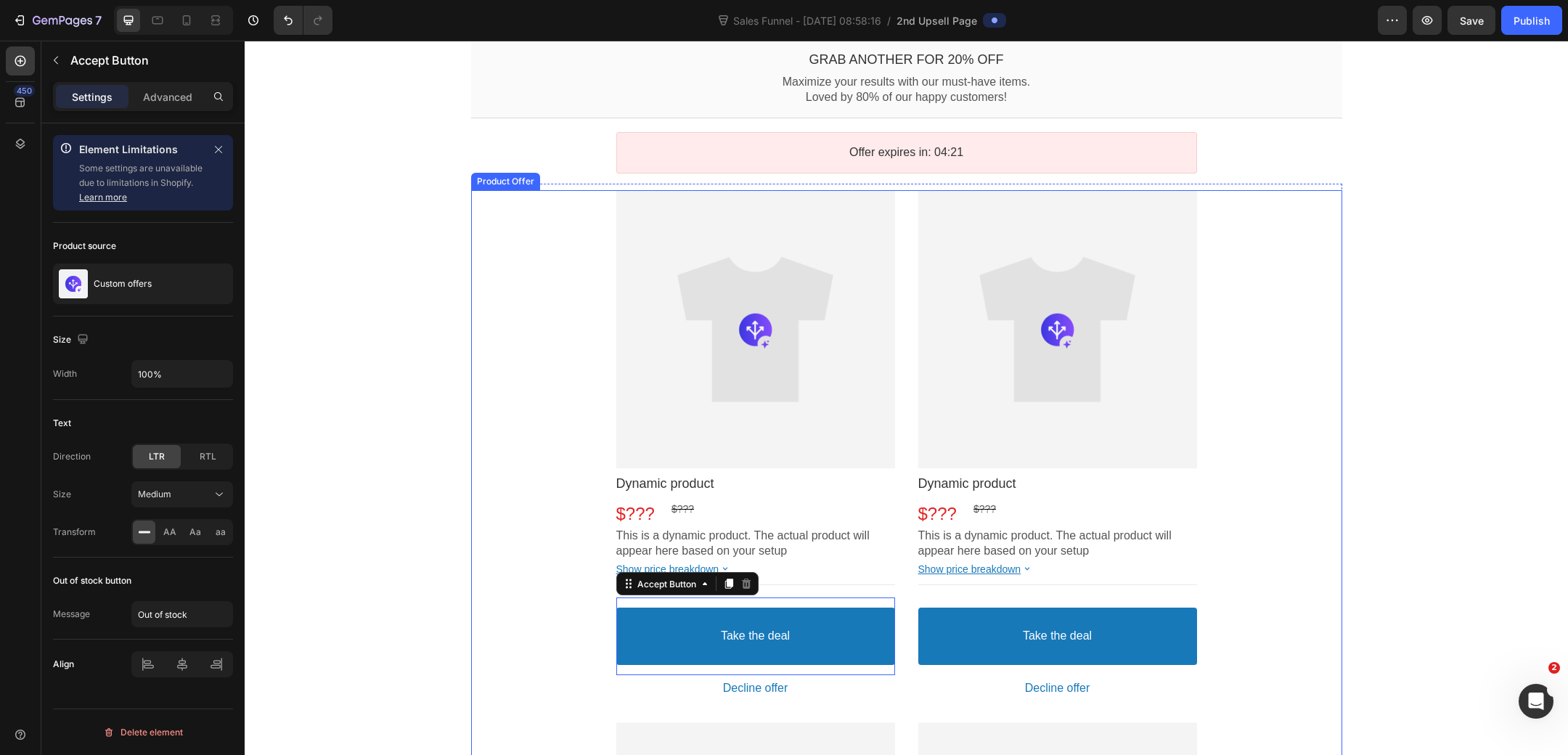
click at [906, 553] on div "Product Images Dynamic product Product Title $??? Price $??? Price Row This is …" at bounding box center [907, 712] width 581 height 1044
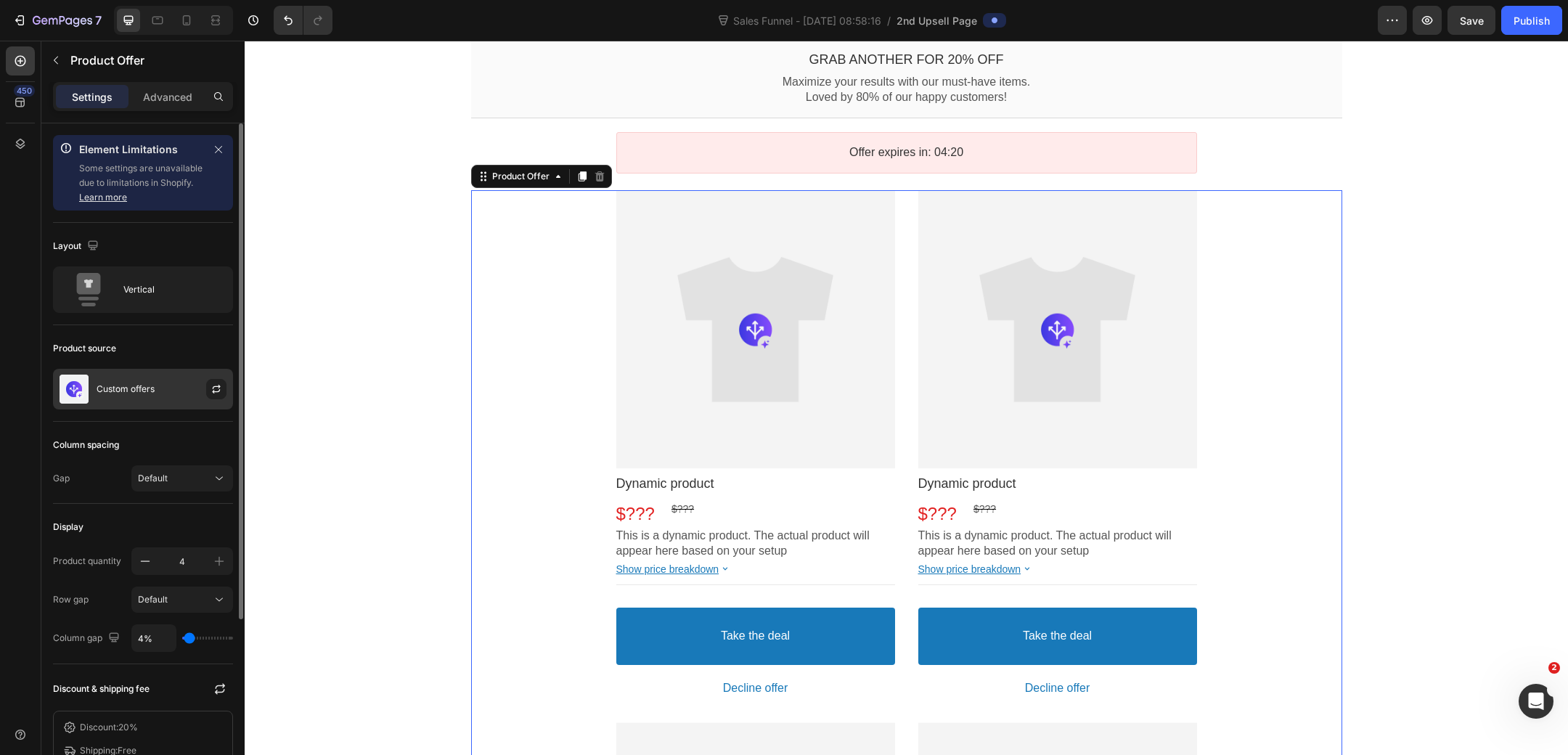
click at [101, 389] on p "Custom offers" at bounding box center [126, 389] width 58 height 10
click at [219, 386] on icon "button" at bounding box center [217, 387] width 8 height 5
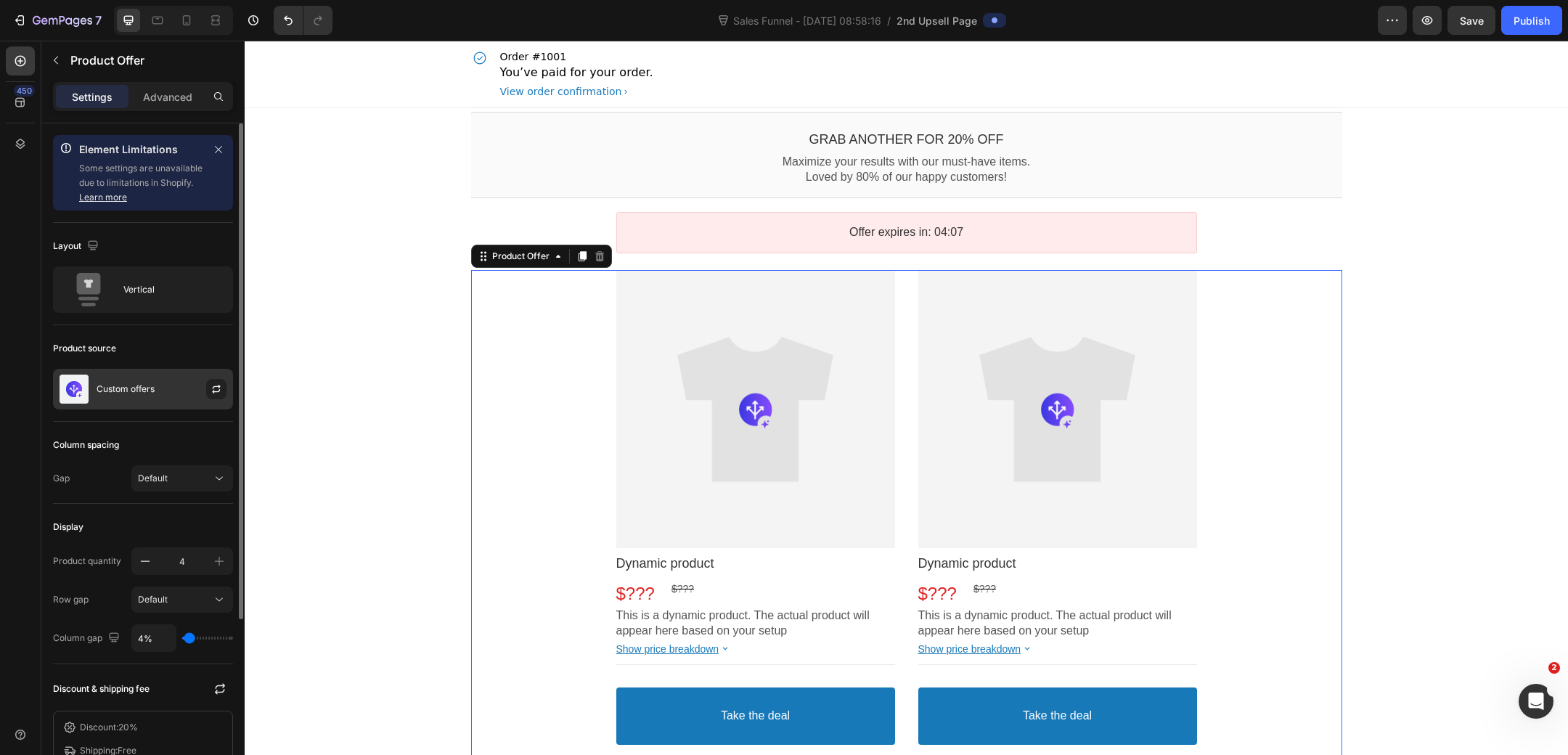
click at [82, 387] on img at bounding box center [73, 389] width 29 height 29
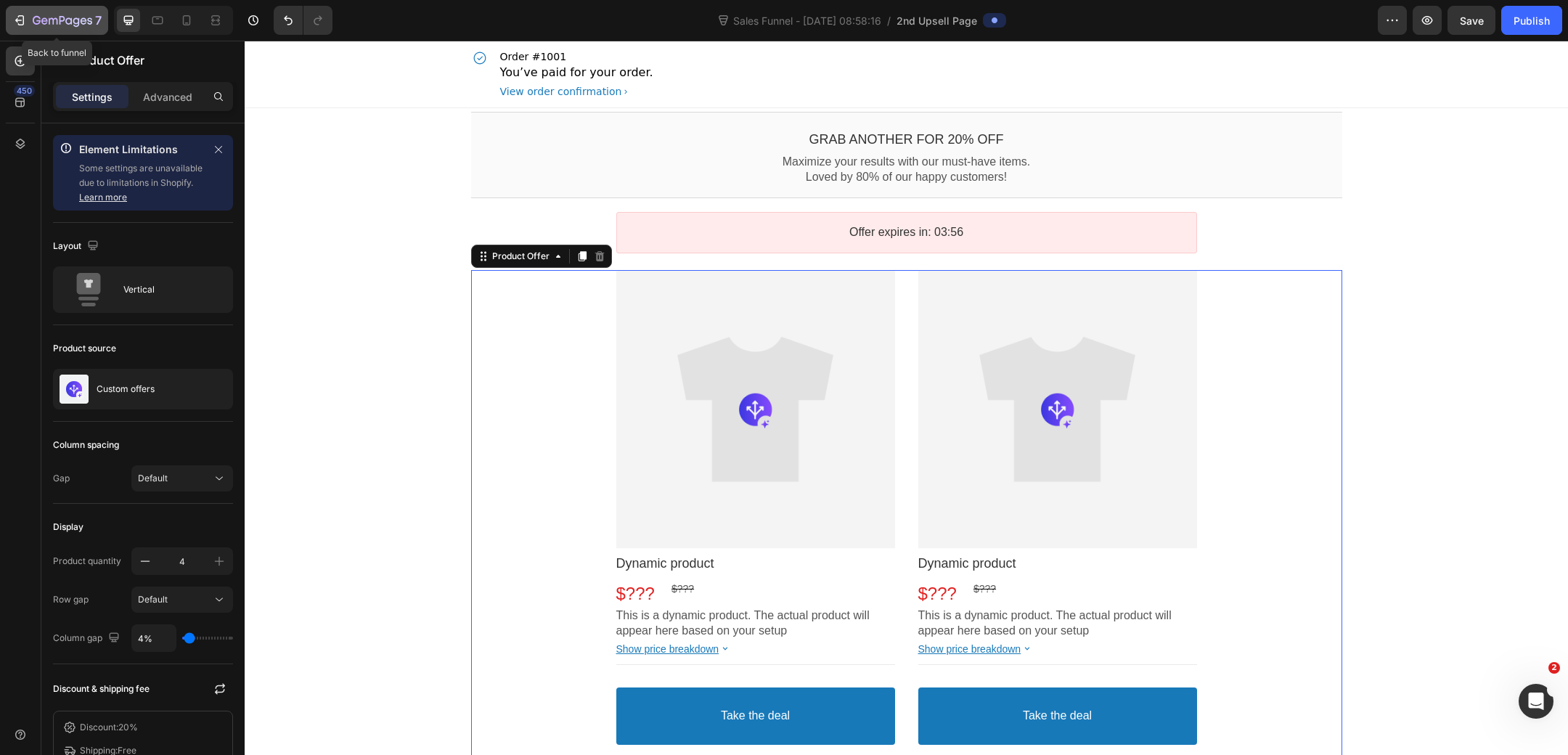
click at [20, 15] on icon "button" at bounding box center [20, 20] width 15 height 15
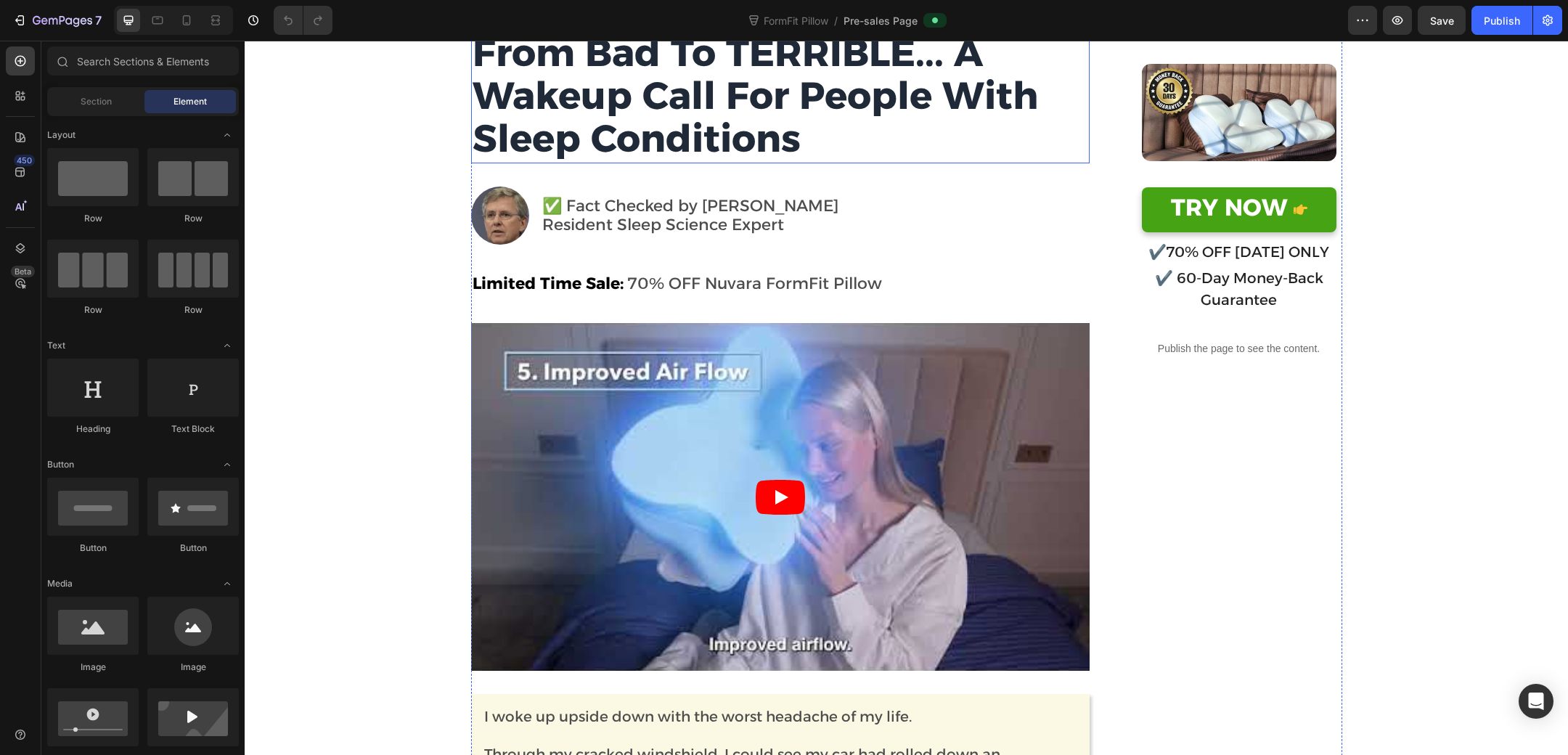
scroll to position [246, 0]
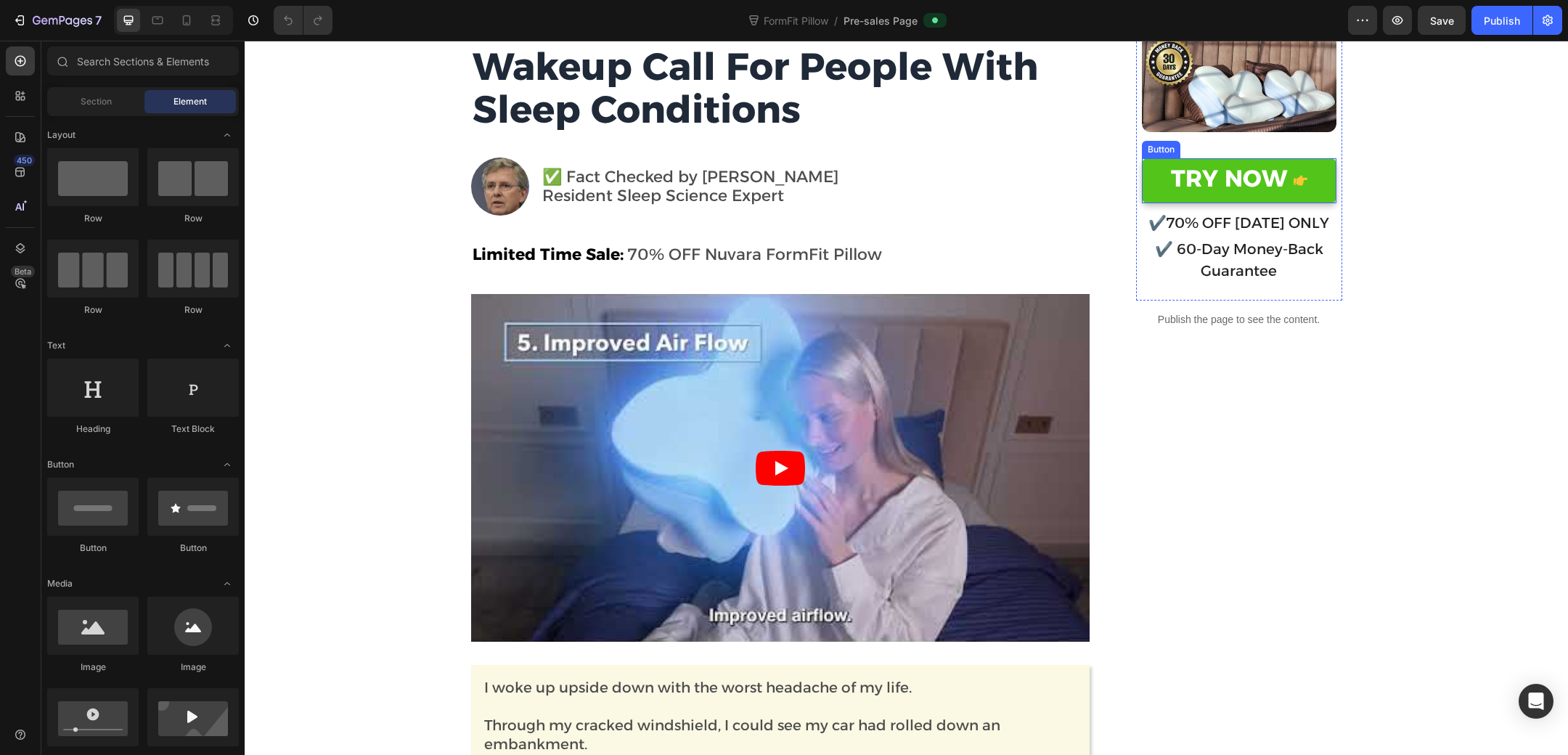
click at [1149, 171] on button "TRY NOW" at bounding box center [1239, 180] width 194 height 45
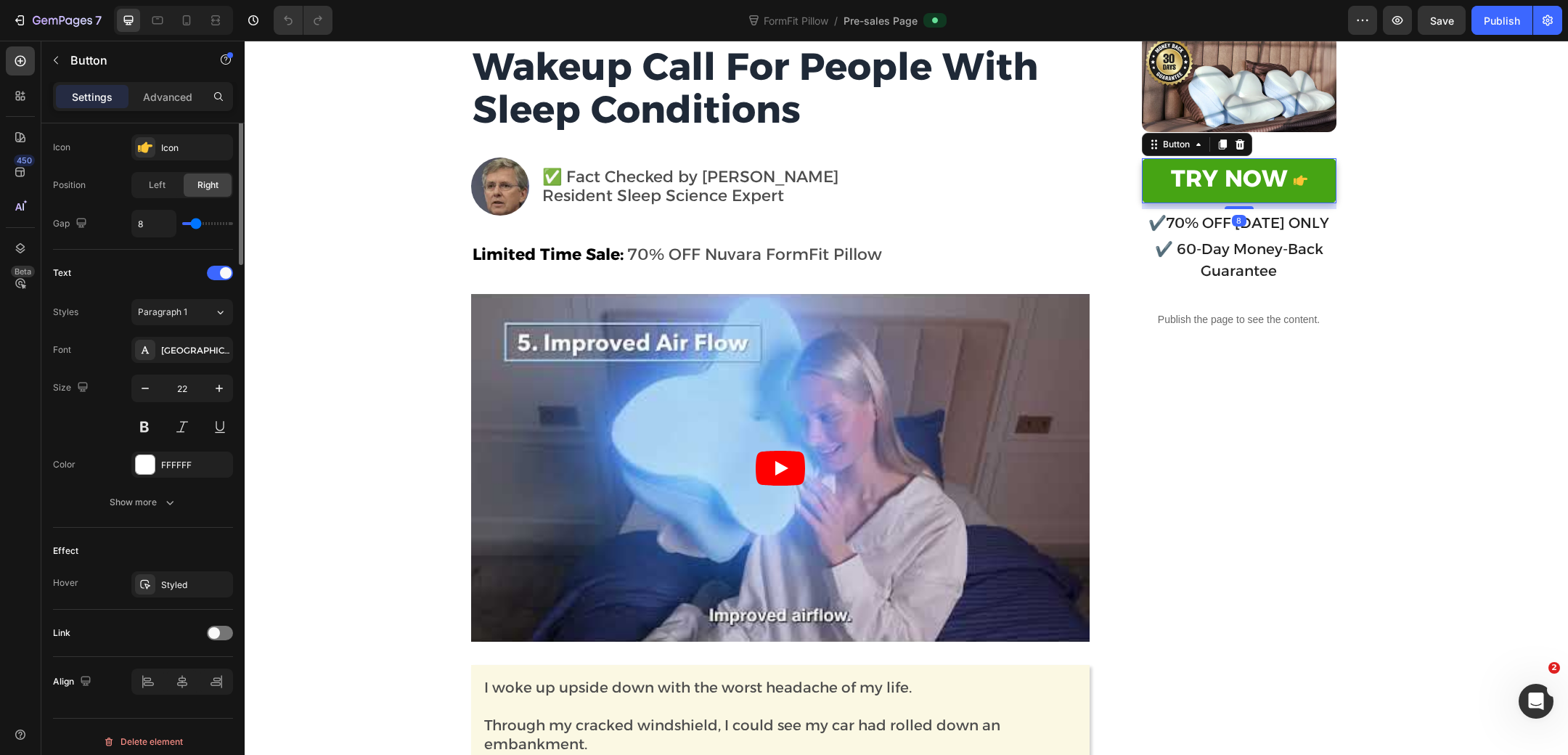
scroll to position [478, 0]
click at [217, 623] on span at bounding box center [214, 629] width 11 height 11
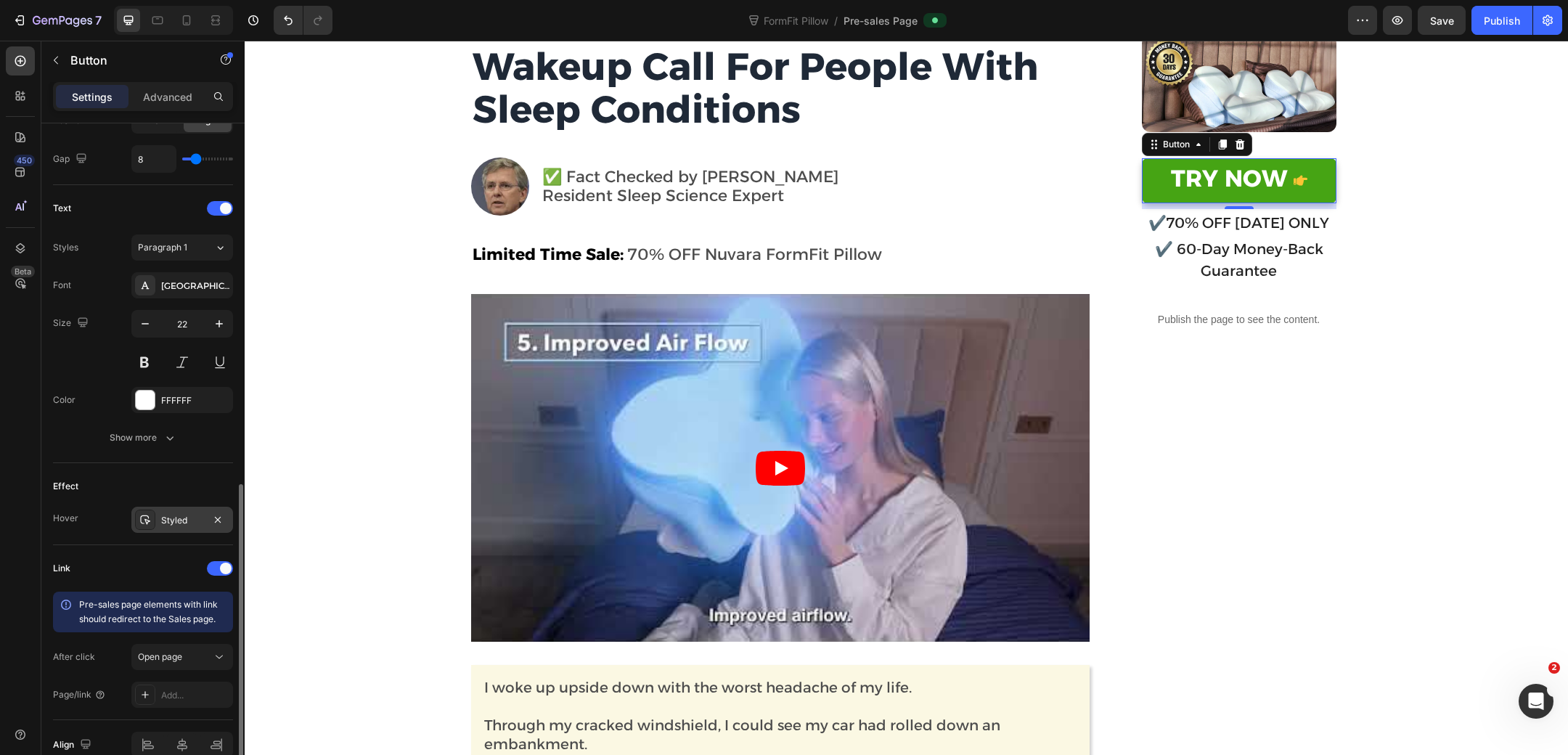
scroll to position [605, 0]
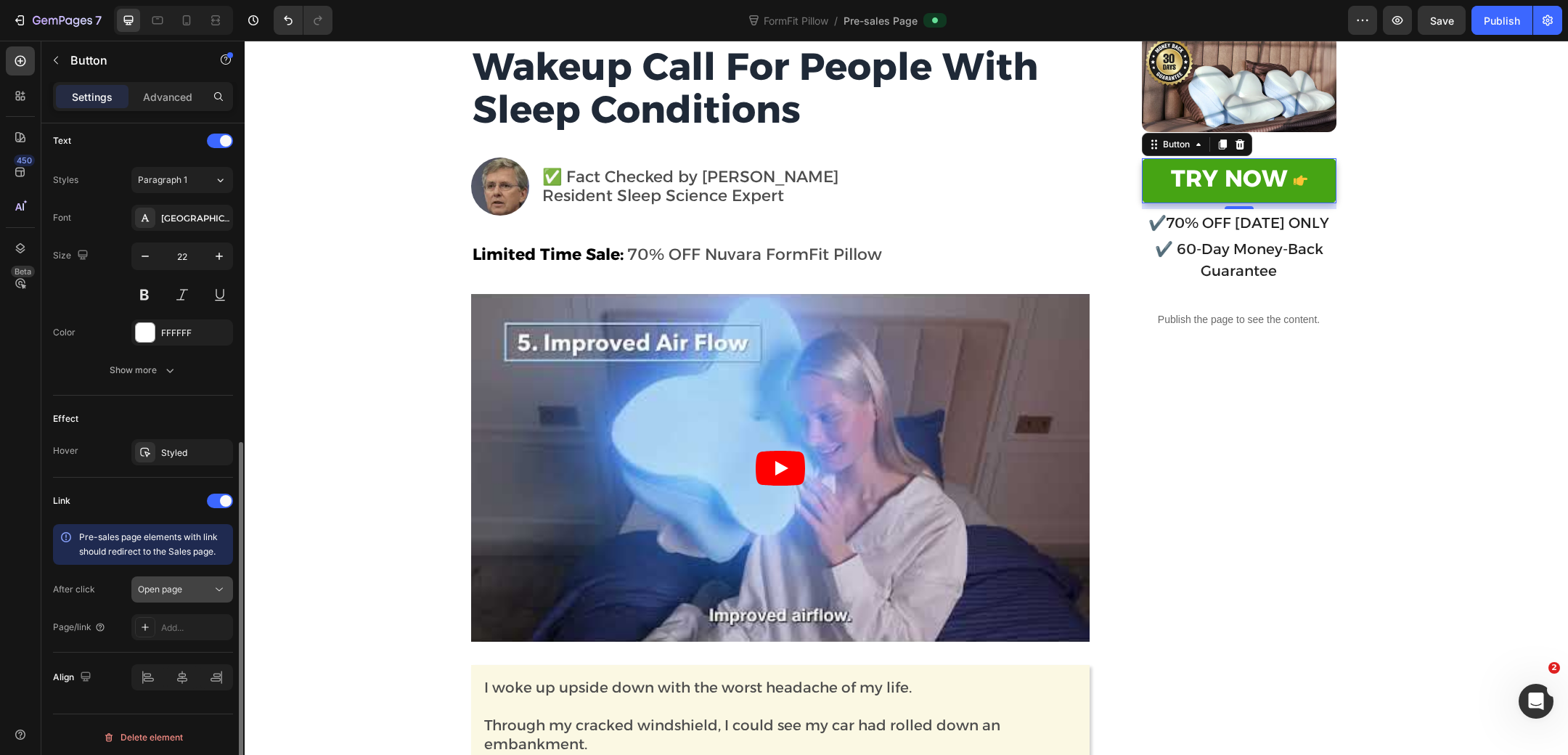
click at [189, 583] on div "Open page" at bounding box center [175, 589] width 74 height 13
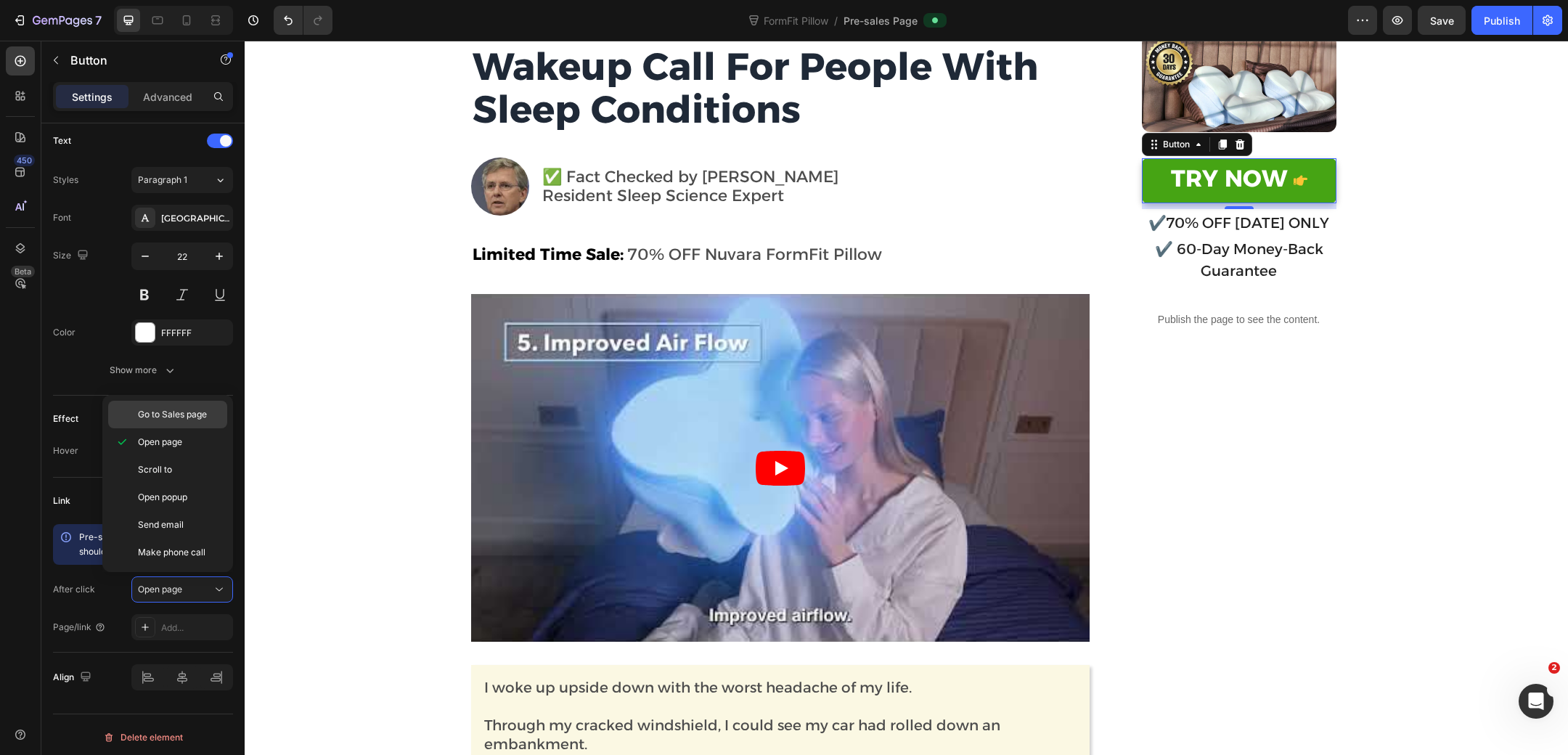
click at [194, 405] on div "Go to Sales page" at bounding box center [167, 415] width 119 height 28
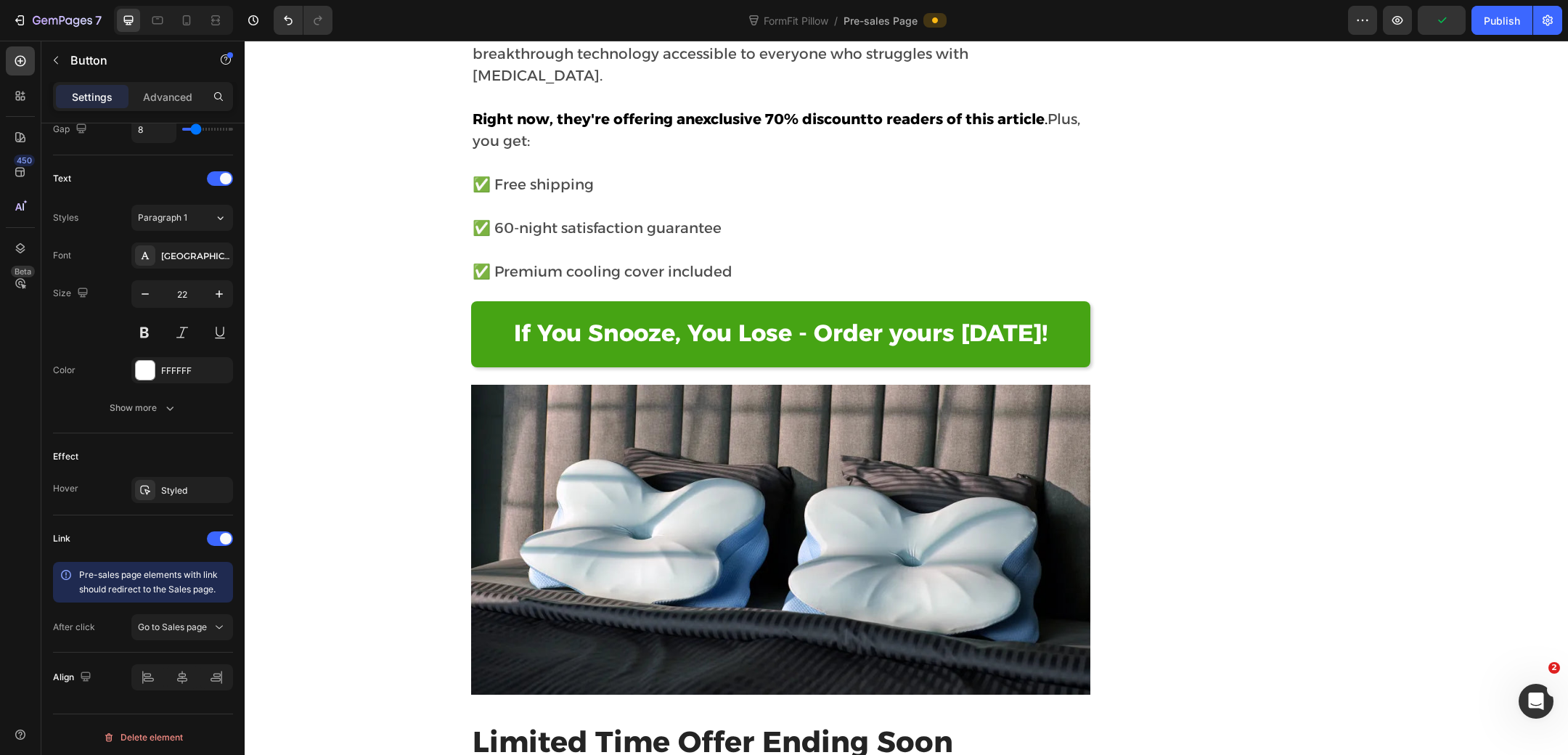
scroll to position [9358, 0]
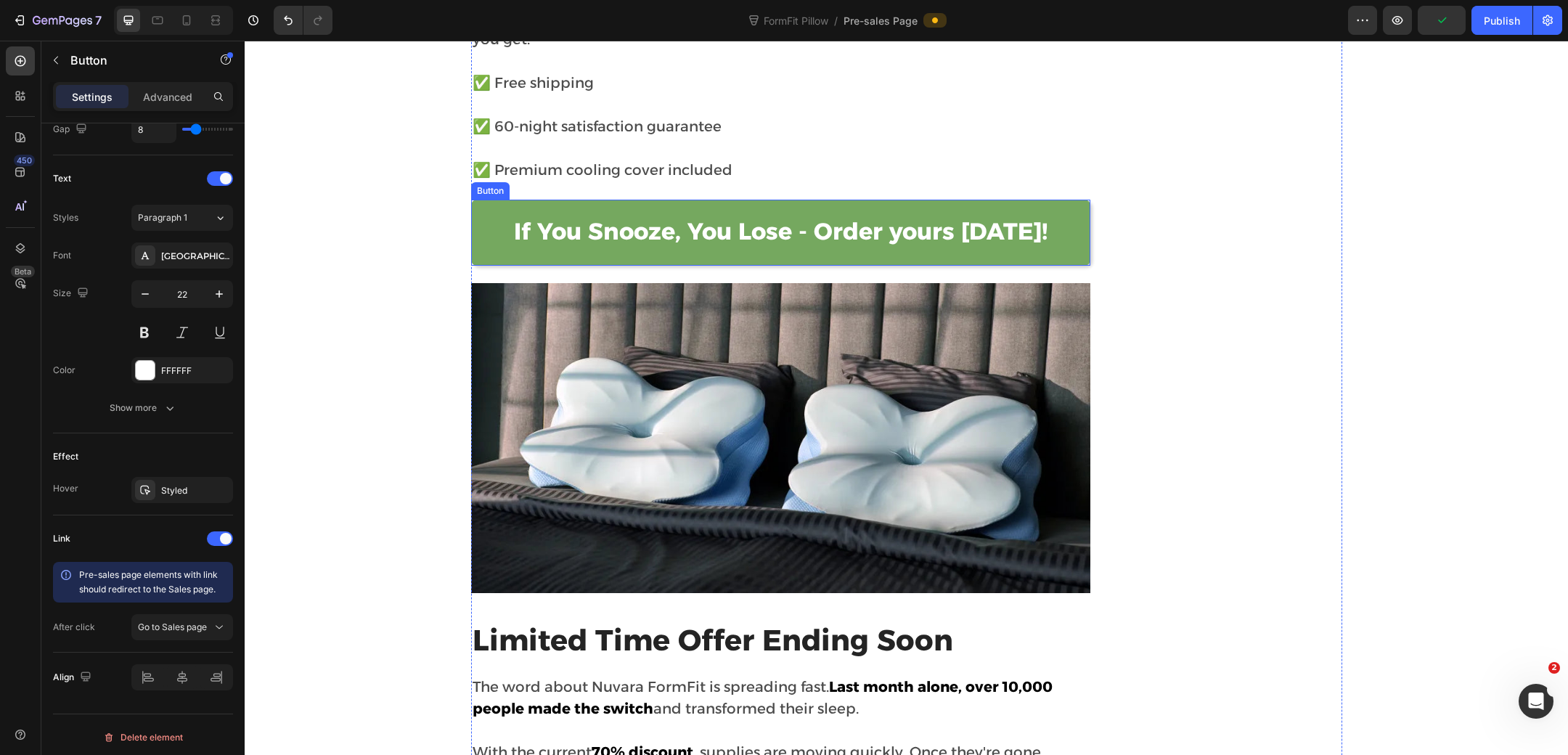
click at [488, 215] on button "If You Snooze, You Lose - Order yours [DATE]!" at bounding box center [781, 233] width 620 height 67
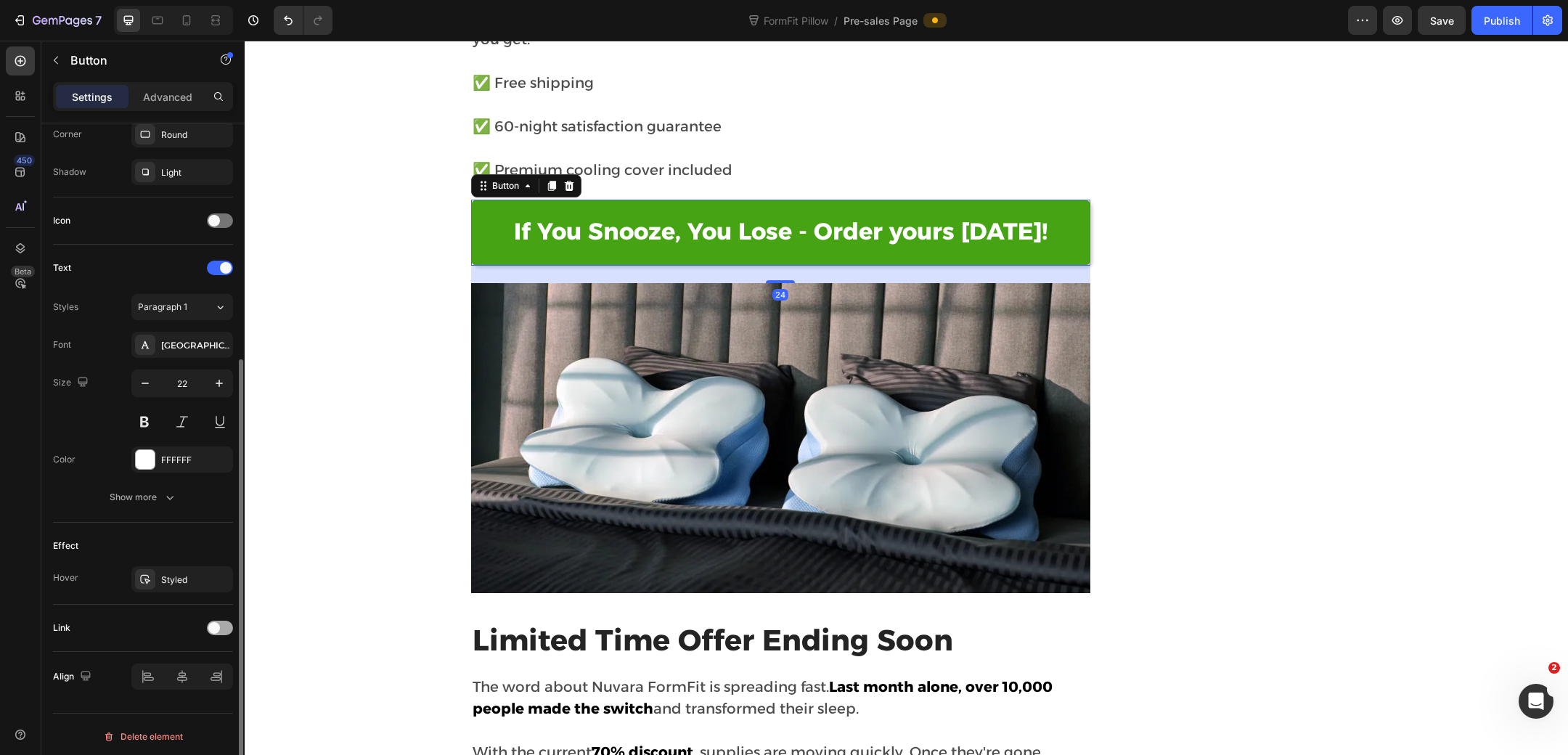
click at [220, 628] on div at bounding box center [219, 628] width 26 height 15
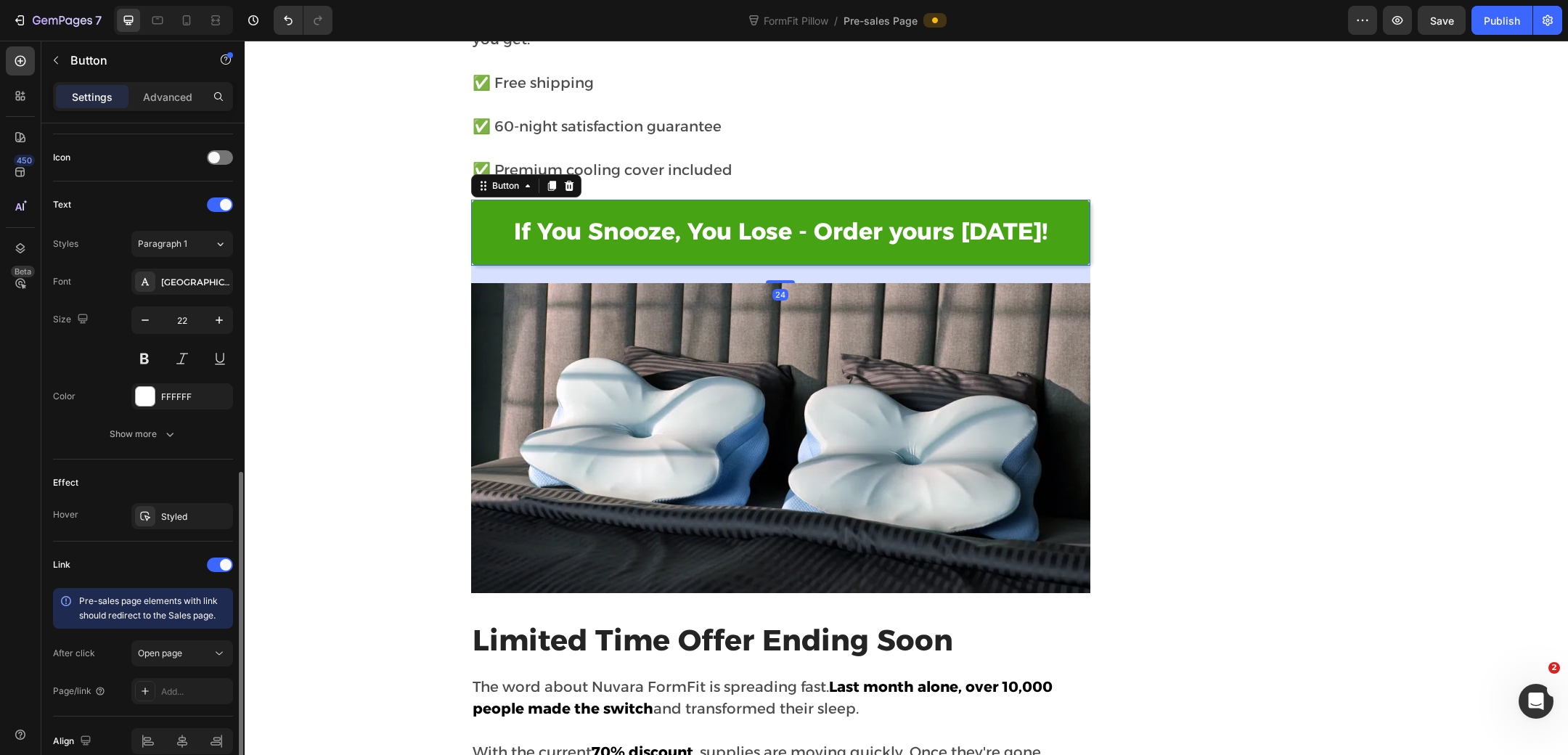
scroll to position [492, 0]
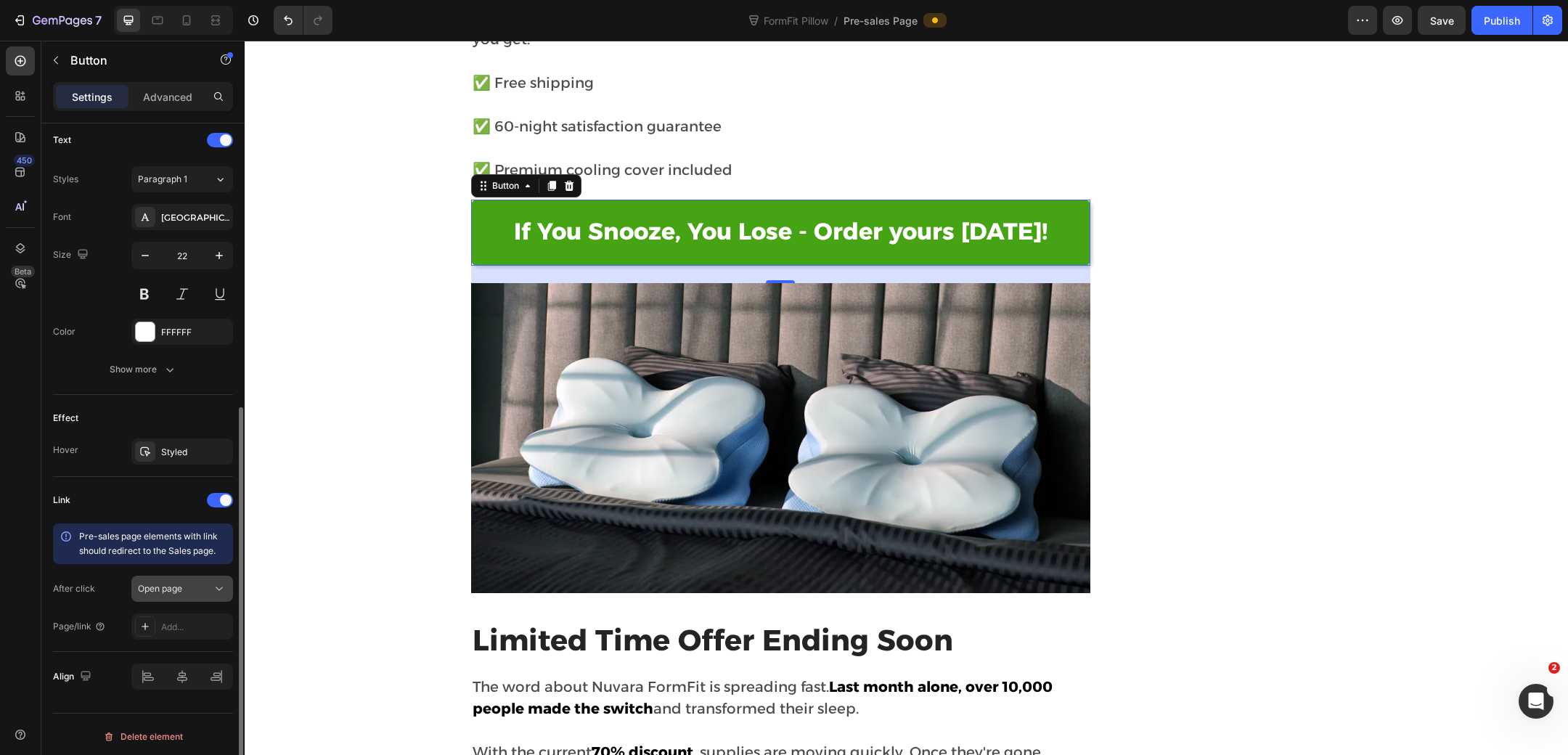
click at [166, 583] on span "Open page" at bounding box center [160, 589] width 45 height 11
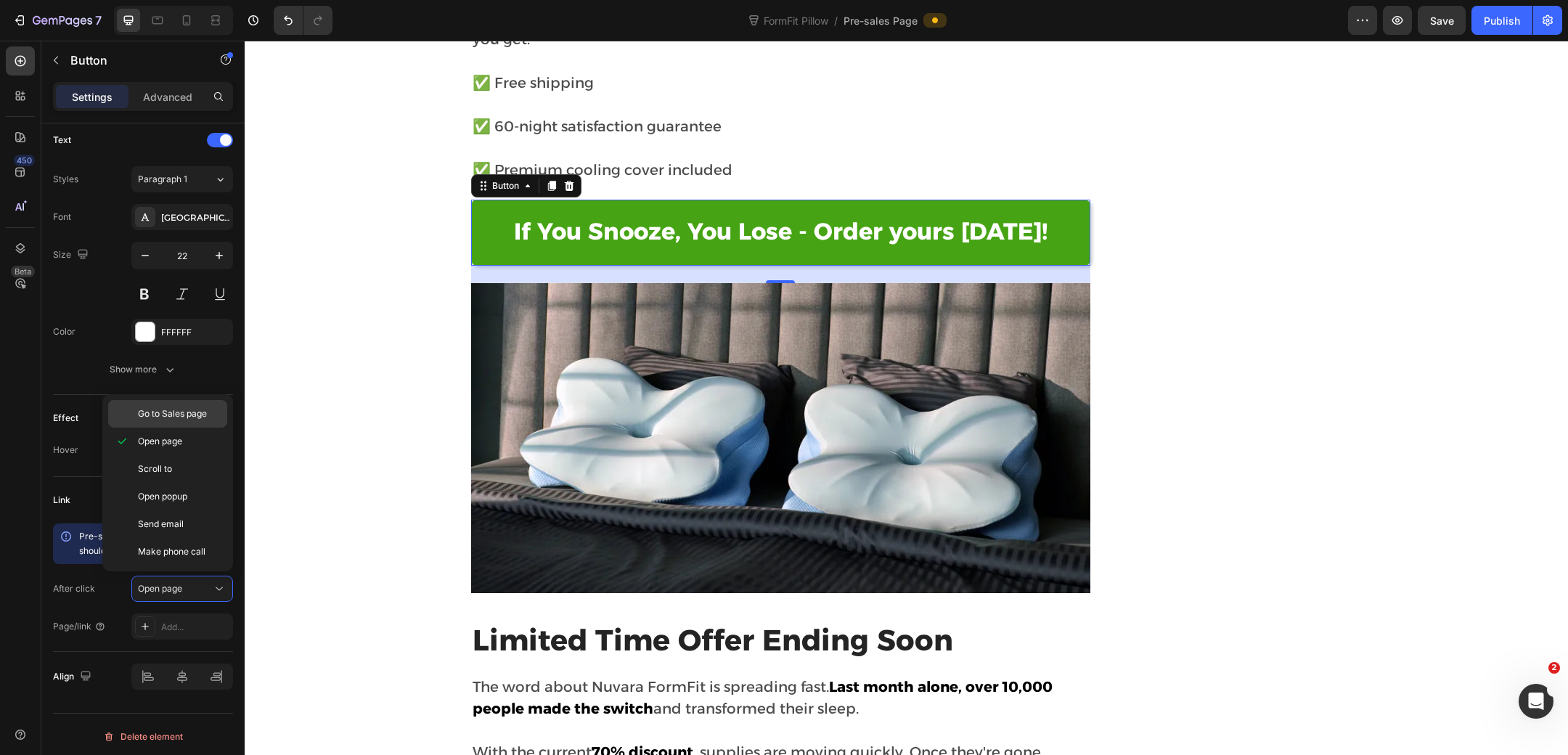
click at [184, 409] on span "Go to Sales page" at bounding box center [172, 414] width 69 height 13
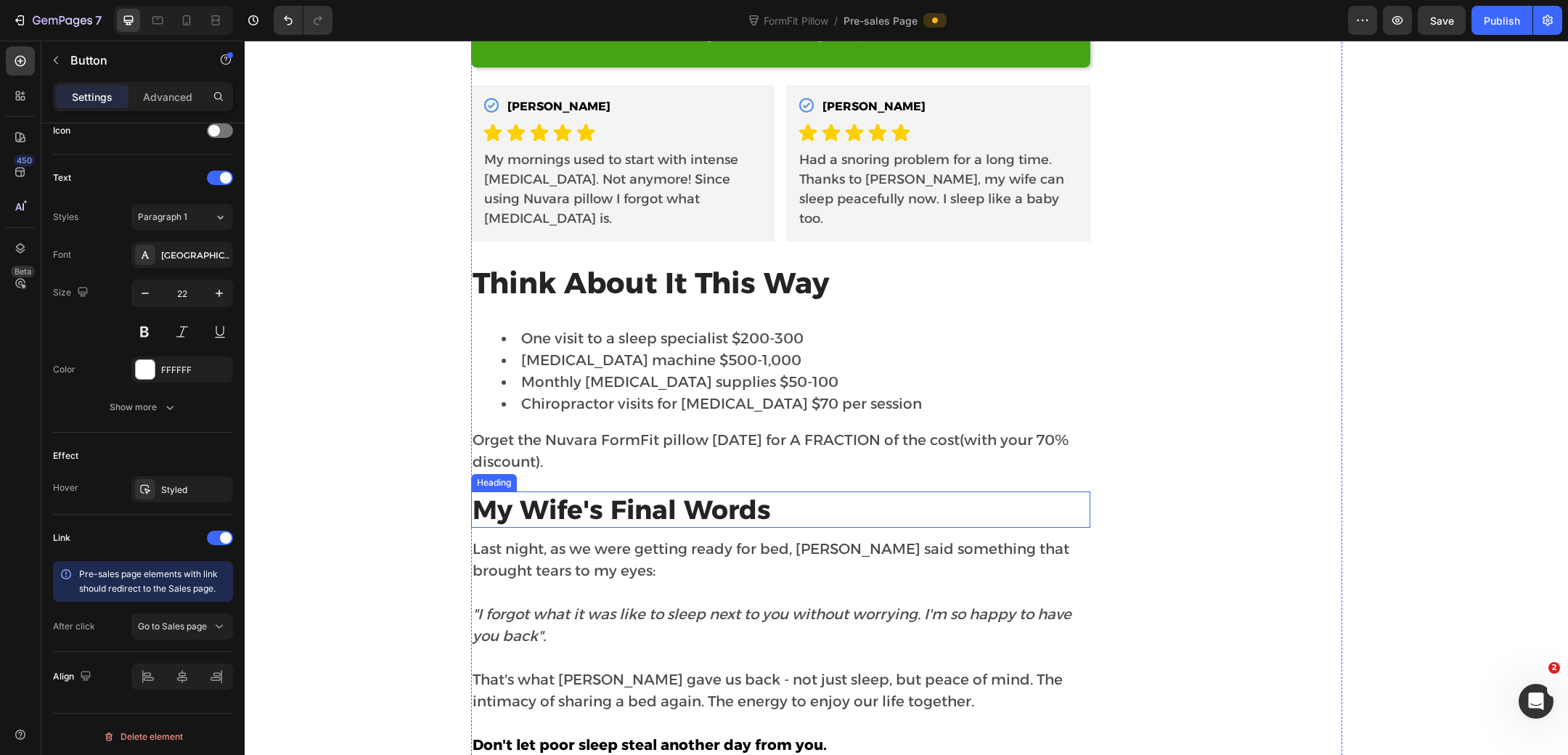
scroll to position [10144, 0]
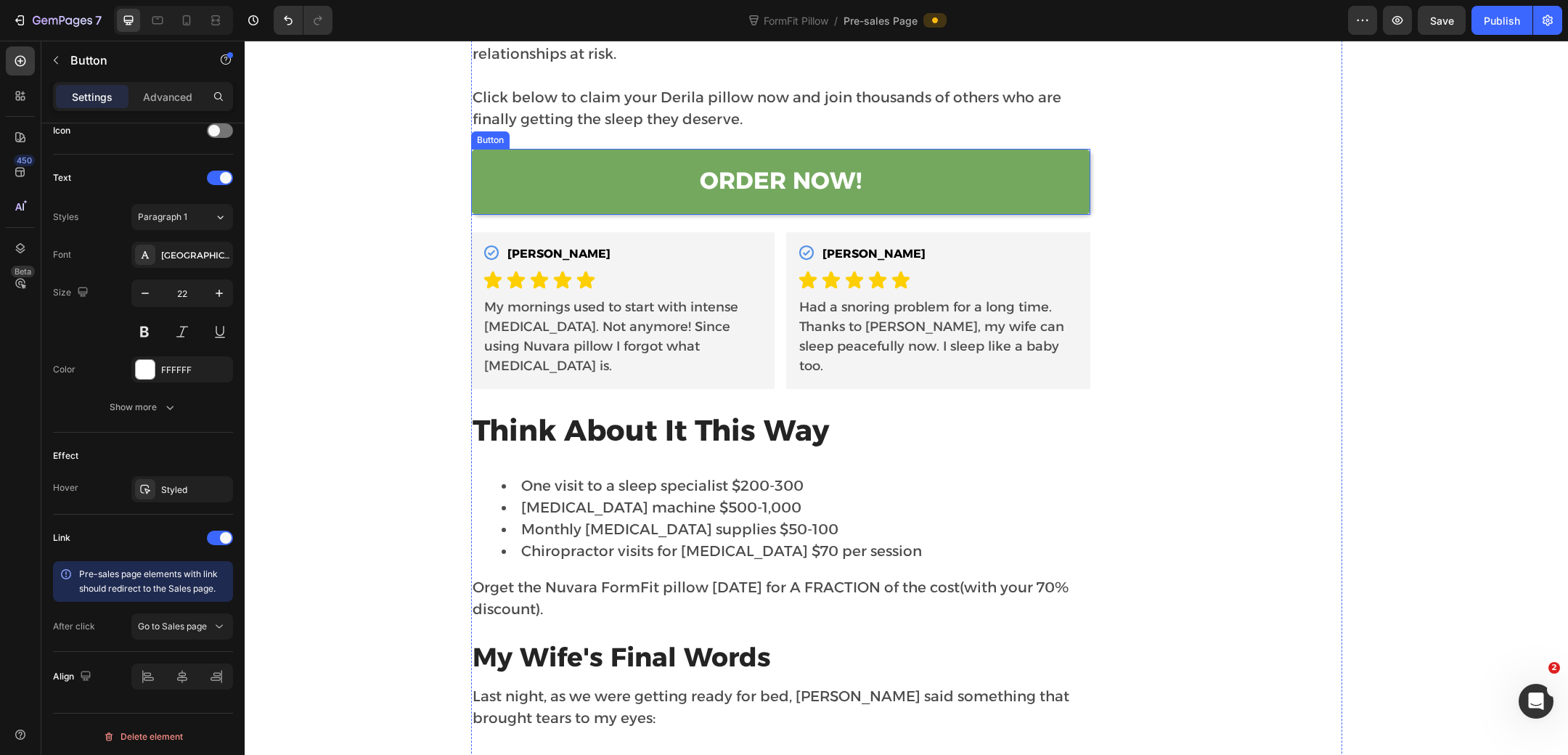
click at [551, 154] on button "ORDER NOW!" at bounding box center [781, 182] width 620 height 67
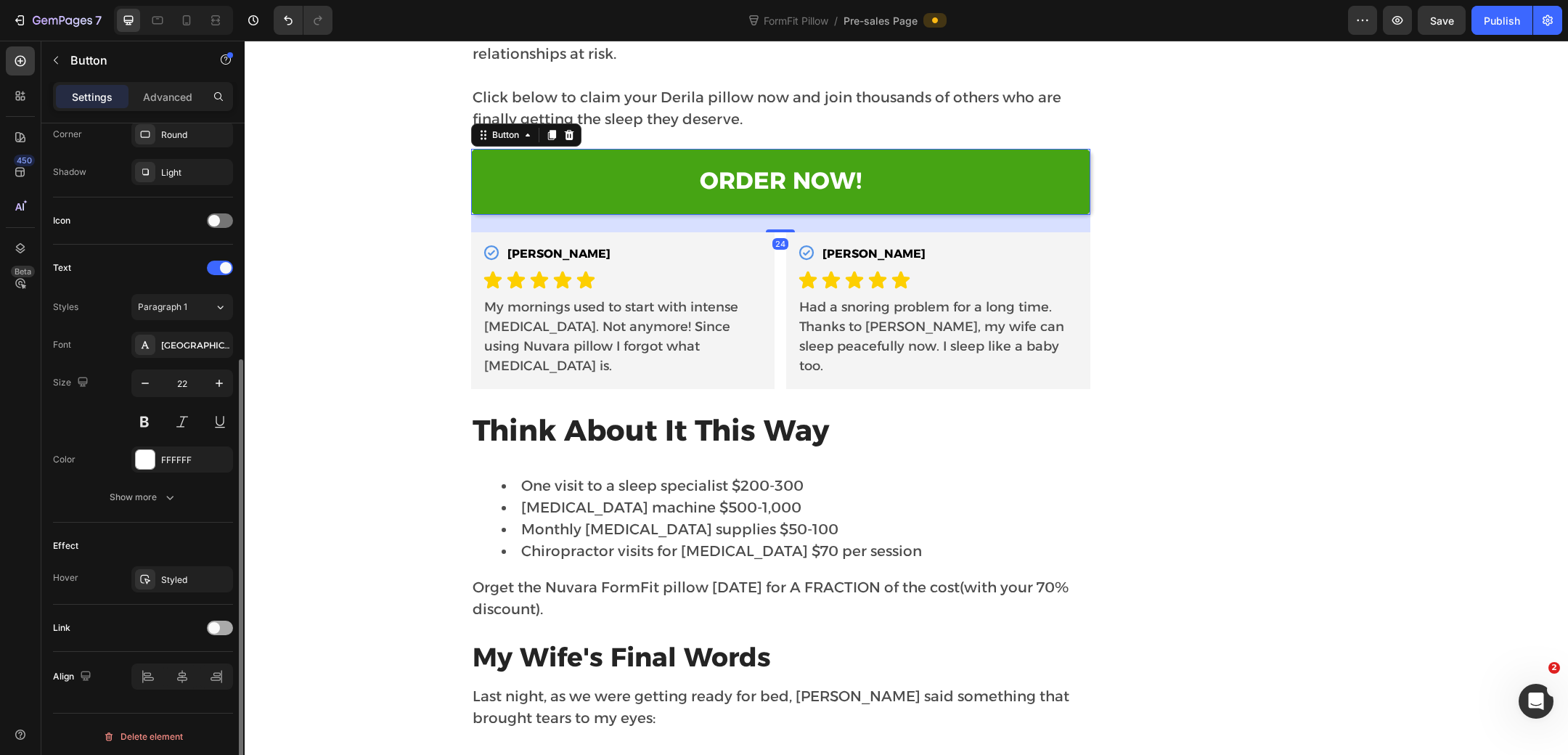
click at [219, 622] on span at bounding box center [214, 628] width 11 height 11
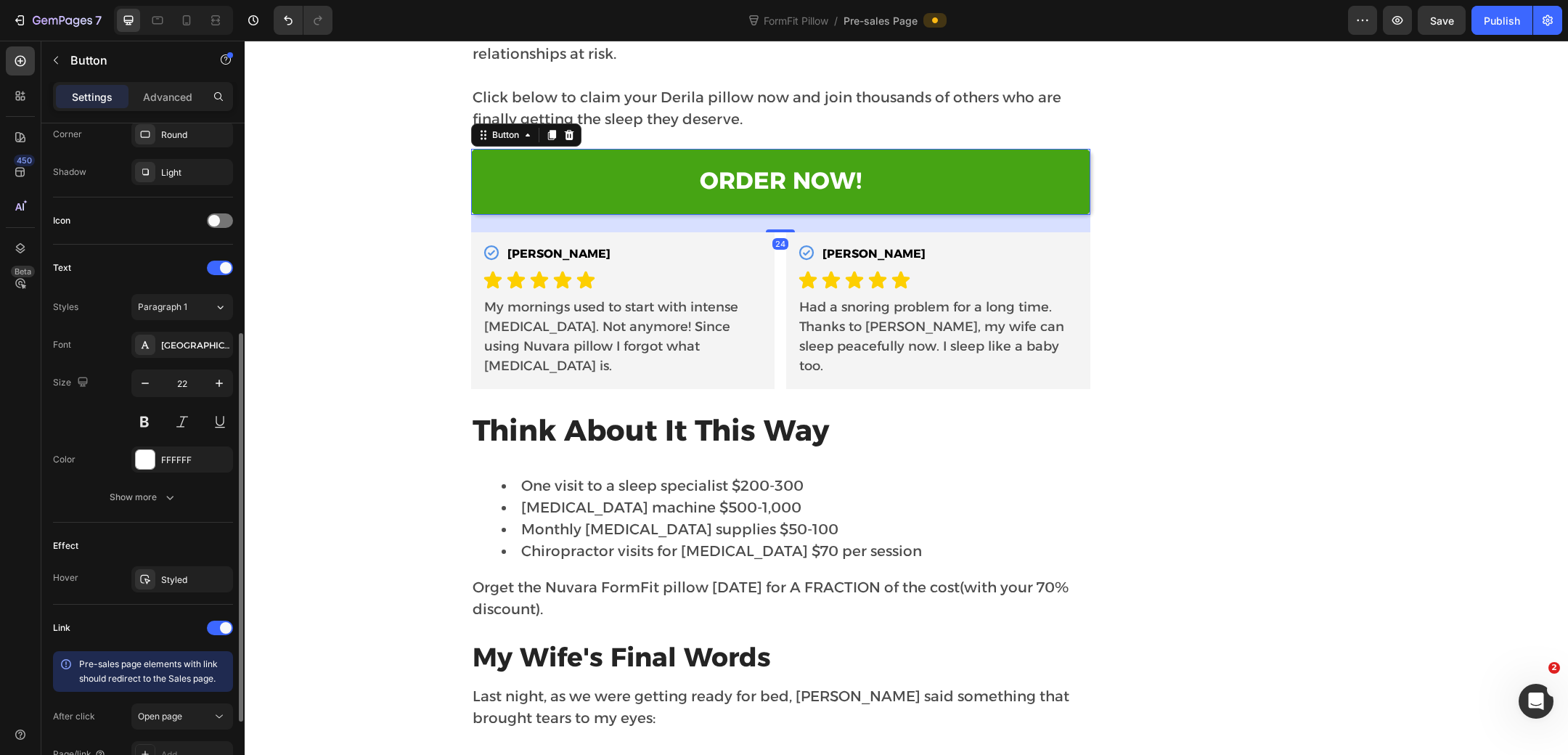
scroll to position [492, 0]
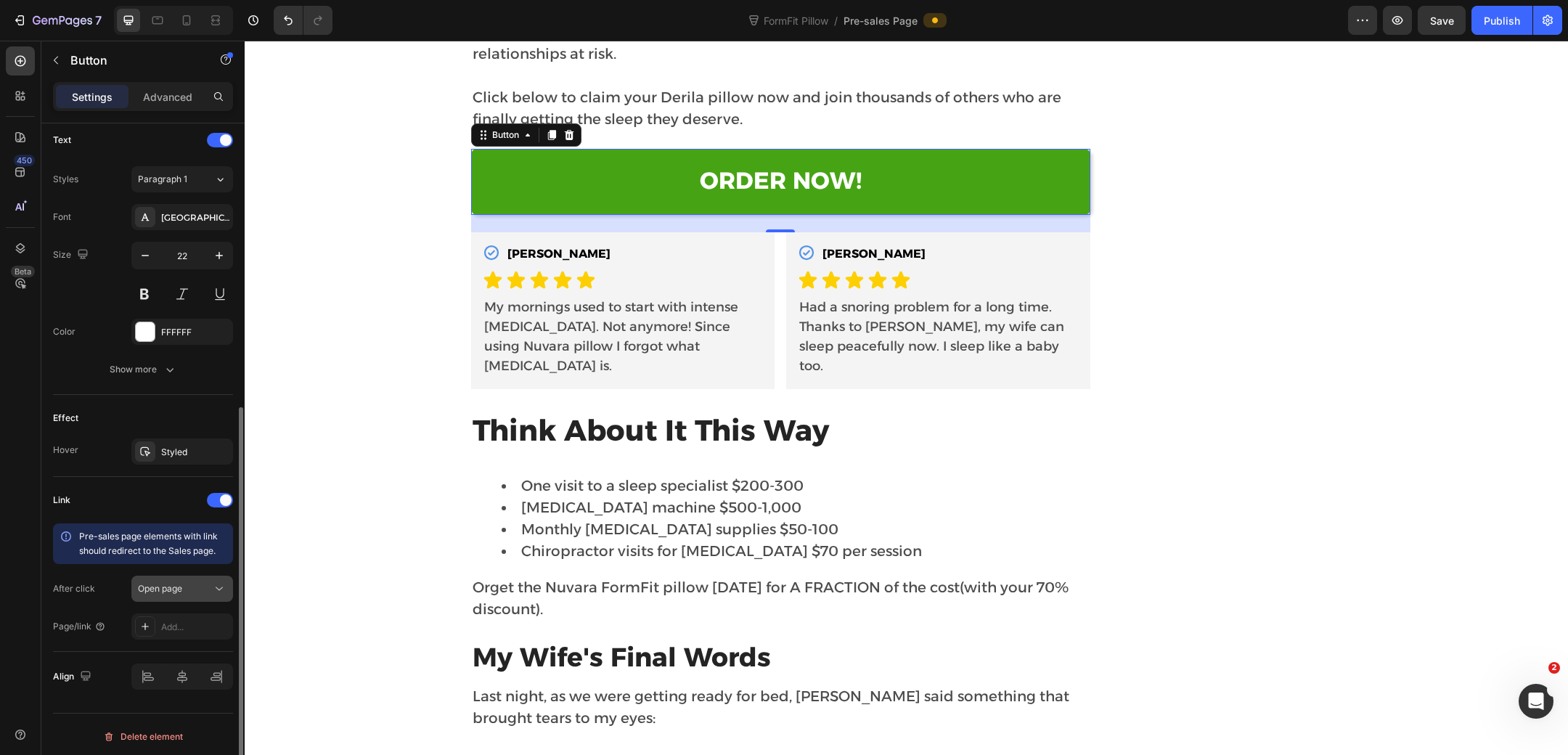
click at [198, 588] on div "Open page" at bounding box center [175, 589] width 74 height 13
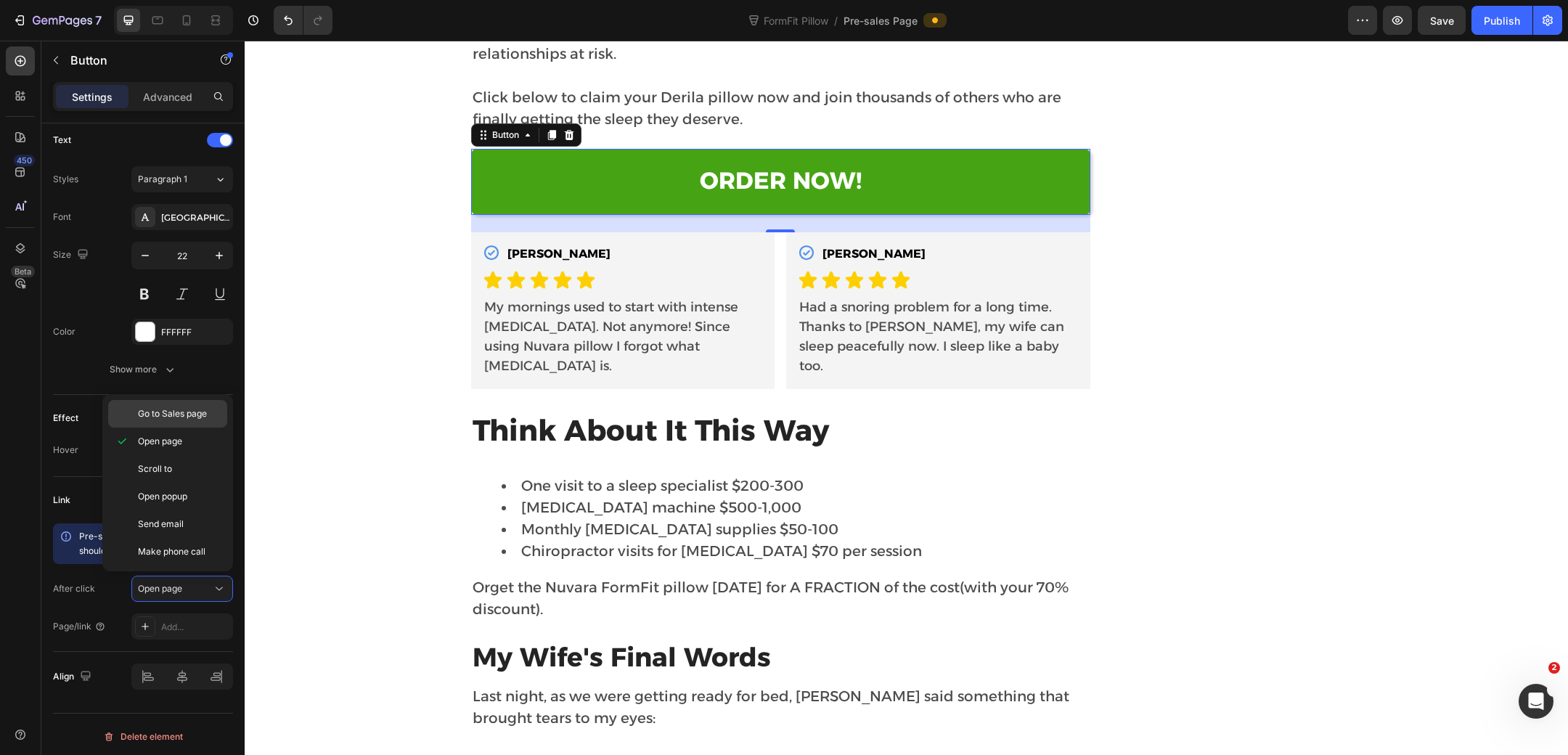
click at [190, 418] on span "Go to Sales page" at bounding box center [172, 414] width 69 height 13
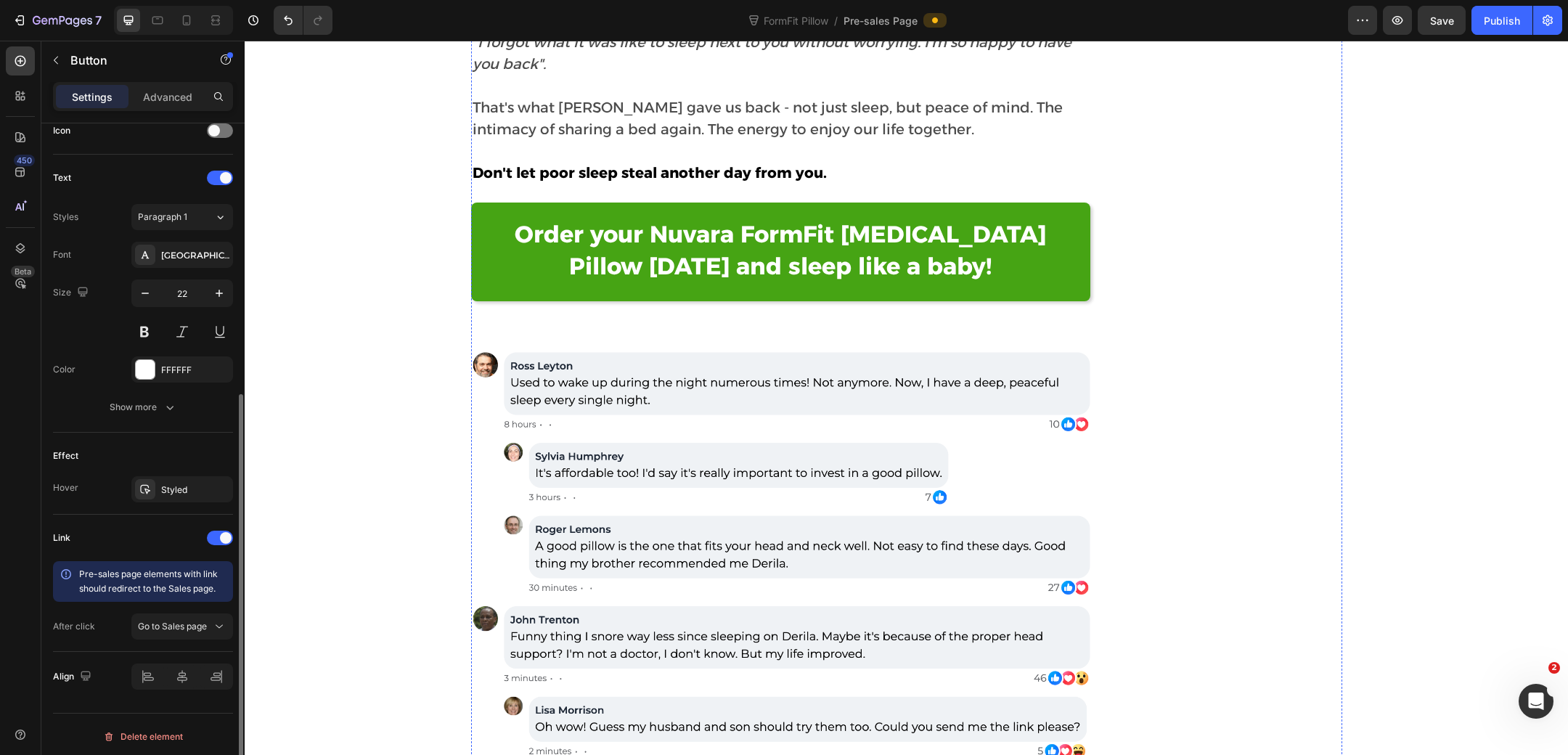
scroll to position [10874, 0]
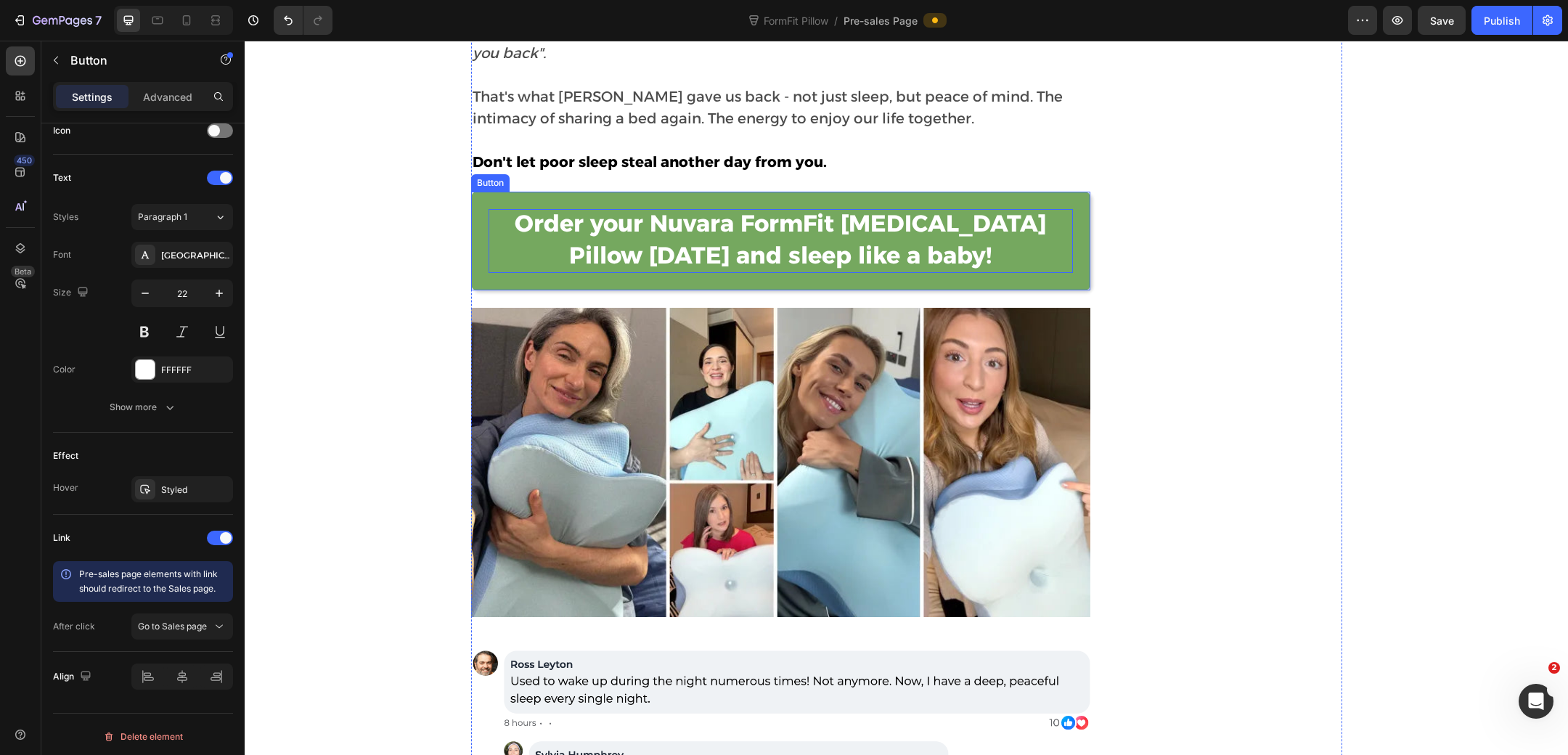
click at [504, 213] on p "Order your Nuvara FormFit [MEDICAL_DATA] Pillow [DATE] and sleep like a baby!" at bounding box center [780, 241] width 585 height 63
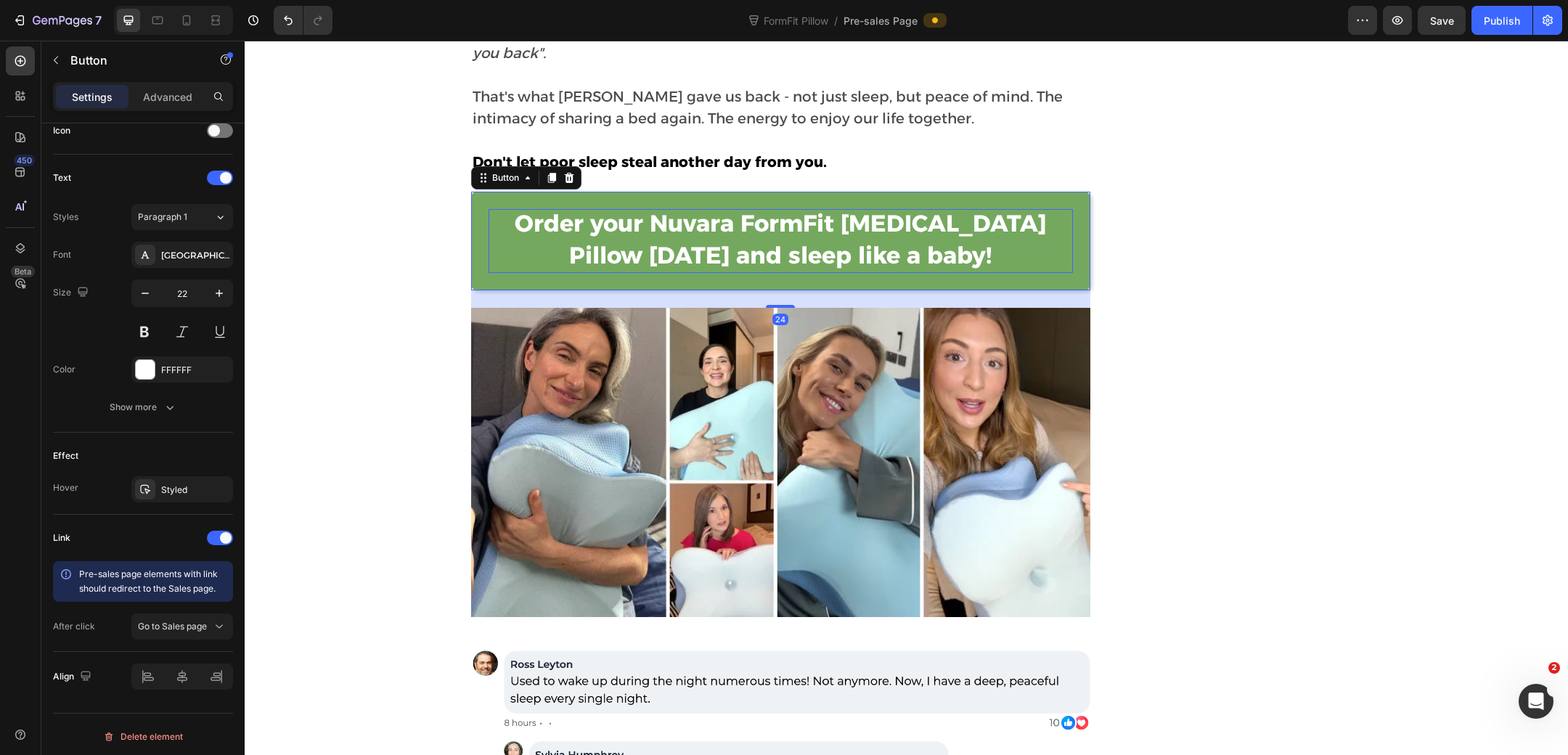
scroll to position [364, 0]
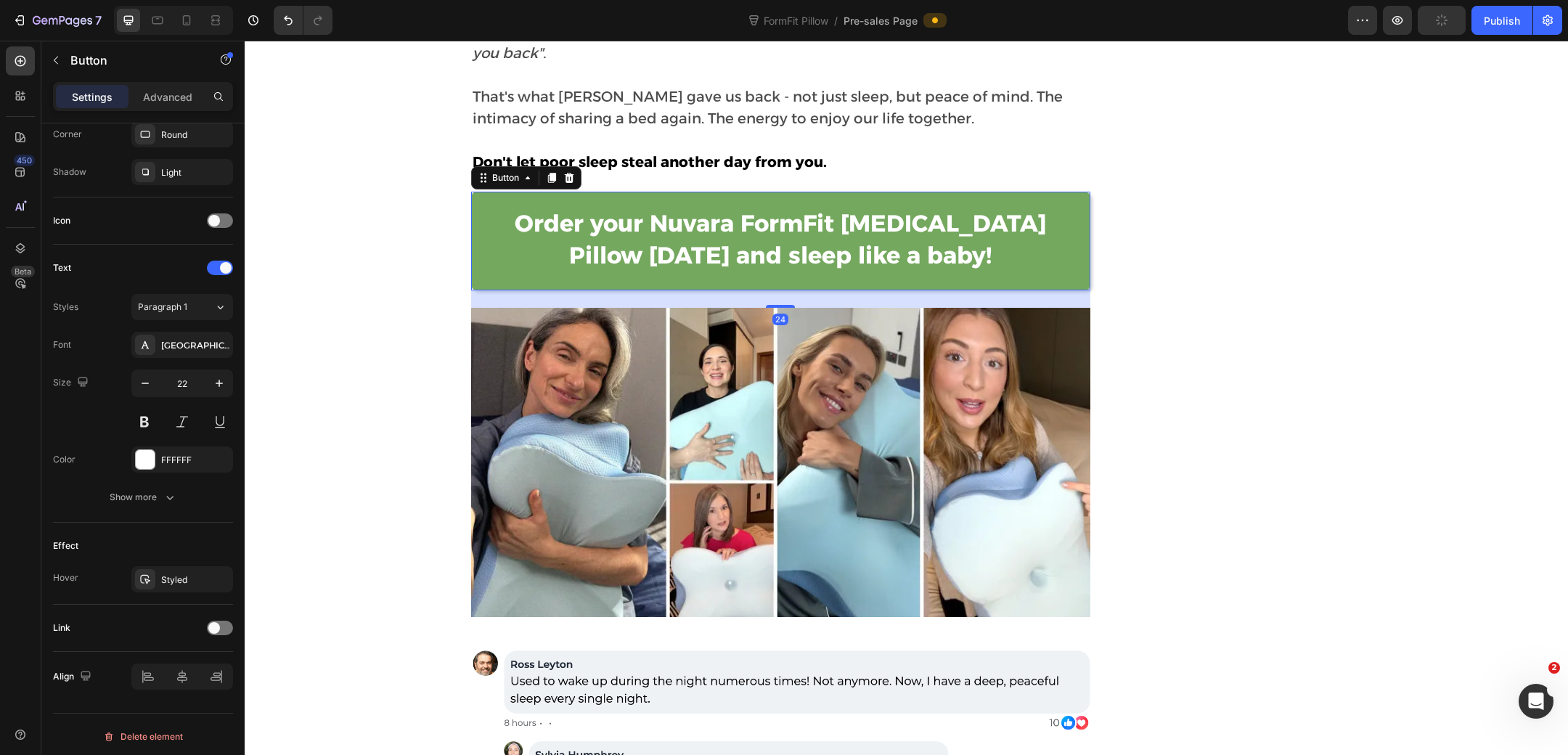
click at [478, 226] on button "Order your Nuvara FormFit [MEDICAL_DATA] Pillow [DATE] and sleep like a baby!" at bounding box center [781, 240] width 620 height 98
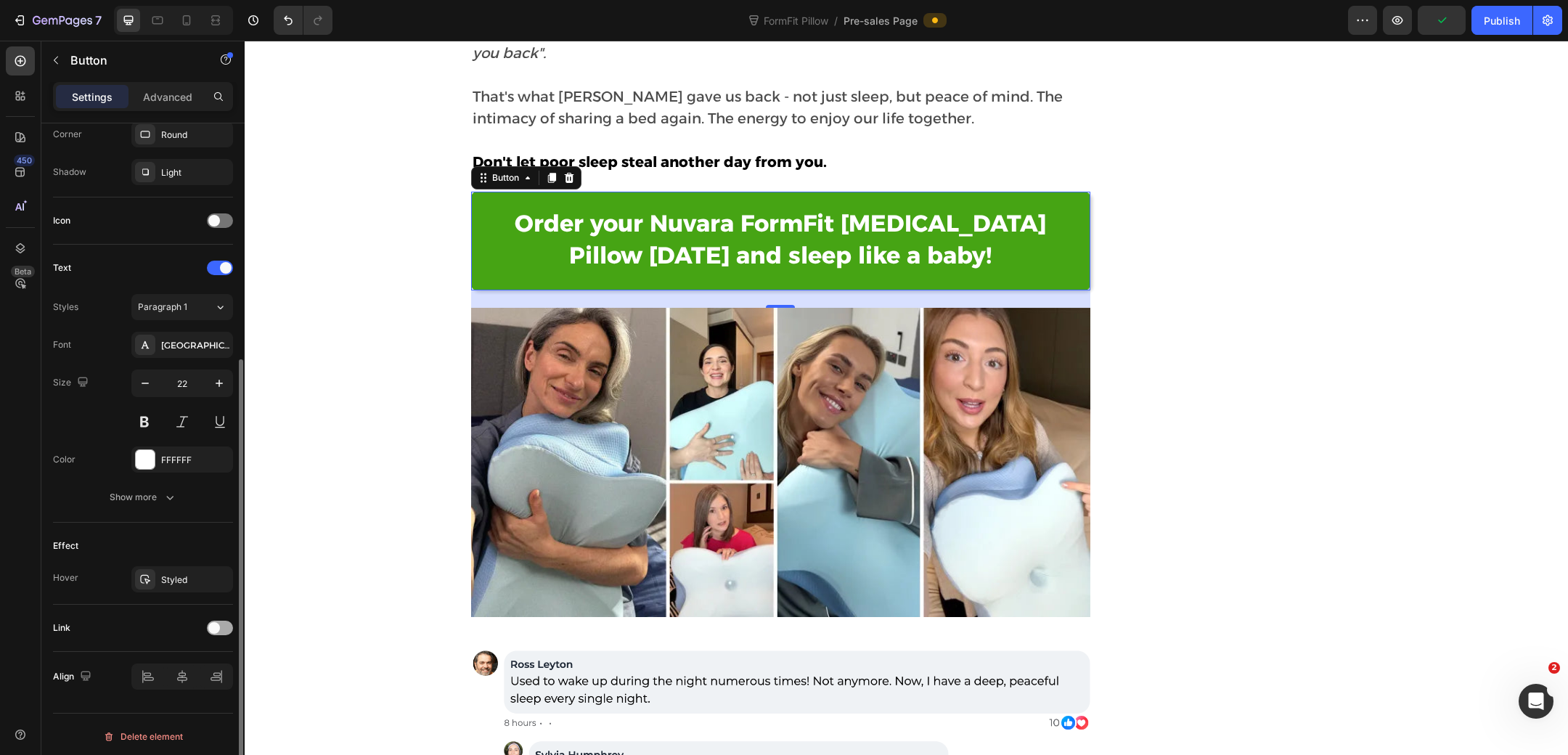
click at [226, 620] on div at bounding box center [219, 628] width 26 height 15
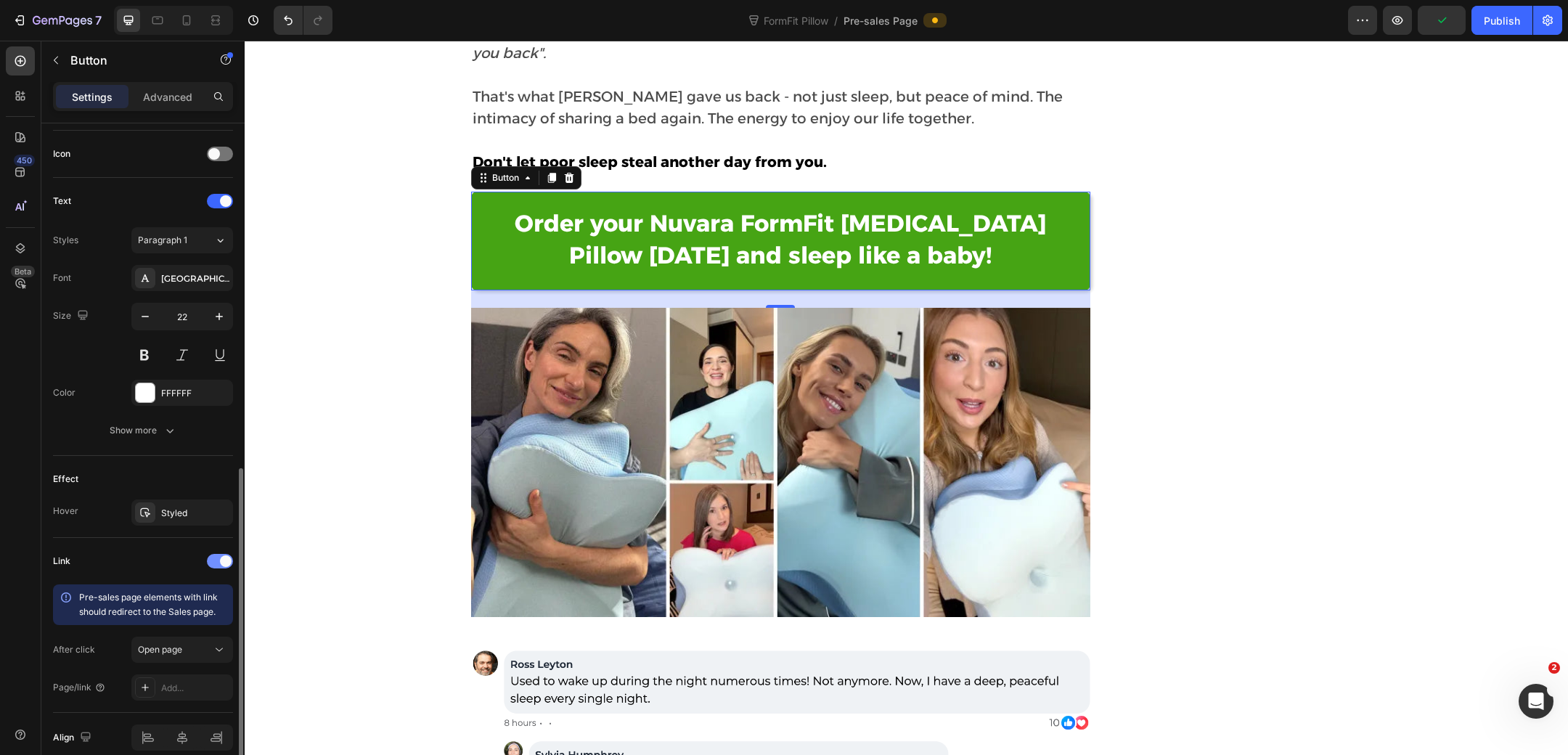
scroll to position [492, 0]
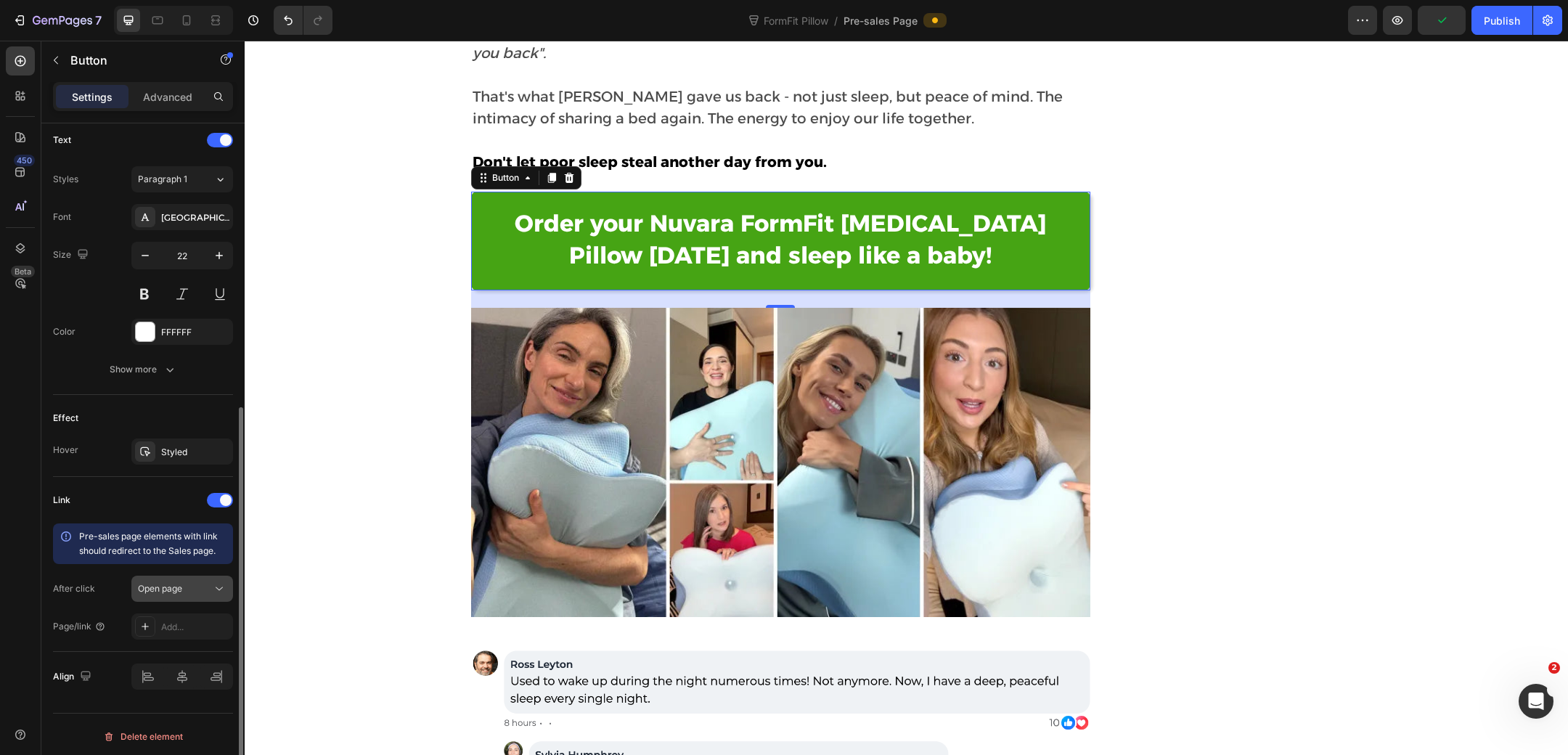
click at [211, 582] on div "Open page" at bounding box center [175, 589] width 74 height 13
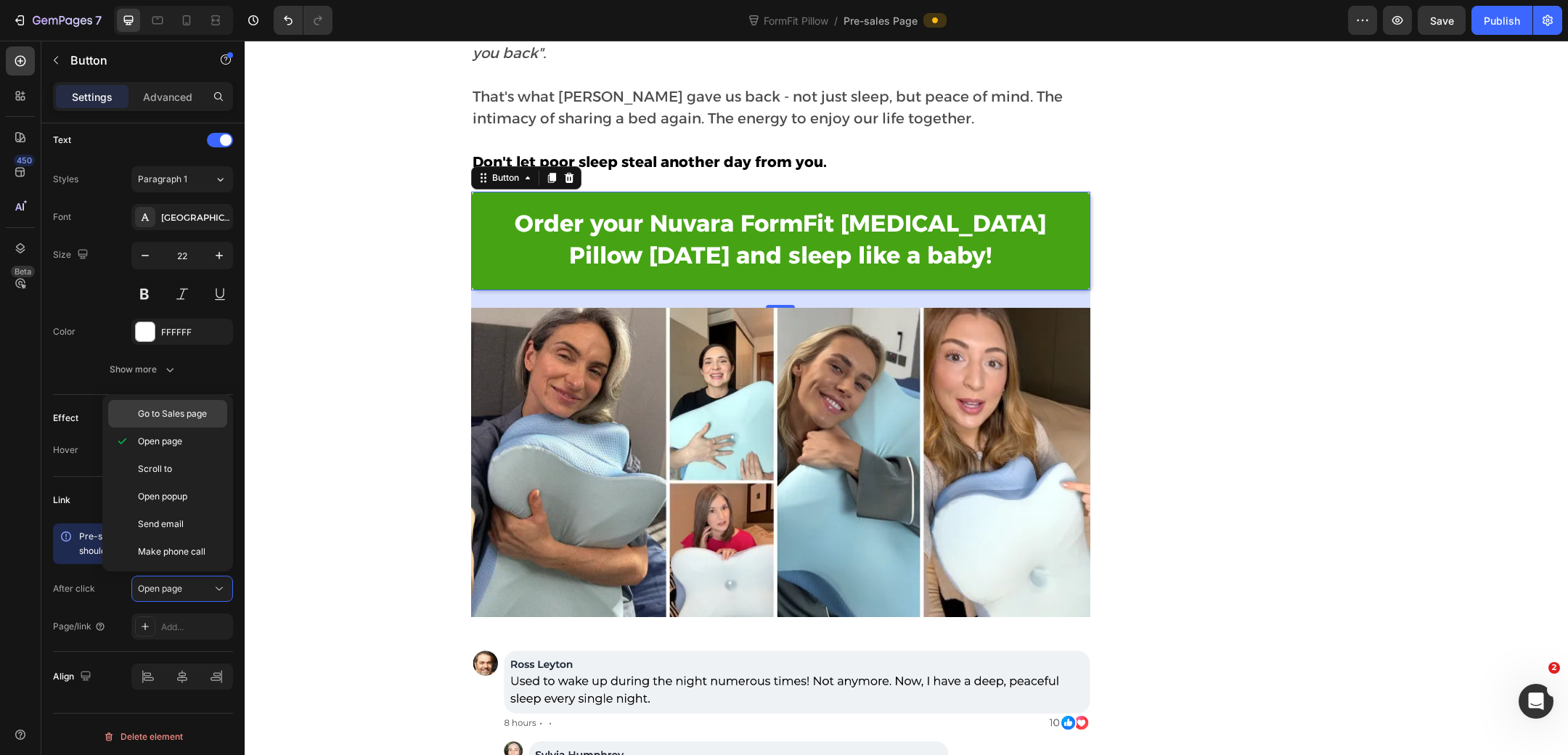
click at [188, 419] on span "Go to Sales page" at bounding box center [172, 414] width 69 height 13
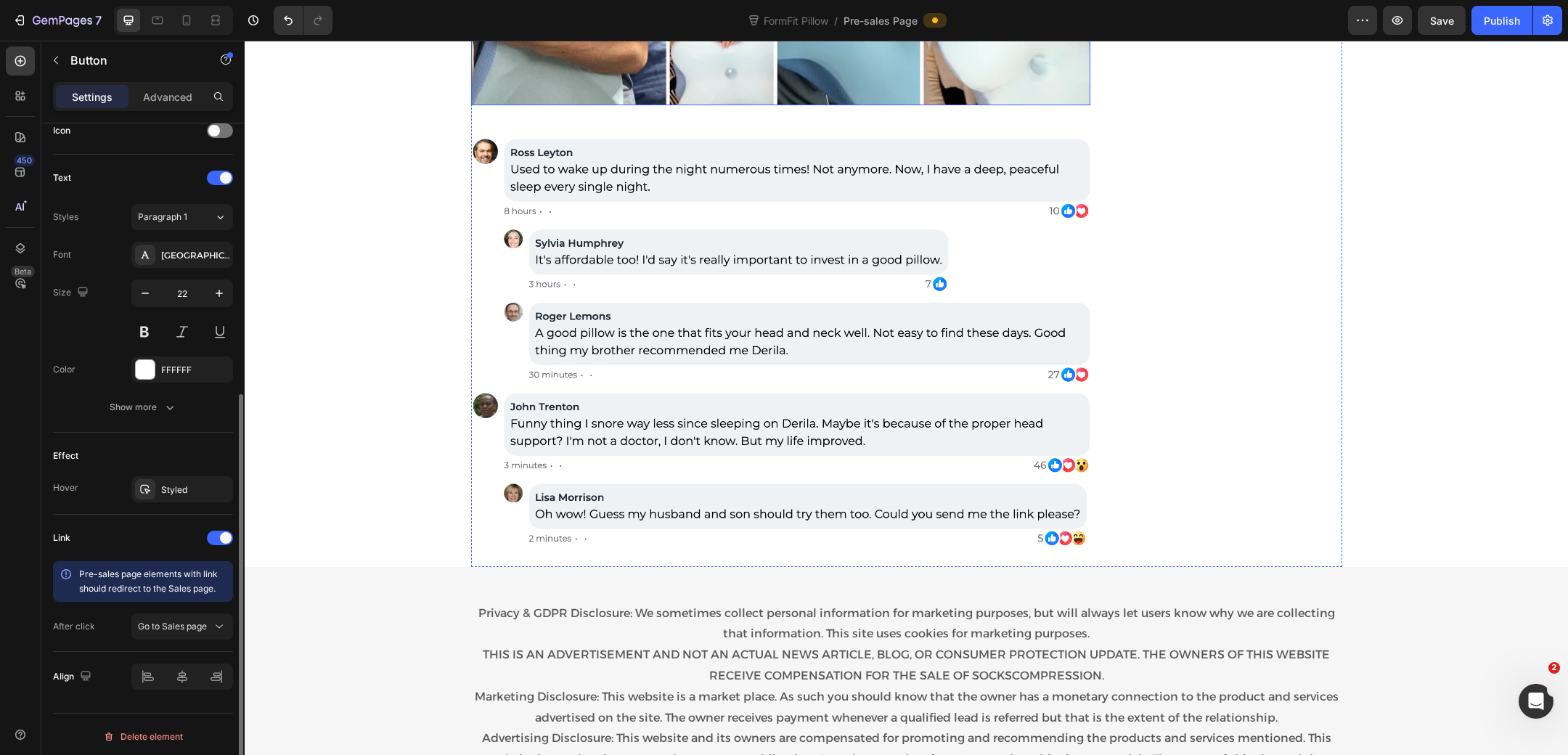
scroll to position [11625, 0]
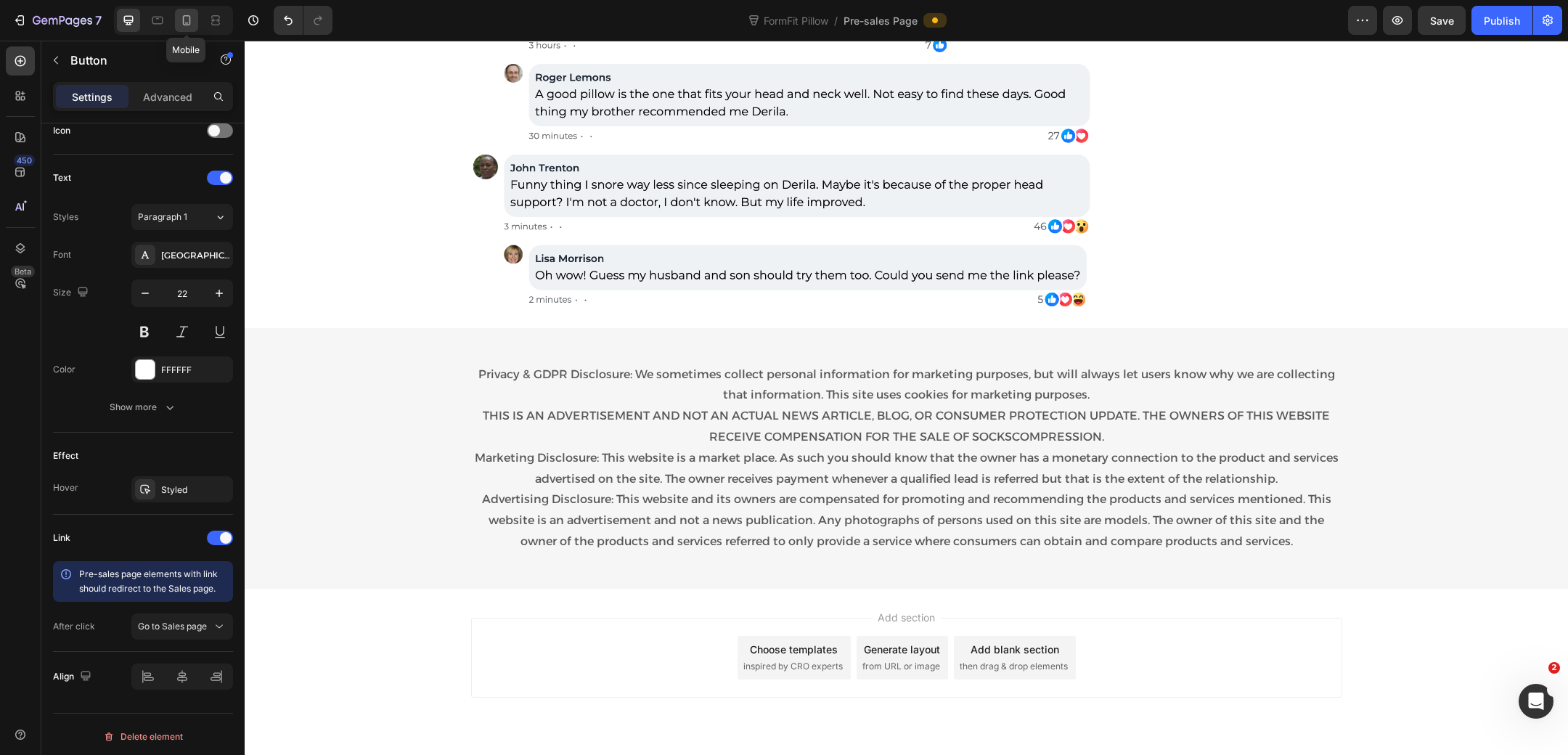
click at [193, 25] on div at bounding box center [186, 20] width 23 height 23
type input "24"
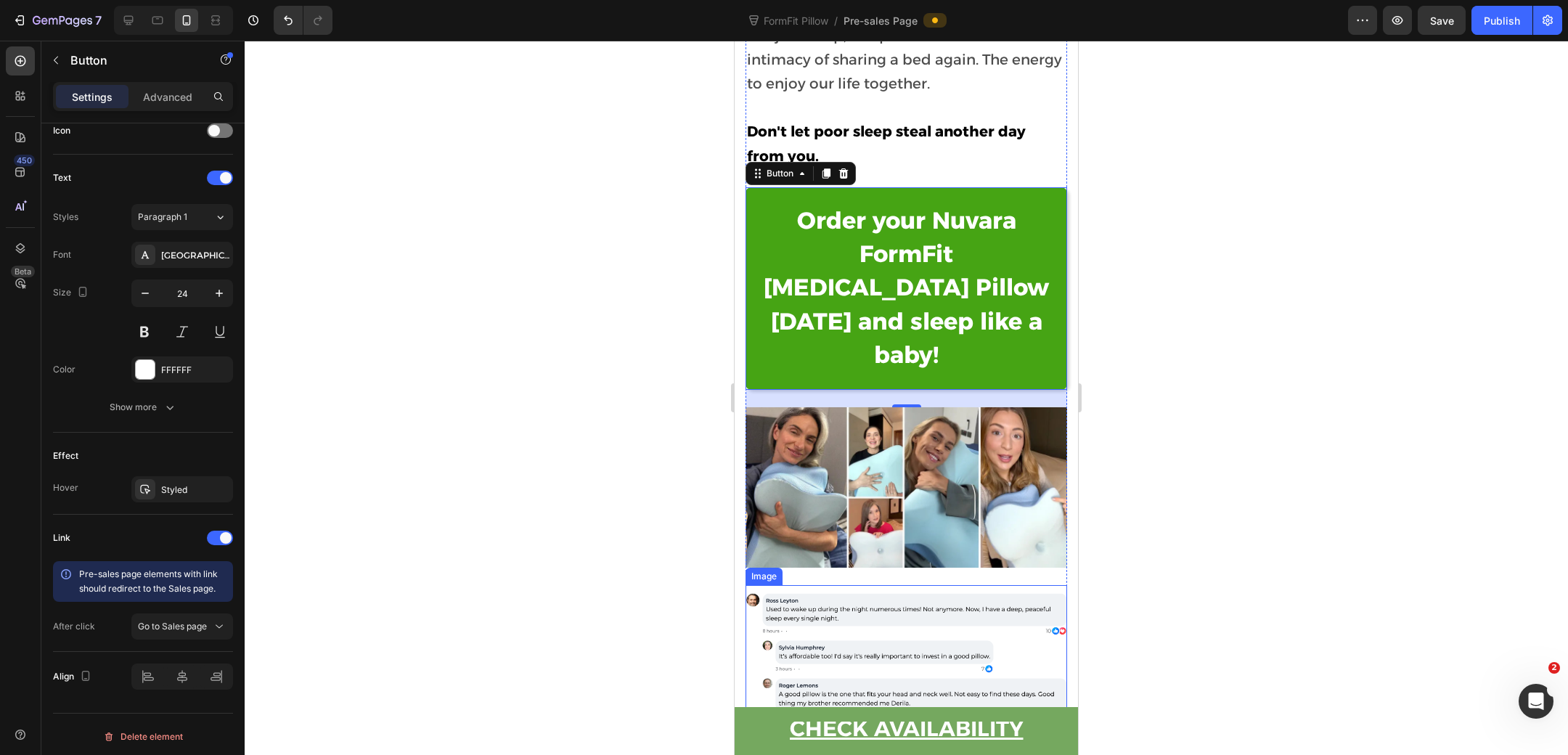
scroll to position [11543, 0]
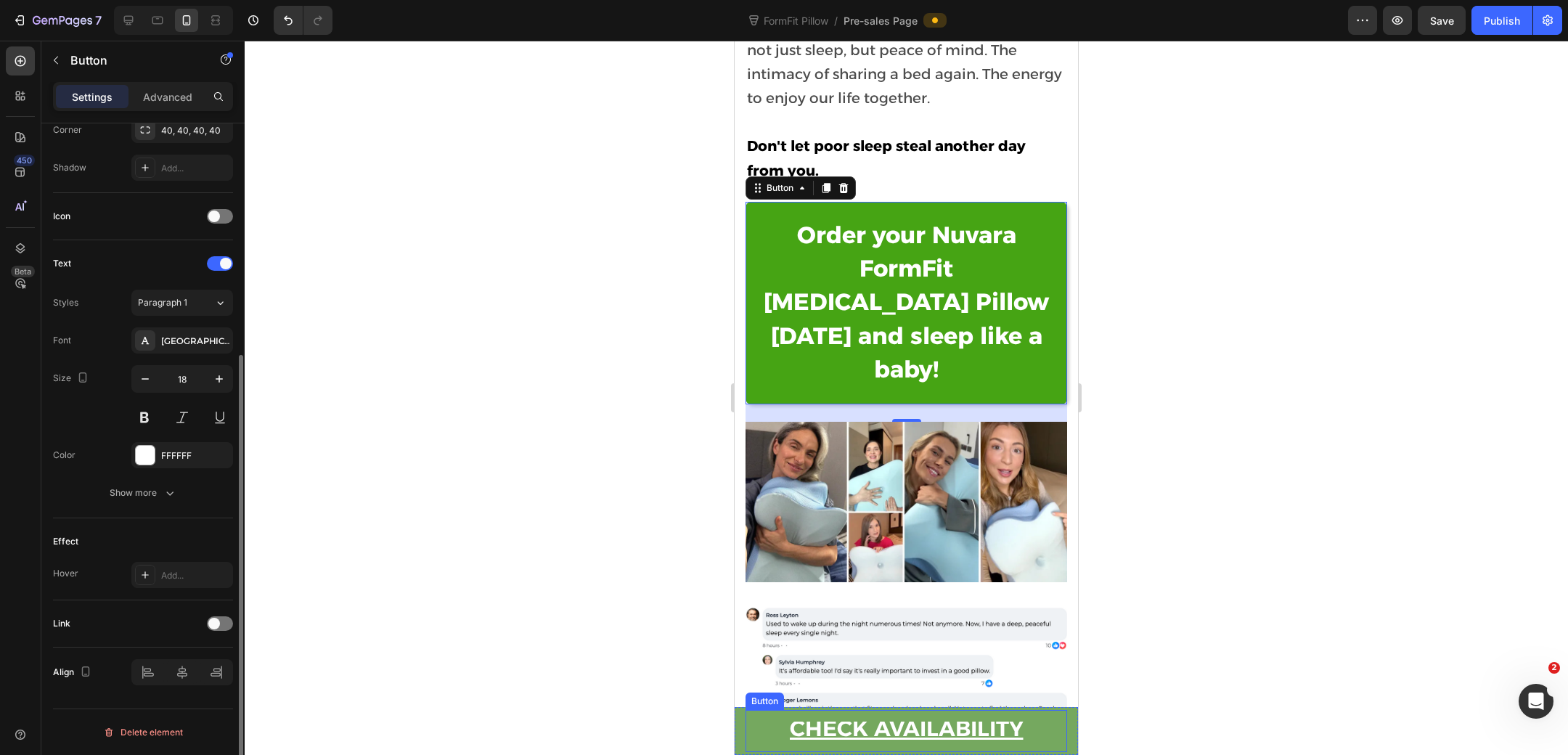
click at [752, 737] on button "CHECK AVAILABILITY" at bounding box center [907, 731] width 322 height 42
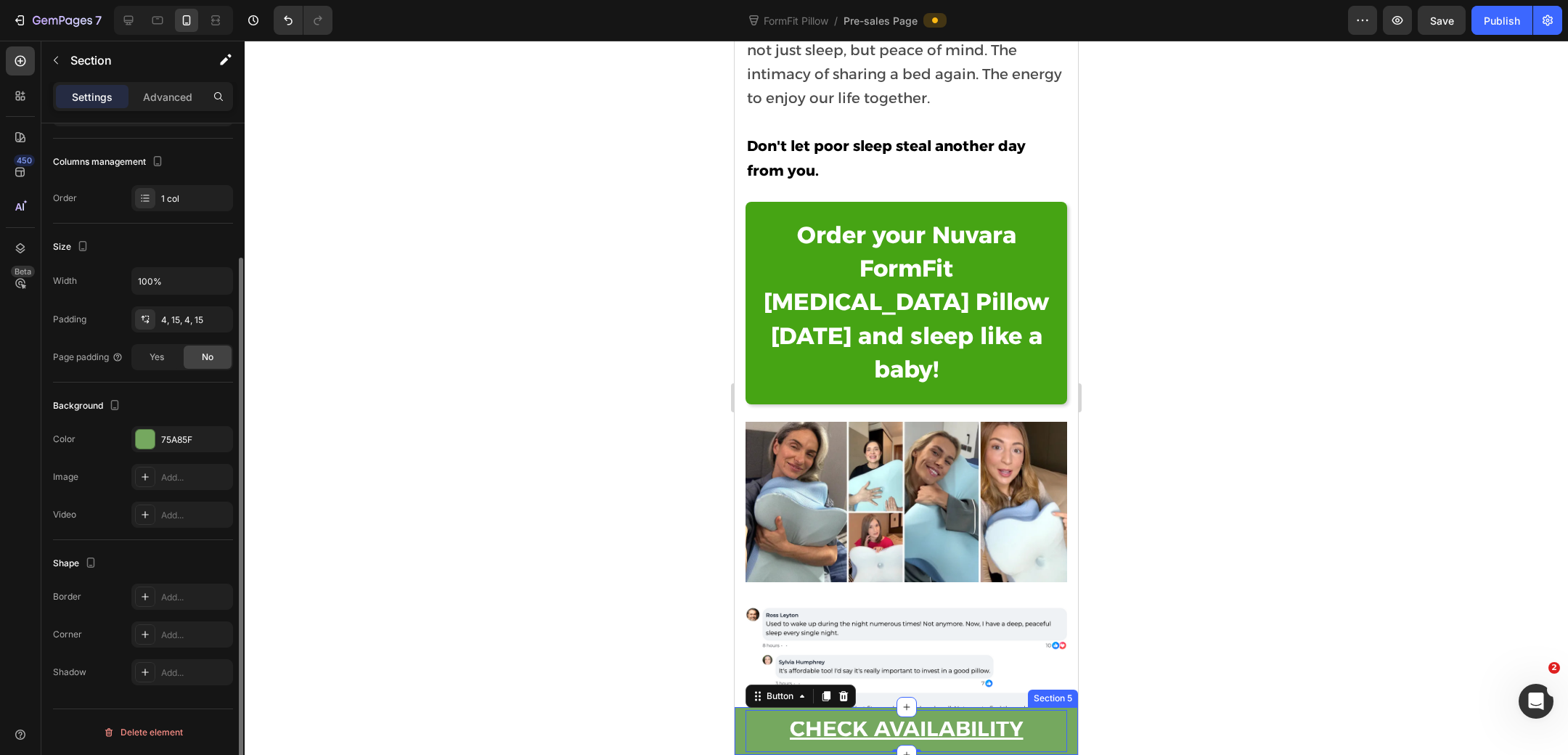
scroll to position [0, 0]
click at [737, 745] on div "CHECK AVAILABILITY Button 0 Section 5" at bounding box center [906, 731] width 343 height 48
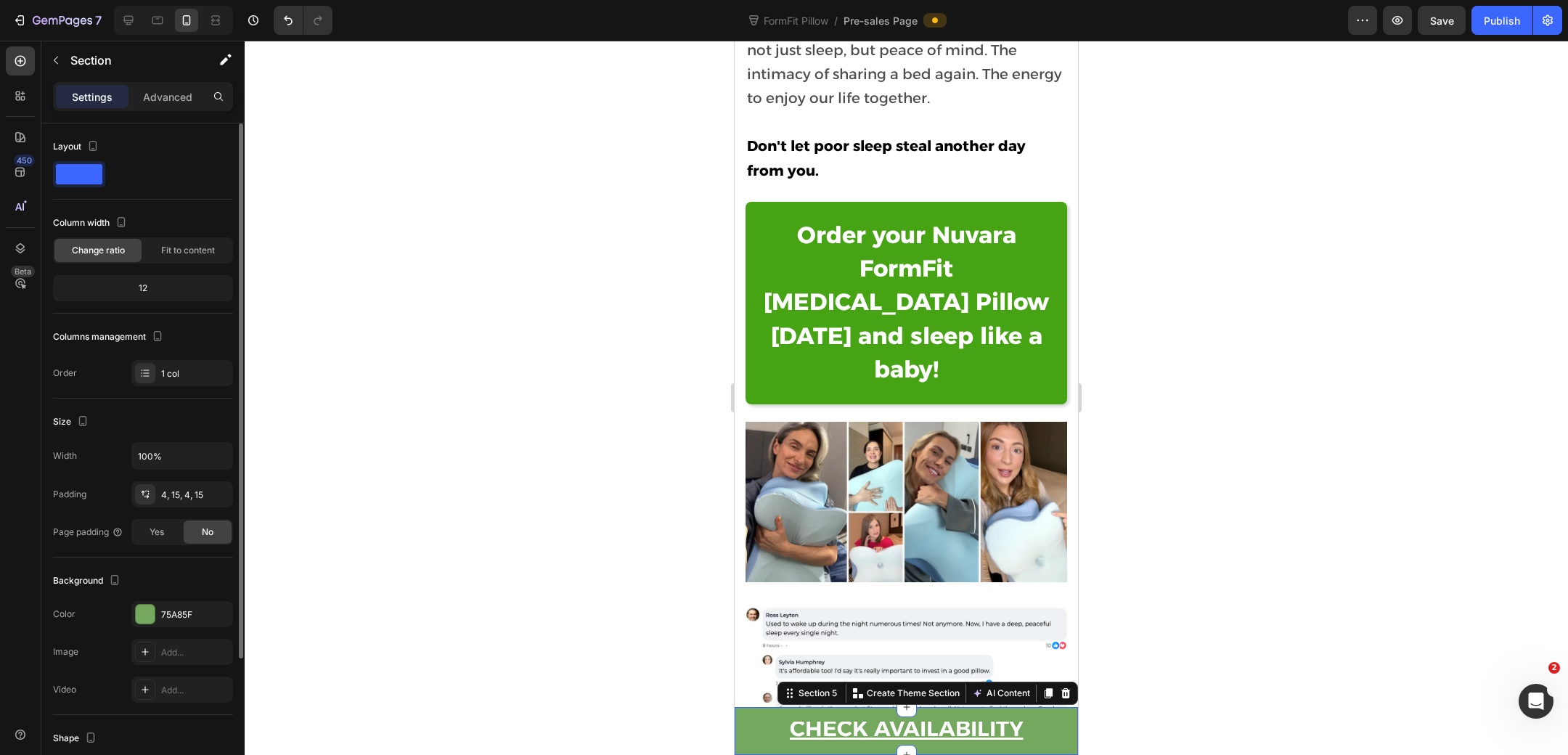
scroll to position [172, 0]
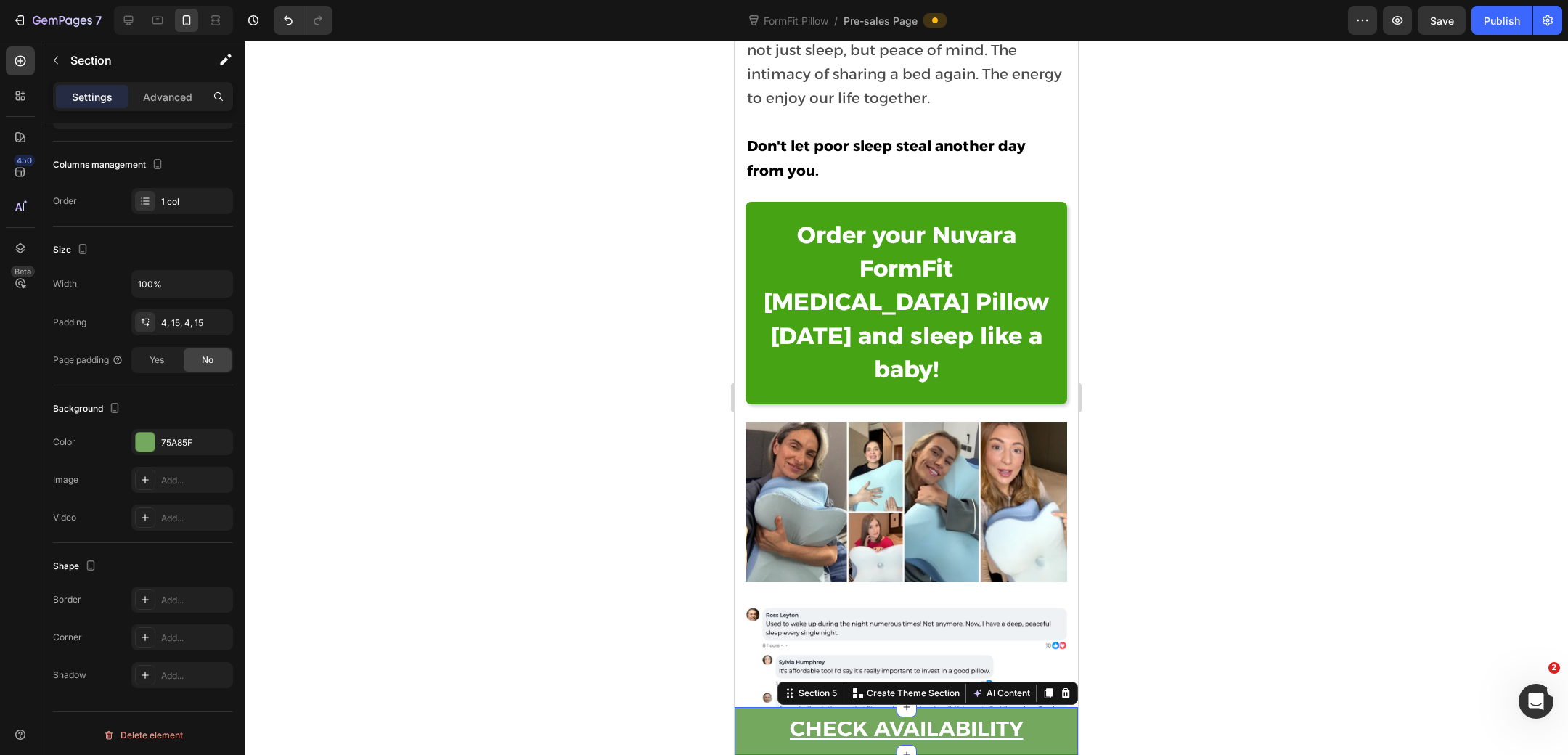
click at [830, 745] on button "CHECK AVAILABILITY" at bounding box center [907, 731] width 322 height 42
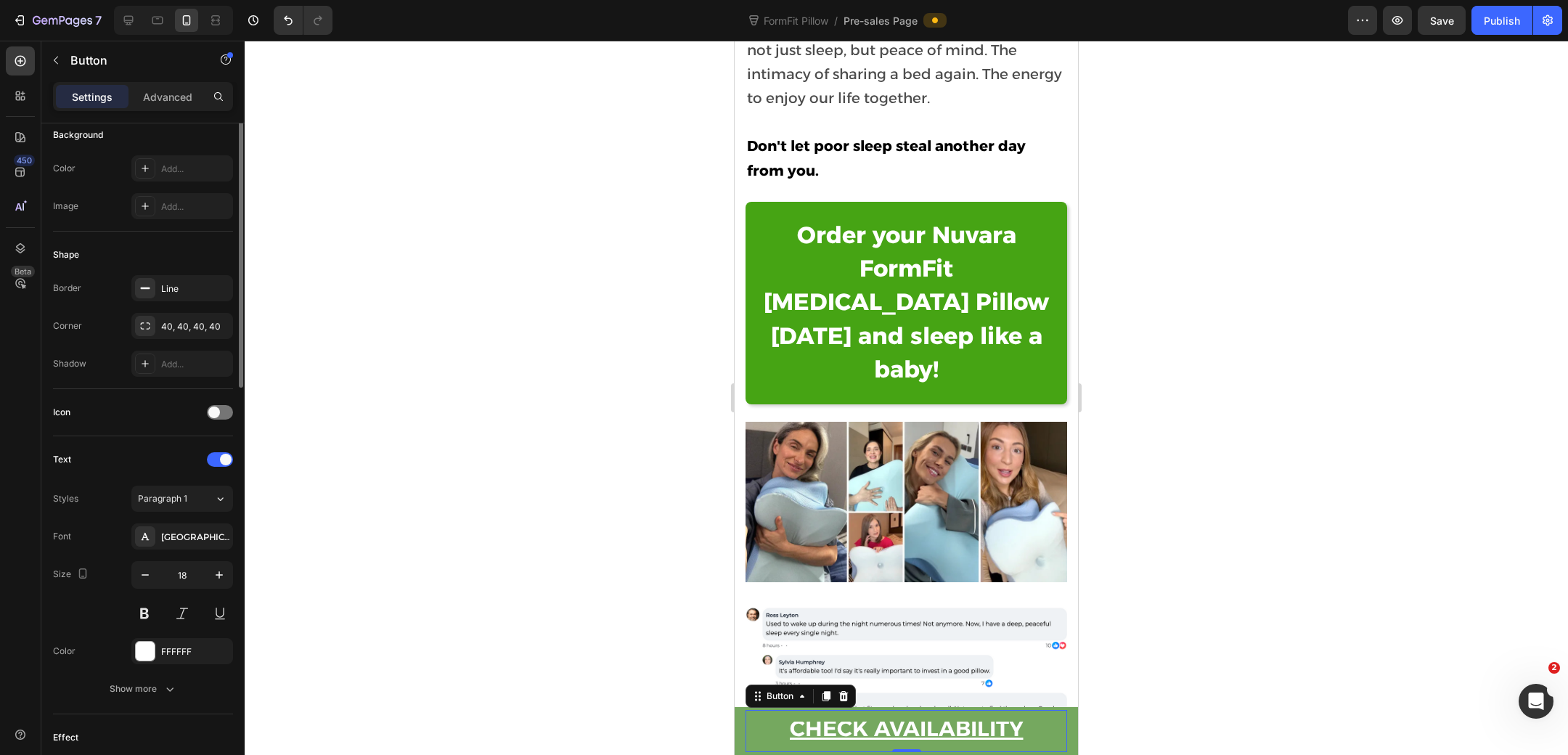
scroll to position [0, 0]
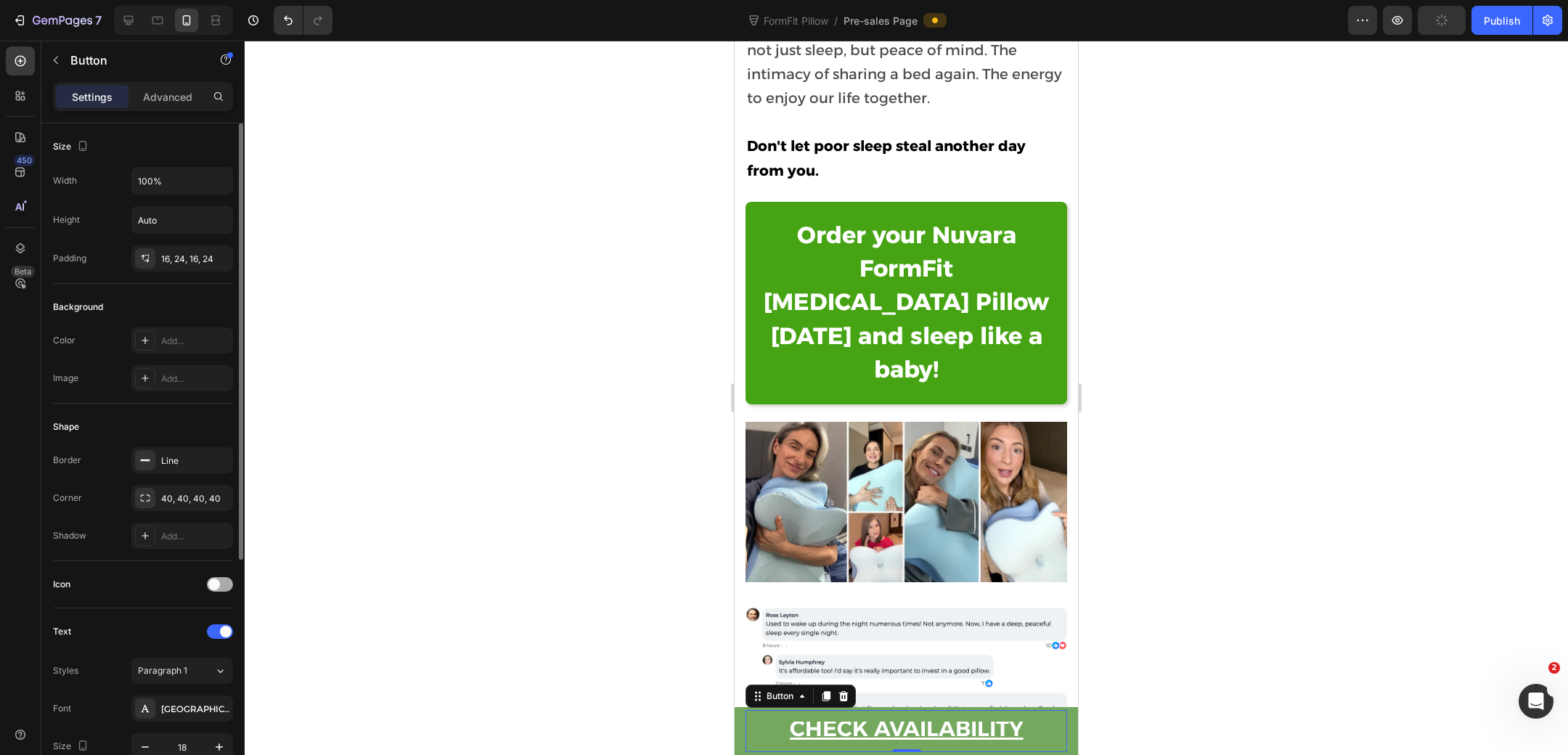
click at [219, 583] on span at bounding box center [214, 584] width 11 height 11
click at [219, 583] on div at bounding box center [219, 585] width 26 height 15
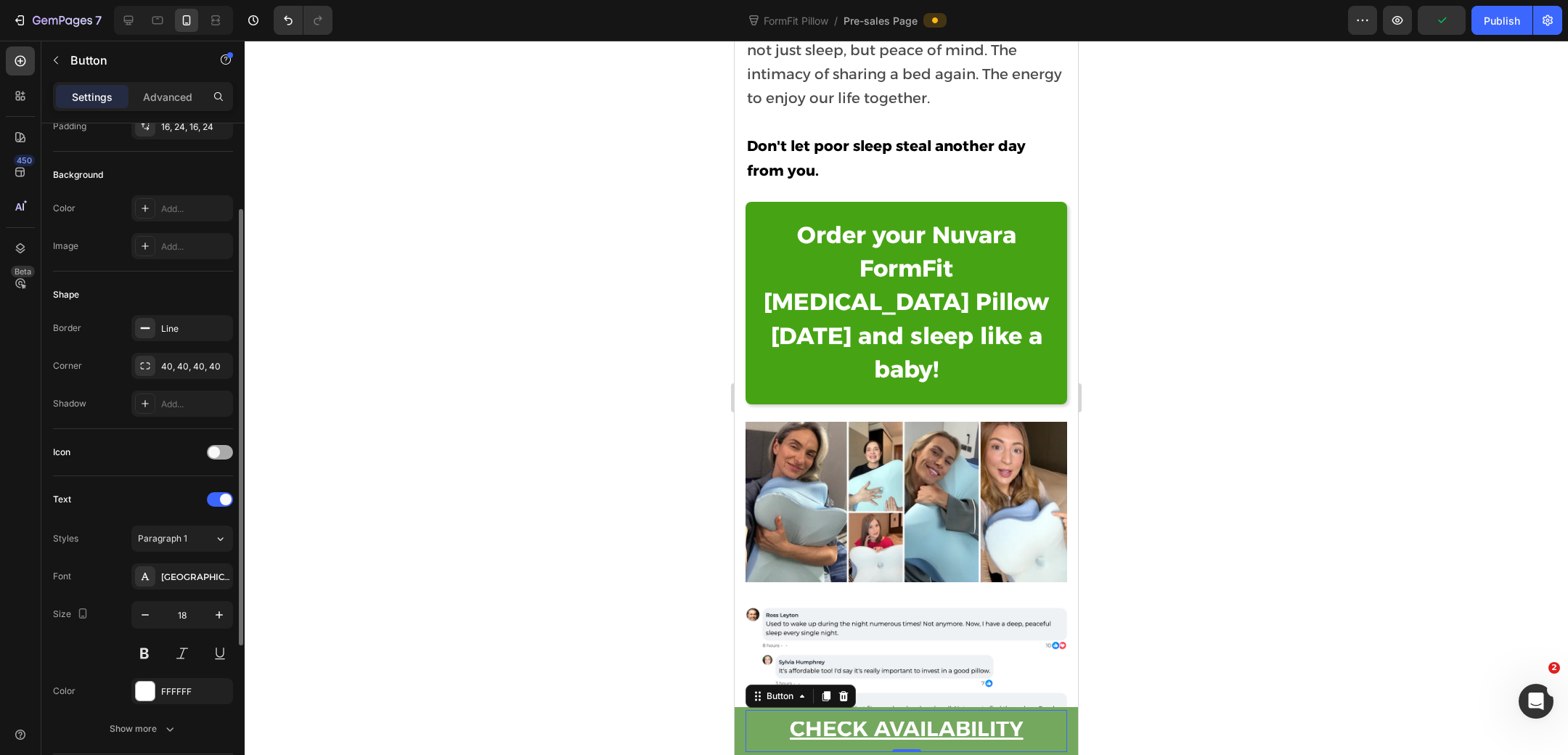
scroll to position [364, 0]
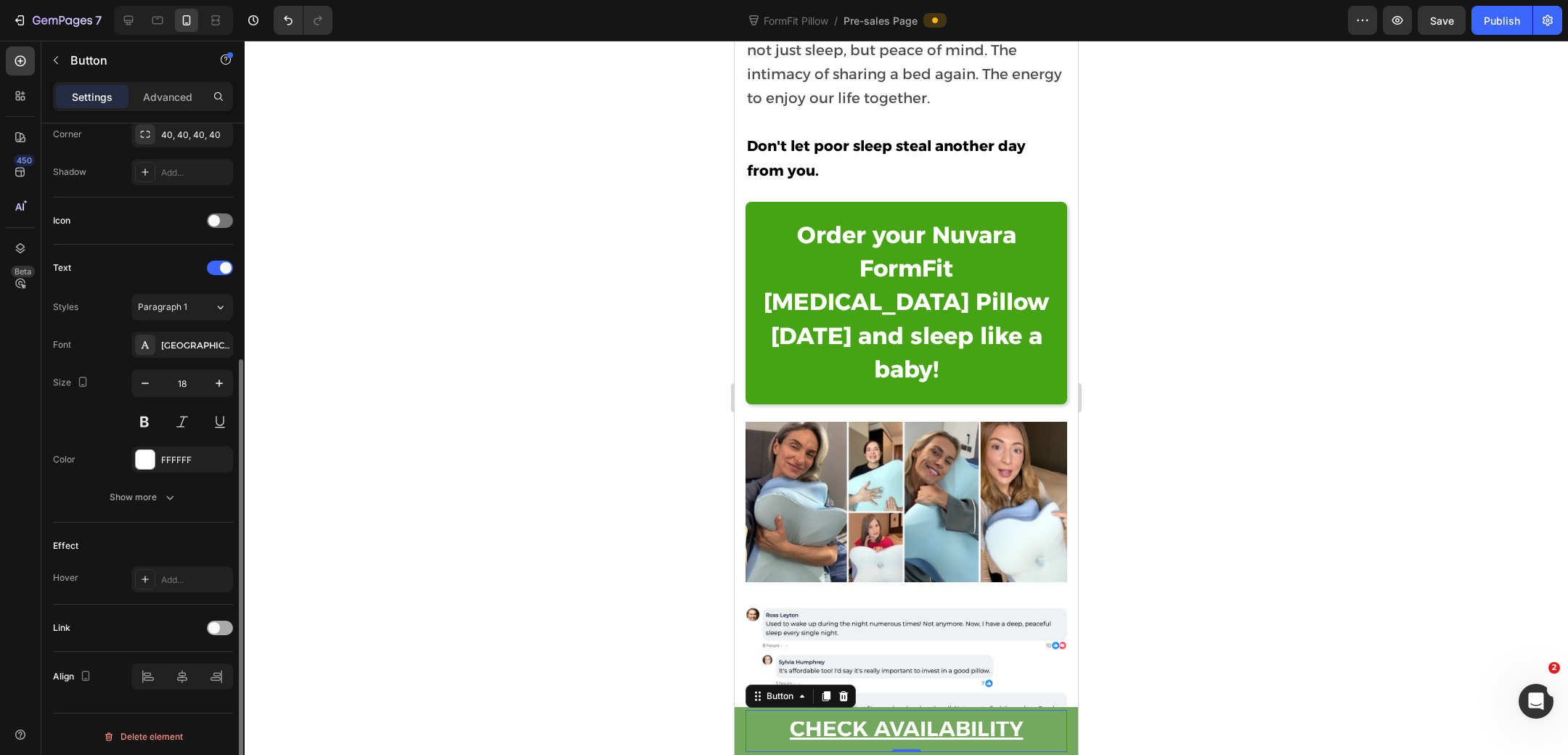
click at [218, 622] on span at bounding box center [214, 628] width 11 height 11
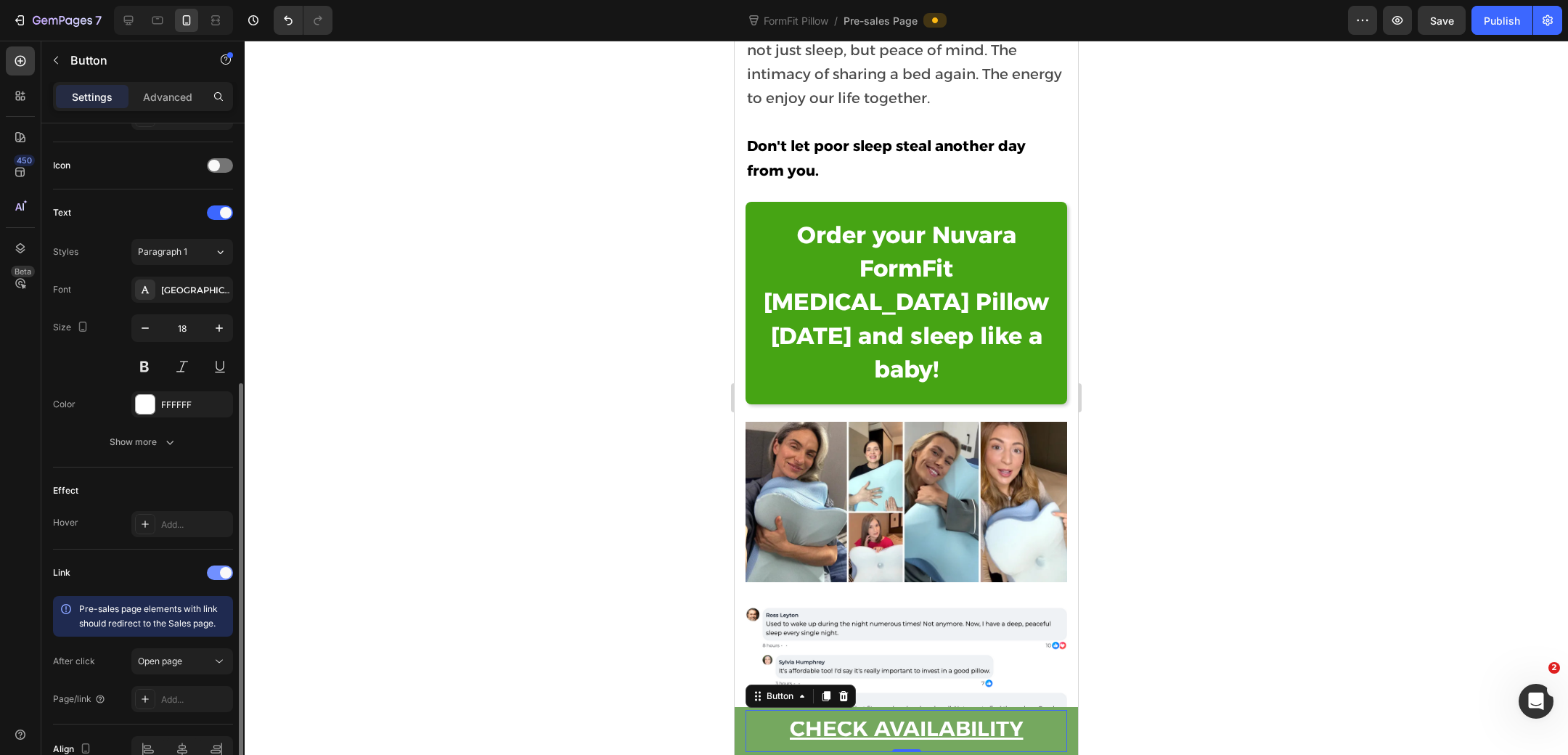
scroll to position [492, 0]
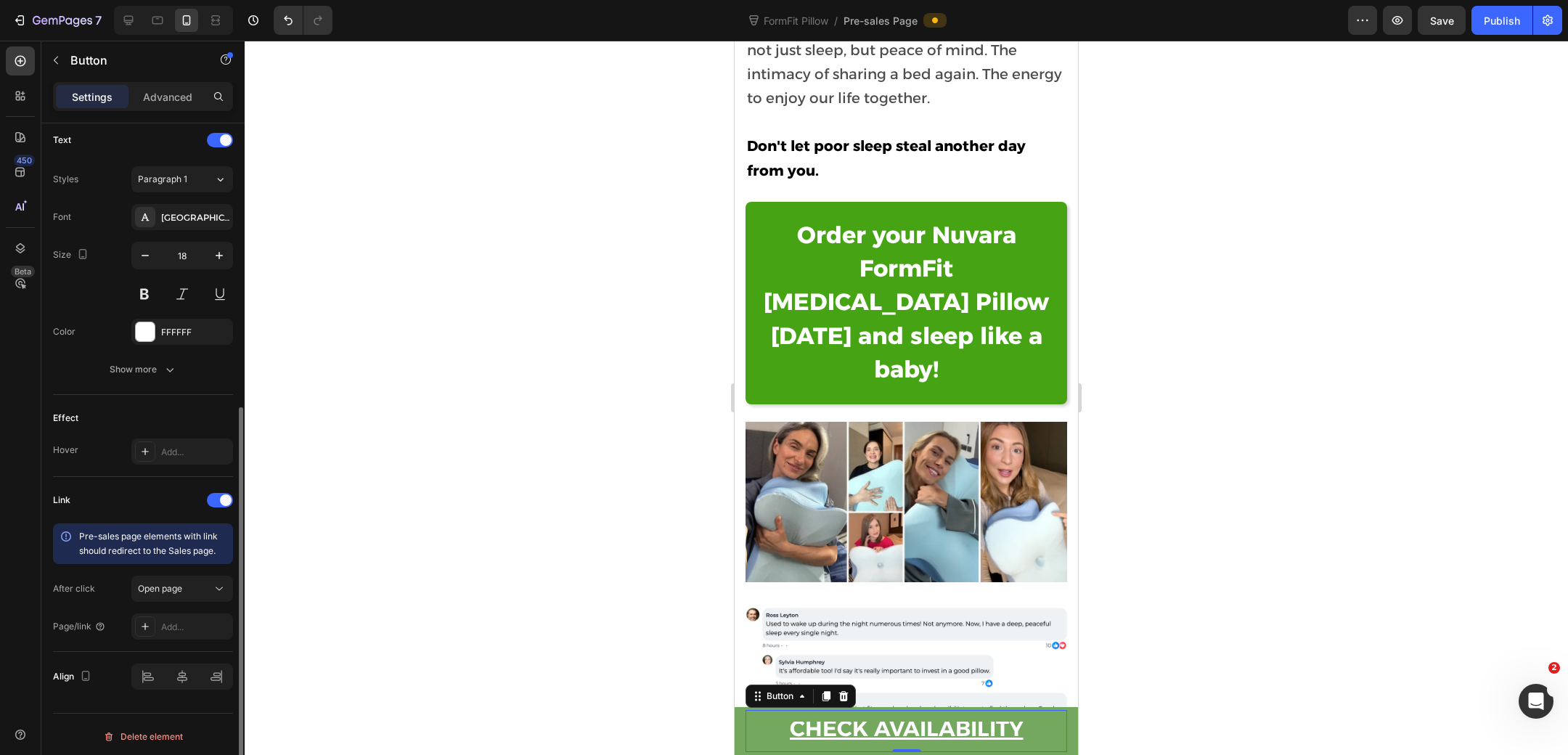
click at [207, 563] on div "Link Pre-sales page elements with link should redirect to the Sales page. After…" at bounding box center [143, 563] width 180 height 151
click at [207, 576] on button "Open page" at bounding box center [181, 589] width 101 height 26
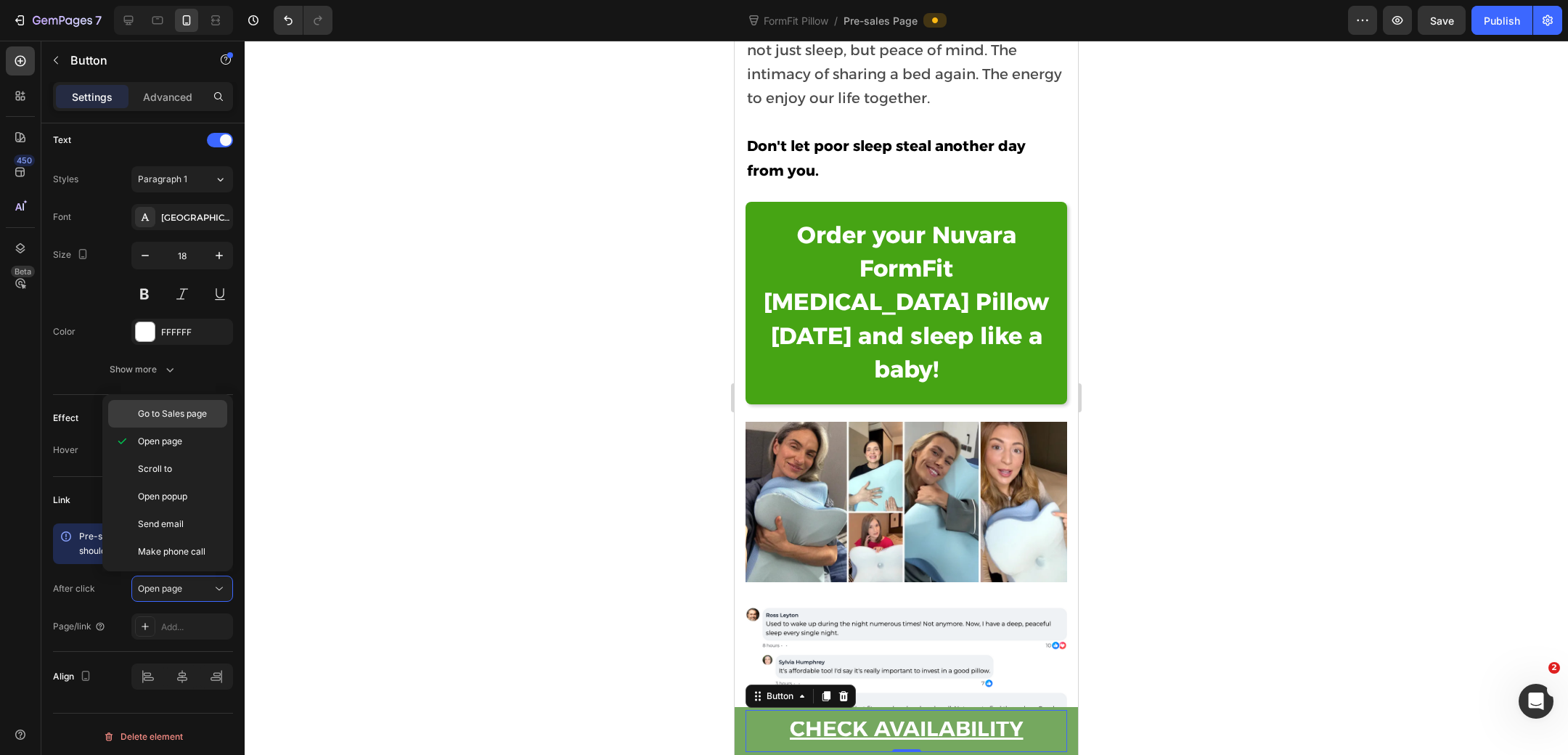
click at [192, 414] on span "Go to Sales page" at bounding box center [172, 414] width 69 height 13
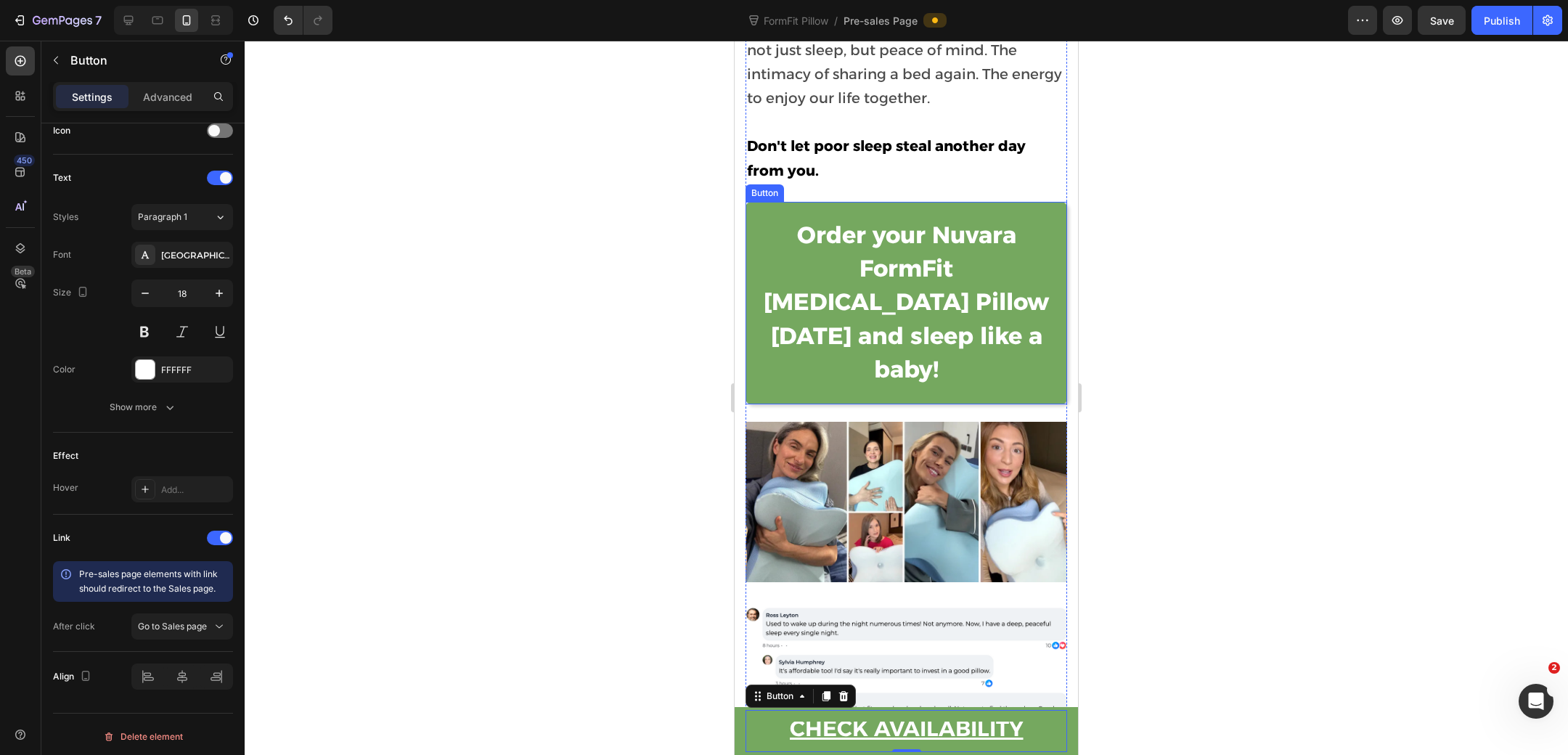
click at [760, 202] on link "Order your Nuvara FormFit [MEDICAL_DATA] Pillow [DATE] and sleep like a baby!" at bounding box center [907, 303] width 322 height 203
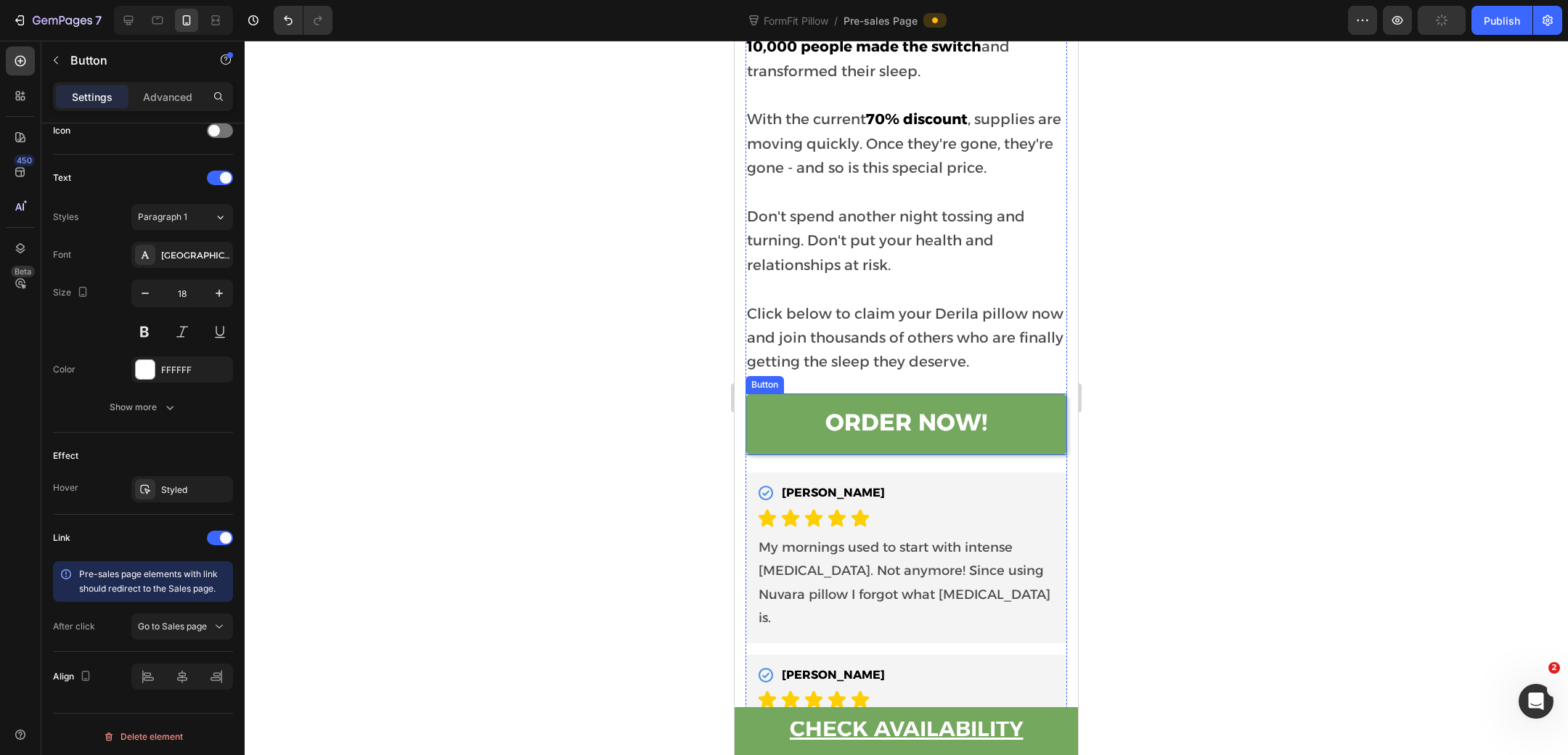
click at [763, 393] on link "ORDER NOW!" at bounding box center [907, 424] width 322 height 61
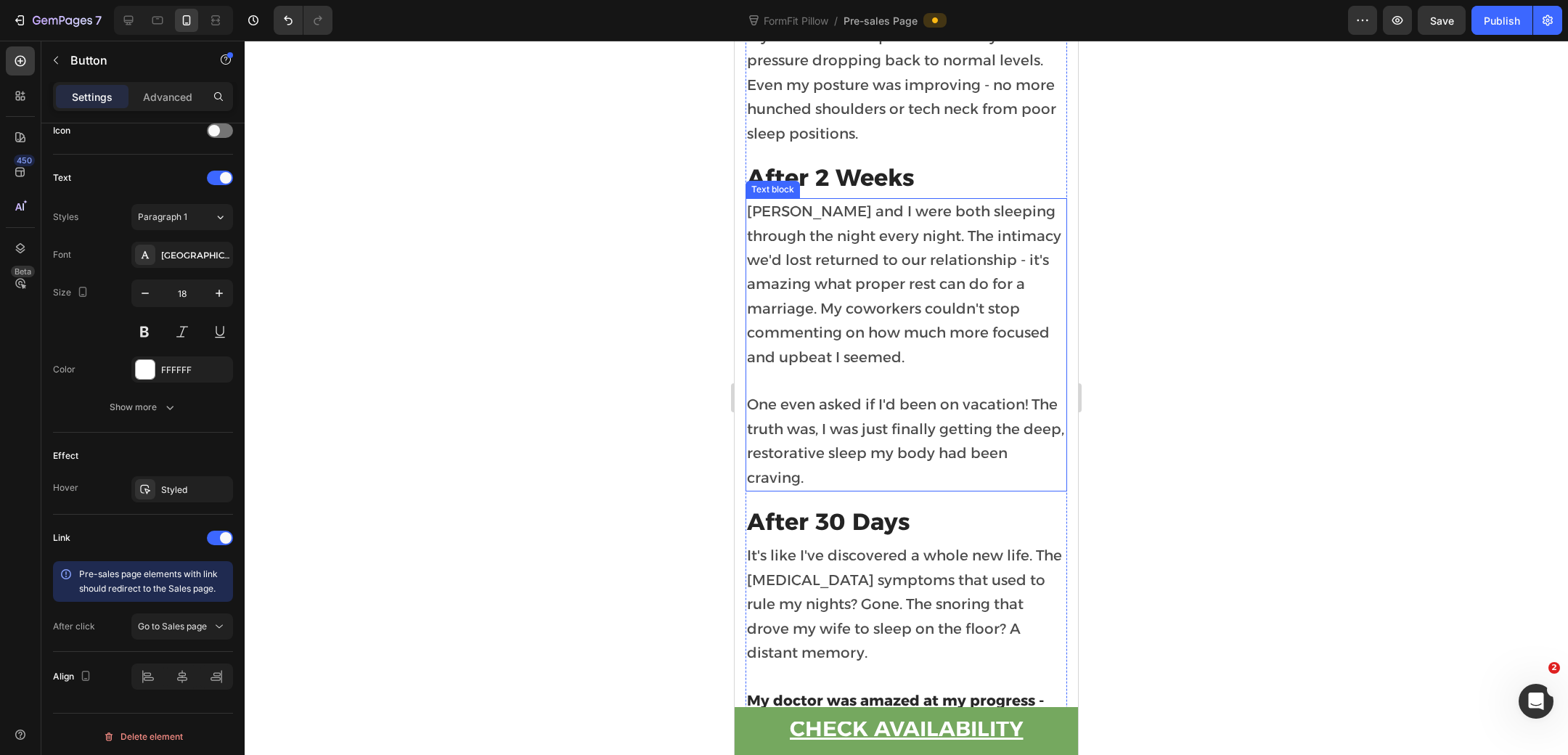
click at [831, 200] on p "[PERSON_NAME] and I were both sleeping through the night every night. The intim…" at bounding box center [906, 285] width 319 height 170
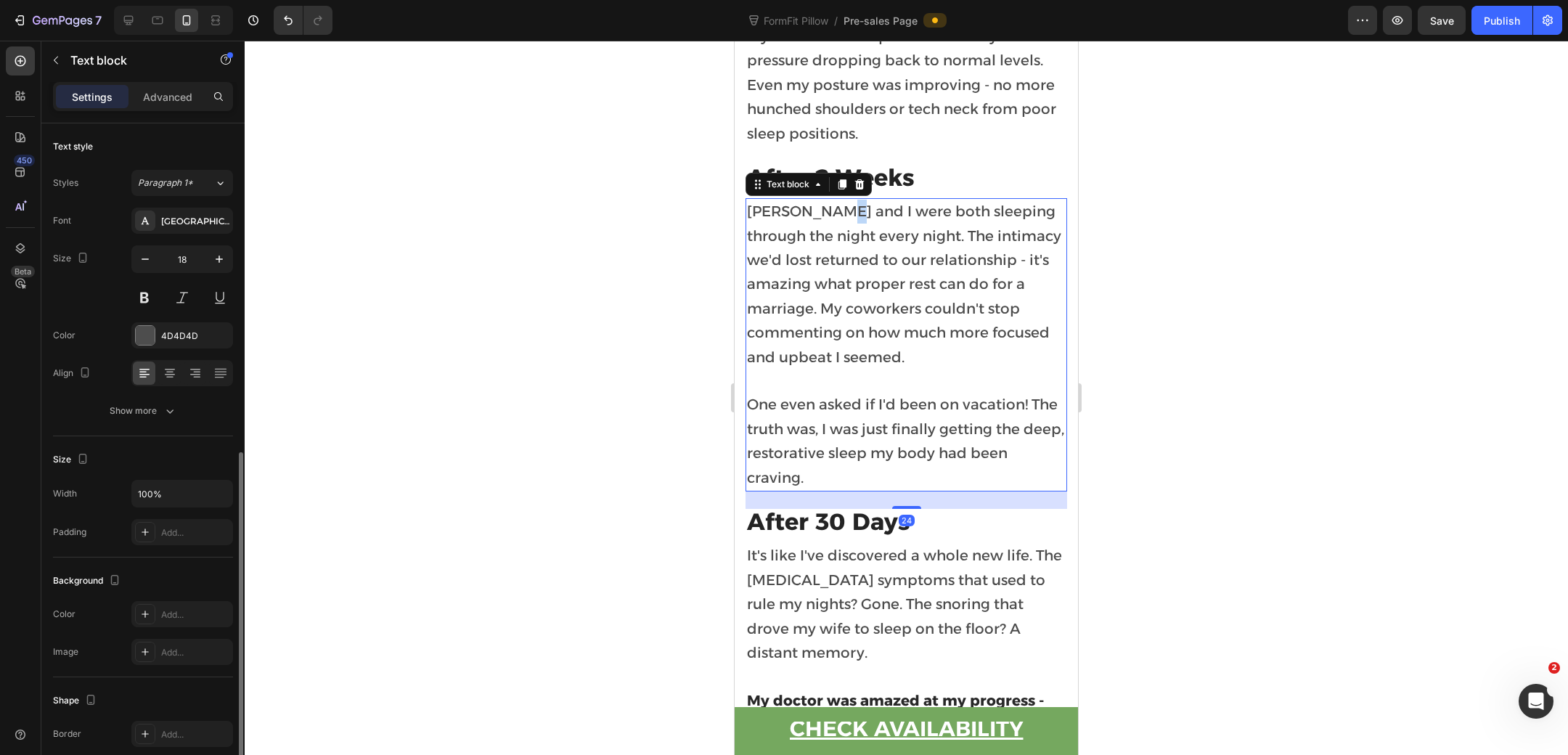
click at [831, 200] on p "[PERSON_NAME] and I were both sleeping through the night every night. The intim…" at bounding box center [906, 285] width 319 height 170
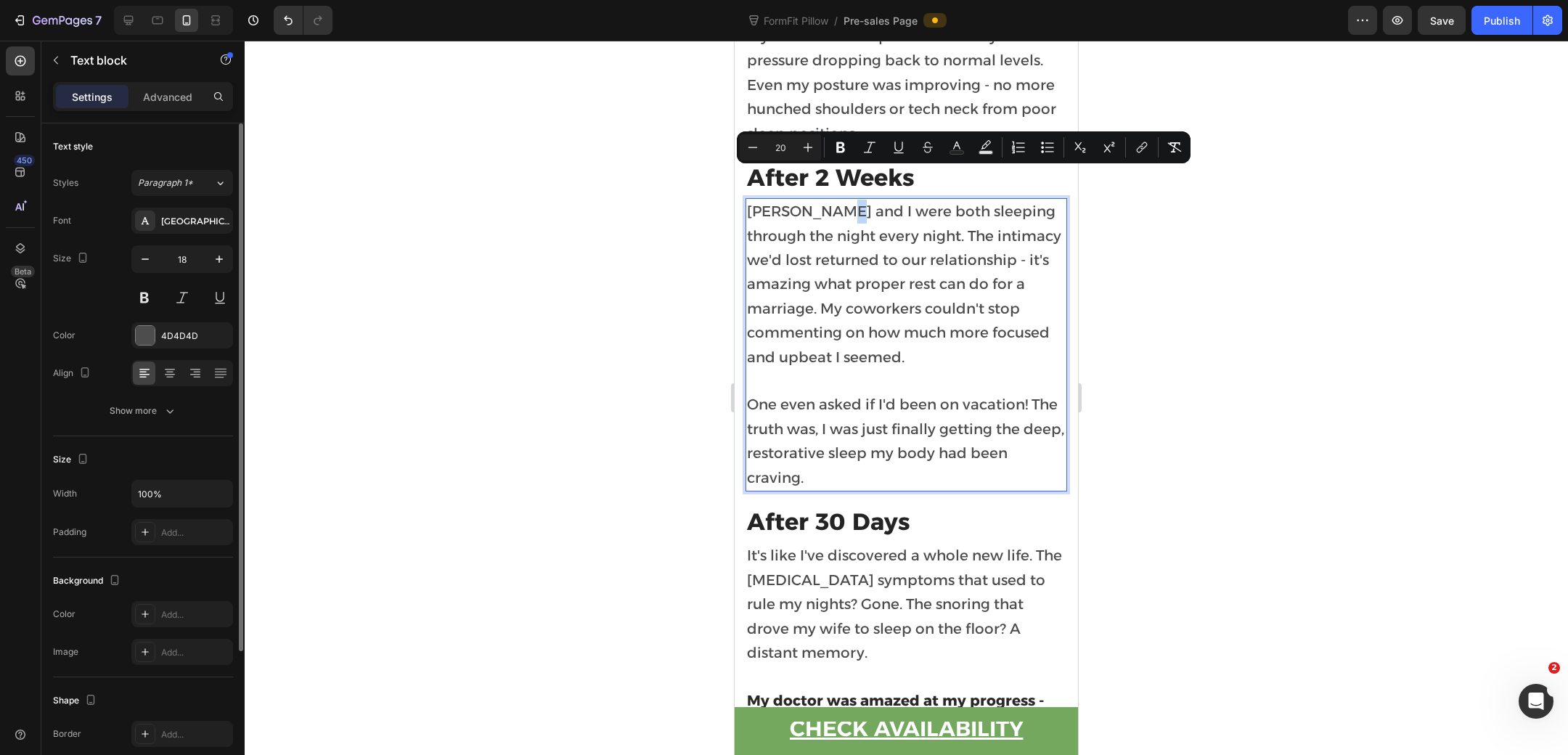
click at [834, 203] on span "[PERSON_NAME] and I were both sleeping through the night every night. The intim…" at bounding box center [904, 284] width 314 height 163
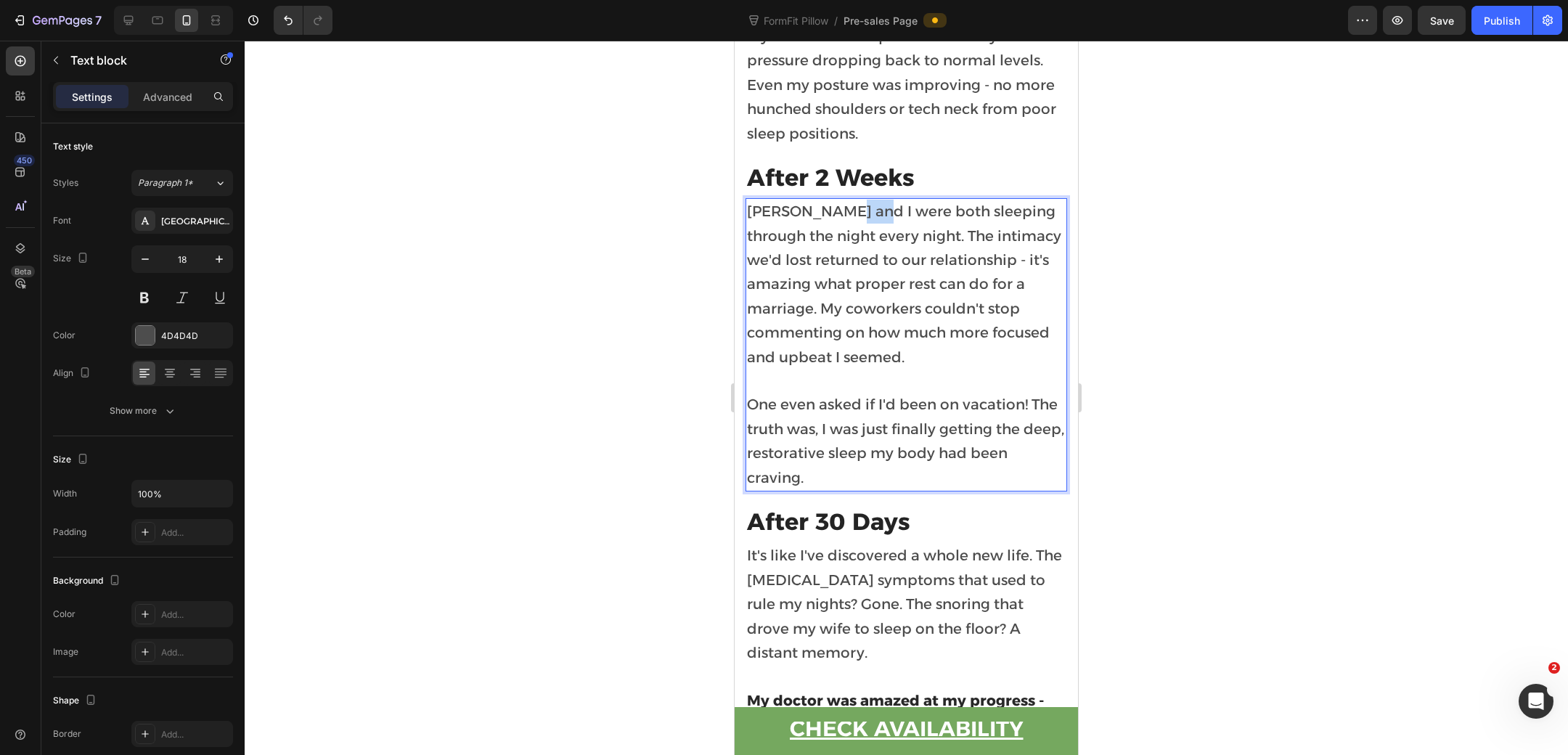
drag, startPoint x: 836, startPoint y: 181, endPoint x: 869, endPoint y: 180, distance: 33.0
click at [869, 203] on span "[PERSON_NAME] and I were both sleeping through the night every night. The intim…" at bounding box center [904, 284] width 314 height 163
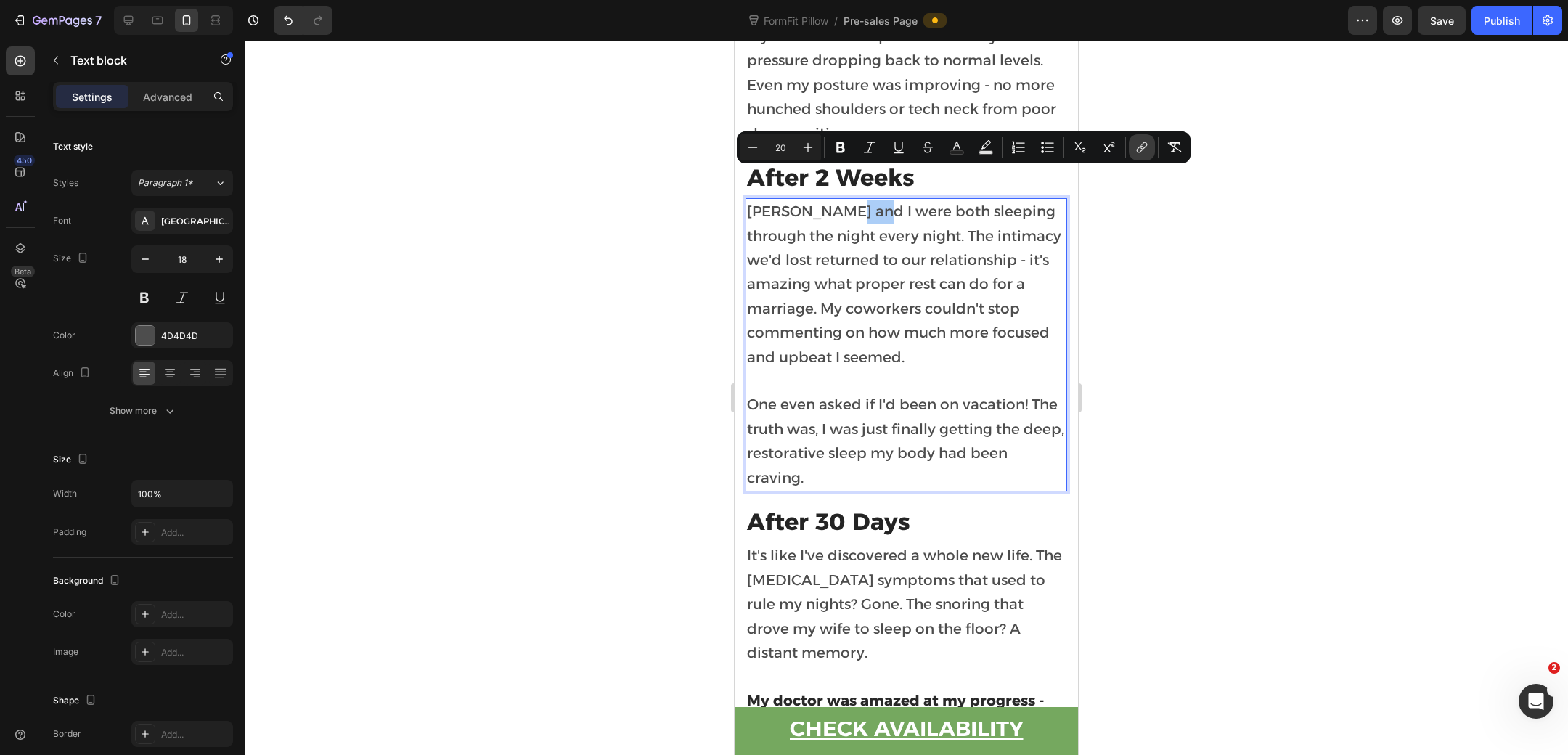
click at [1136, 154] on button "link" at bounding box center [1142, 147] width 26 height 26
click at [624, 311] on div at bounding box center [906, 398] width 1323 height 714
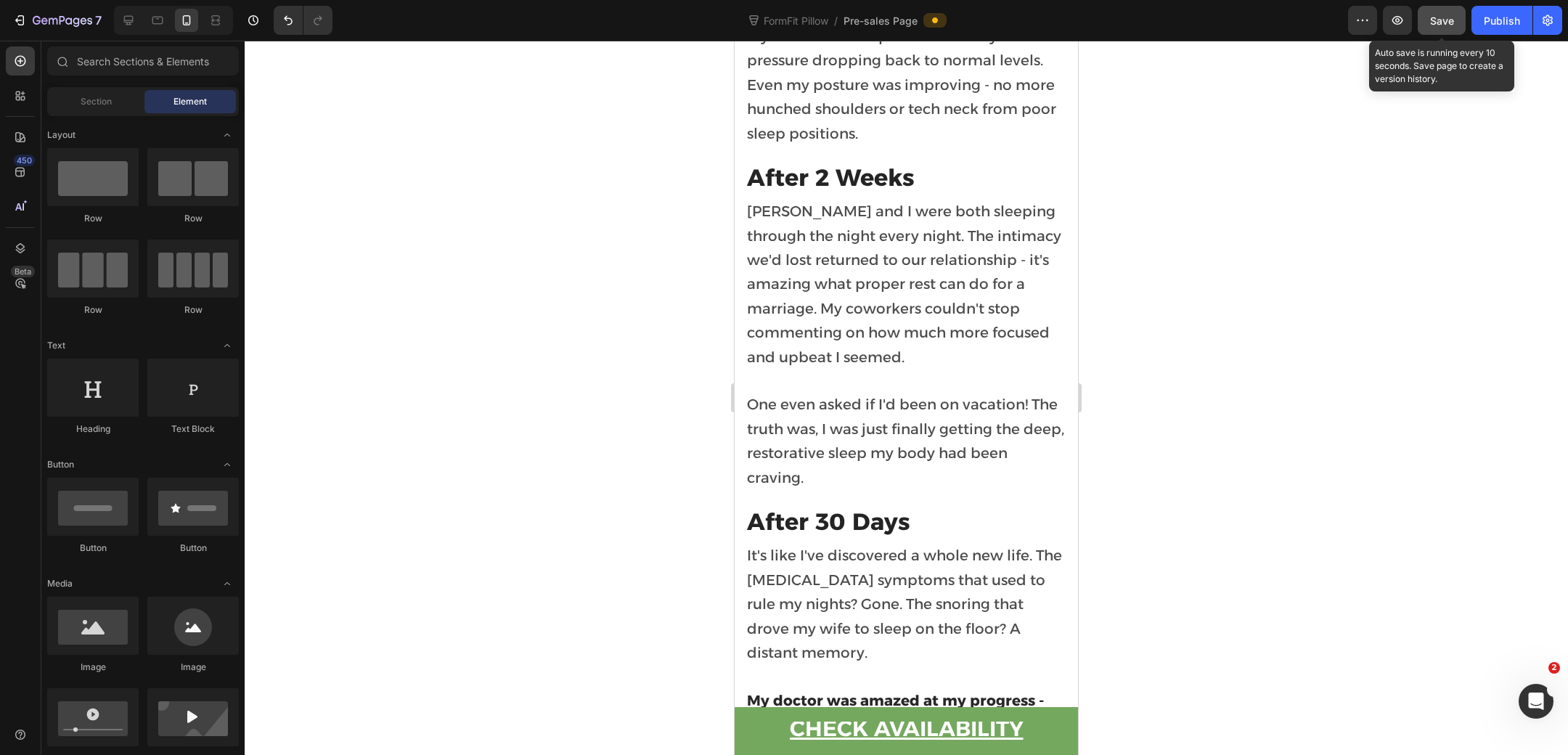
click at [1441, 28] on button "Save" at bounding box center [1442, 20] width 48 height 29
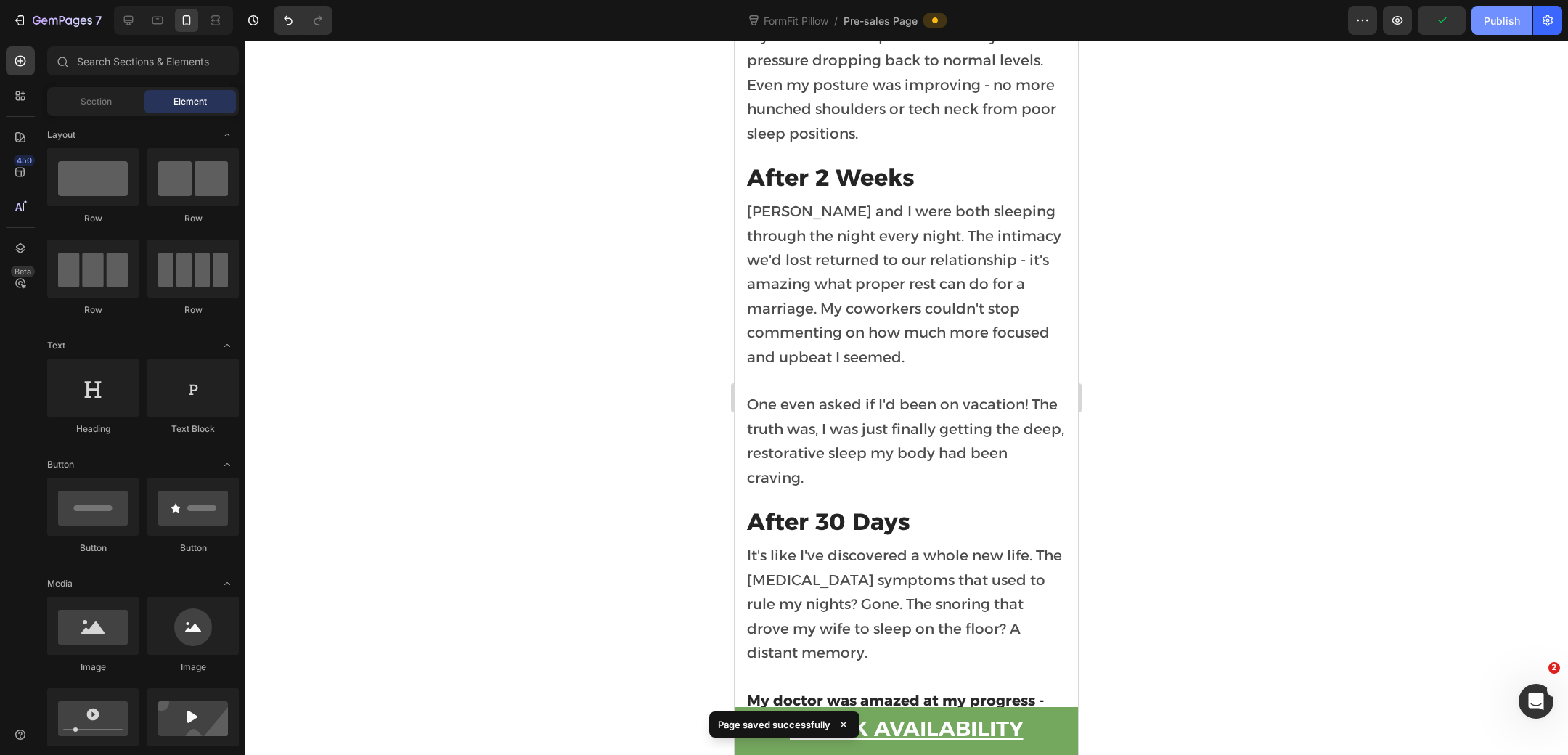
click at [1492, 21] on div "Publish" at bounding box center [1502, 20] width 36 height 15
